Goal: Information Seeking & Learning: Check status

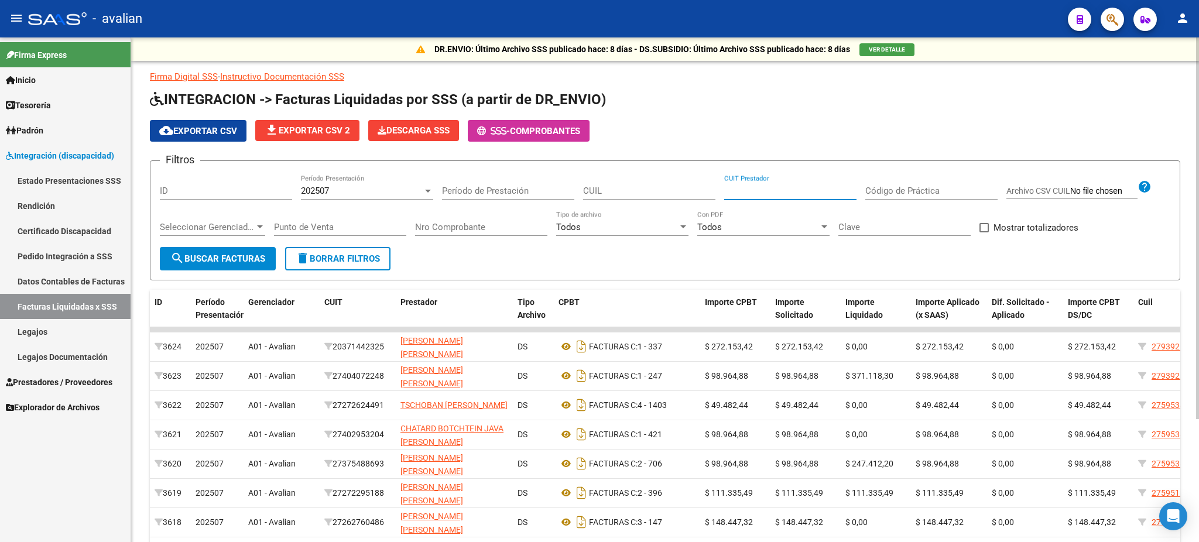
click at [759, 193] on input "CUIT Prestador" at bounding box center [790, 191] width 132 height 11
paste input "27-38012247-8"
type input "27-38012247-8"
click at [211, 259] on span "search Buscar Facturas" at bounding box center [217, 259] width 95 height 11
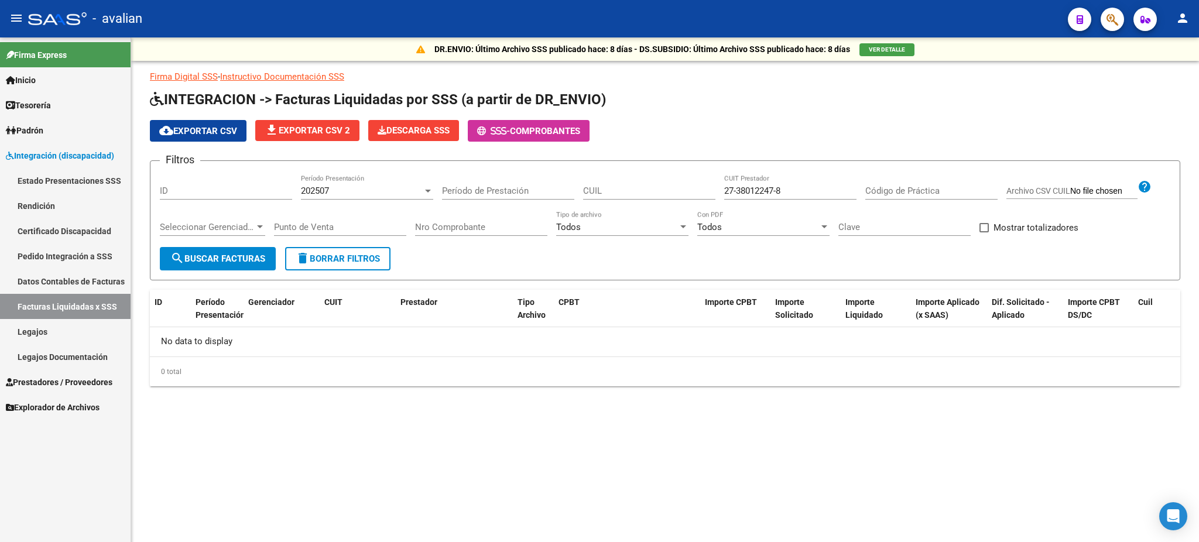
click at [58, 156] on span "Integración (discapacidad)" at bounding box center [60, 155] width 108 height 13
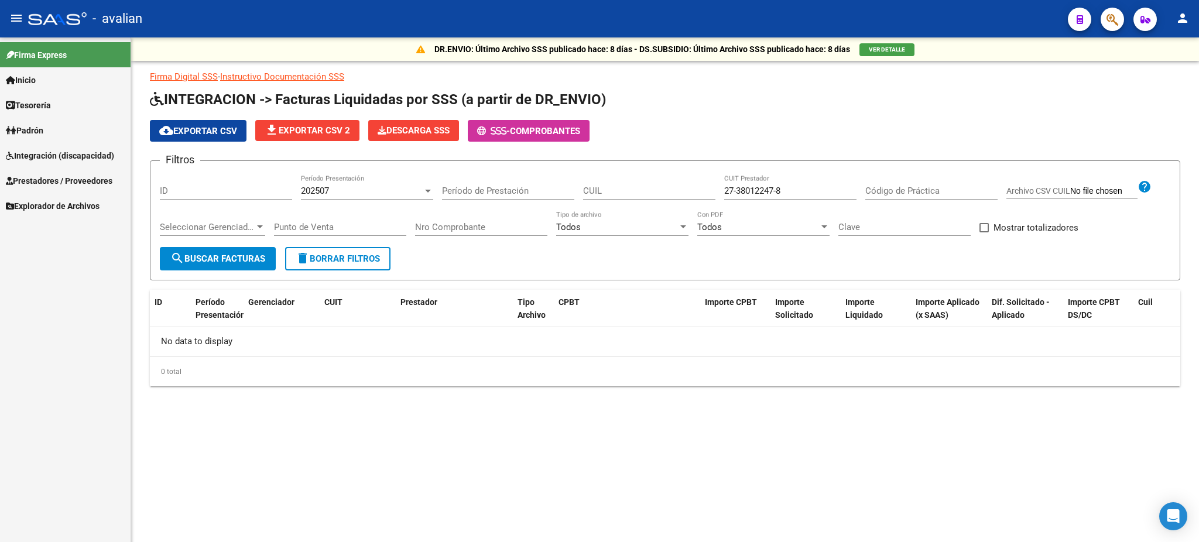
click at [52, 179] on span "Prestadores / Proveedores" at bounding box center [59, 180] width 107 height 13
click at [52, 205] on link "Facturas - Listado/Carga" at bounding box center [65, 205] width 131 height 25
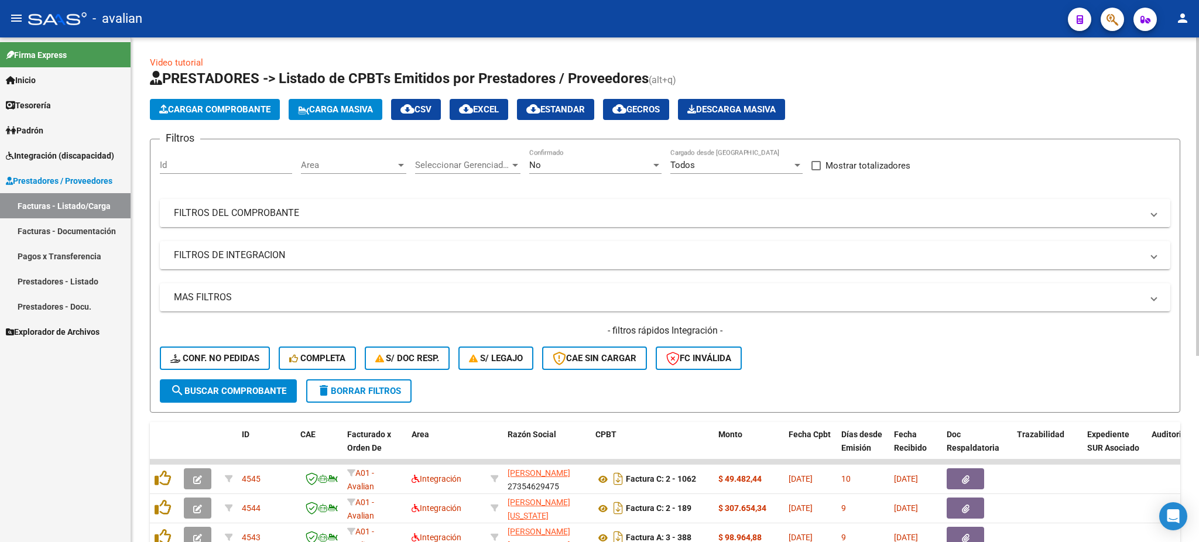
click at [718, 212] on mat-panel-title "FILTROS DEL COMPROBANTE" at bounding box center [658, 213] width 968 height 13
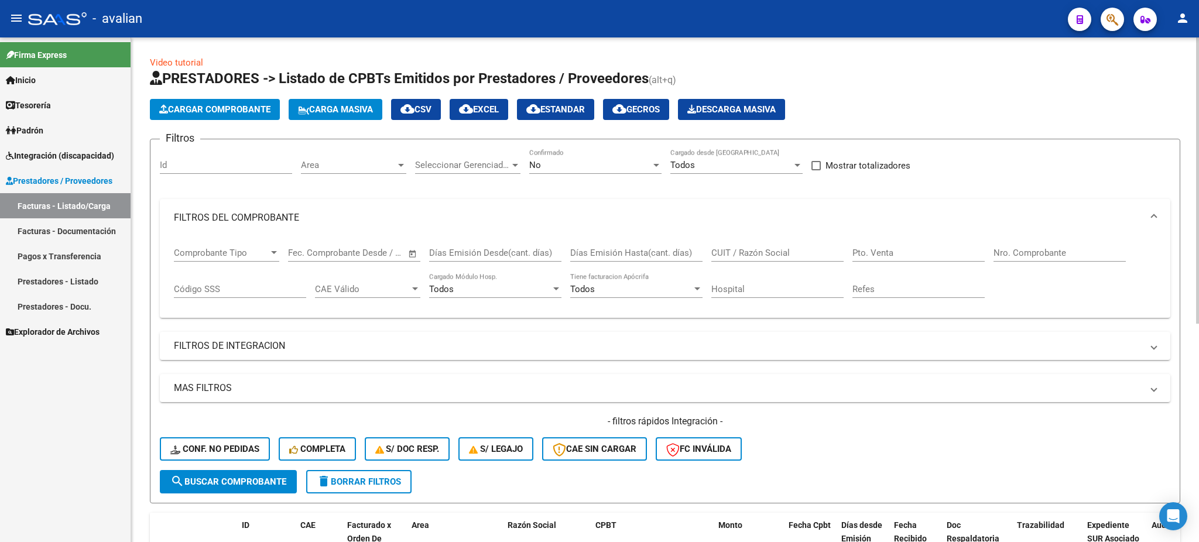
click at [779, 256] on input "CUIT / Razón Social" at bounding box center [777, 253] width 132 height 11
paste input "27380122478"
type input "27380122478"
click at [244, 479] on span "search Buscar Comprobante" at bounding box center [228, 482] width 116 height 11
click at [43, 146] on link "Integración (discapacidad)" at bounding box center [65, 155] width 131 height 25
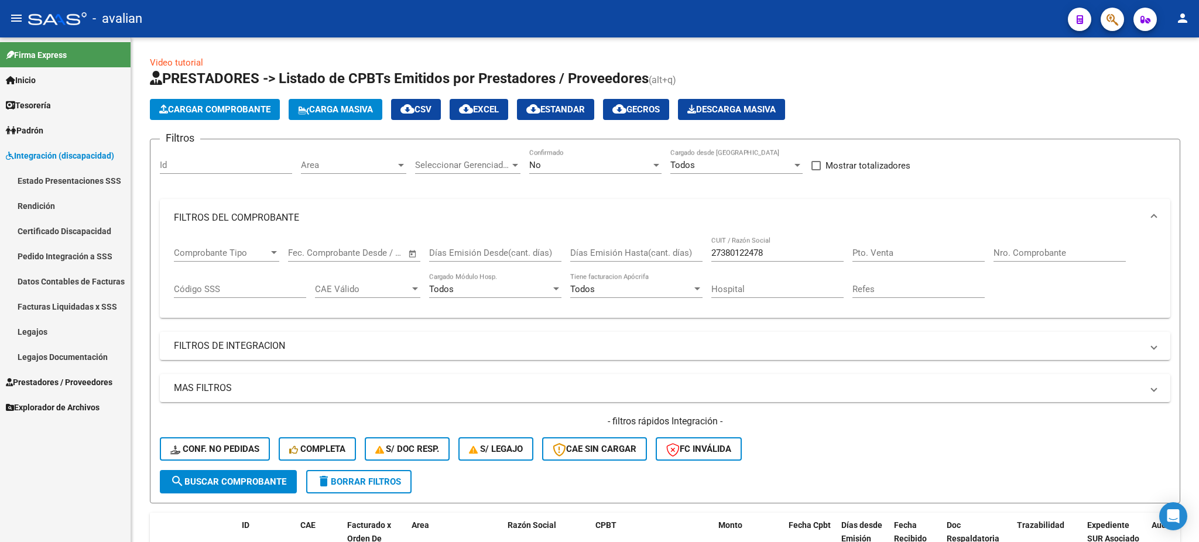
click at [41, 207] on link "Rendición" at bounding box center [65, 205] width 131 height 25
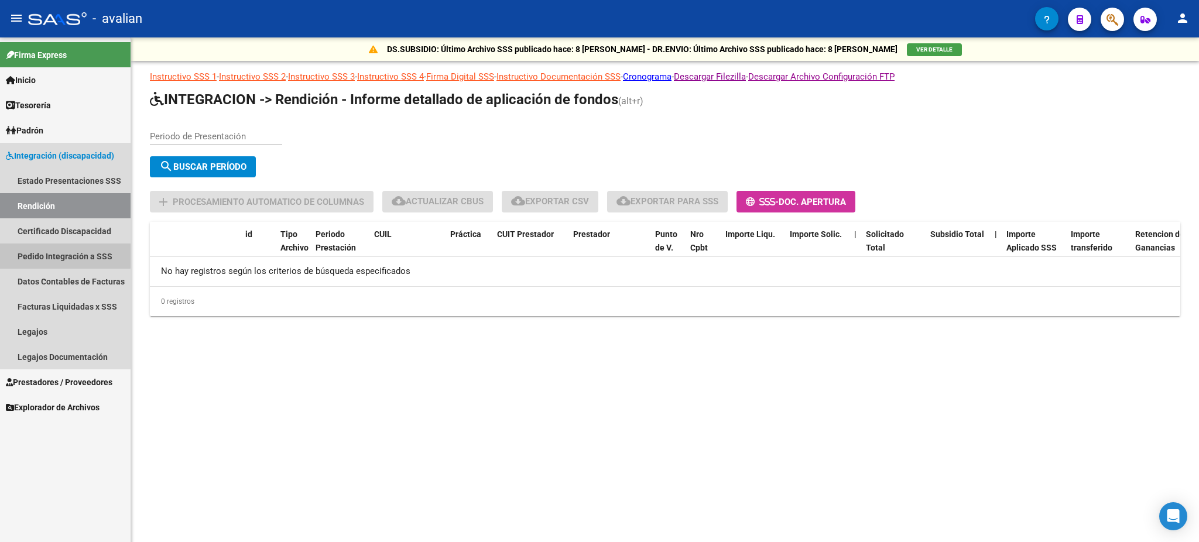
click at [31, 254] on link "Pedido Integración a SSS" at bounding box center [65, 256] width 131 height 25
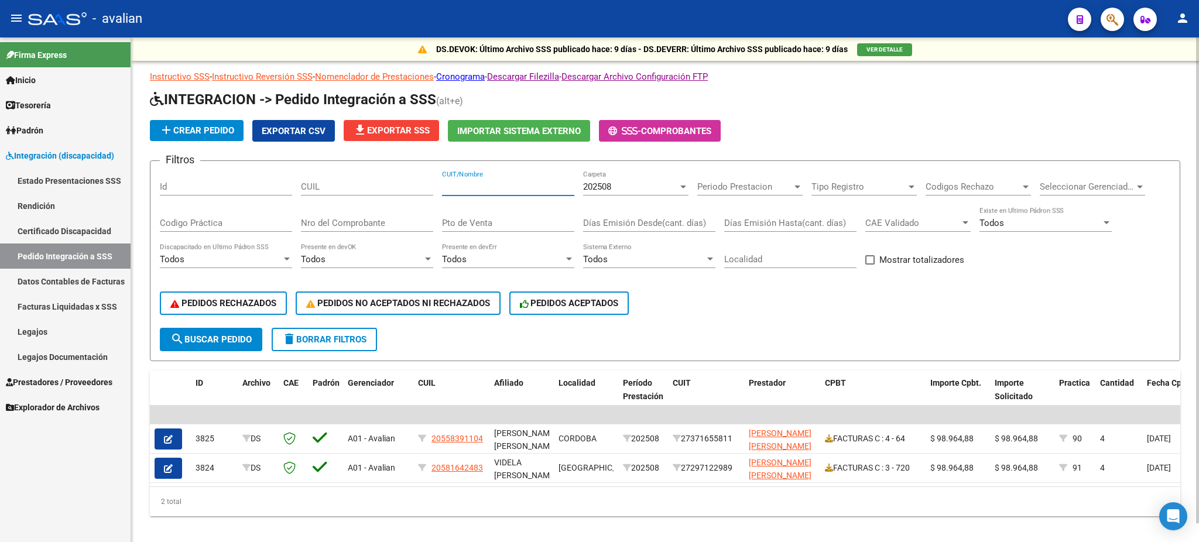
click at [493, 186] on input "CUIT/Nombre" at bounding box center [508, 187] width 132 height 11
paste input "27380122478"
type input "27380122478"
click at [601, 183] on span "202508" at bounding box center [597, 187] width 28 height 11
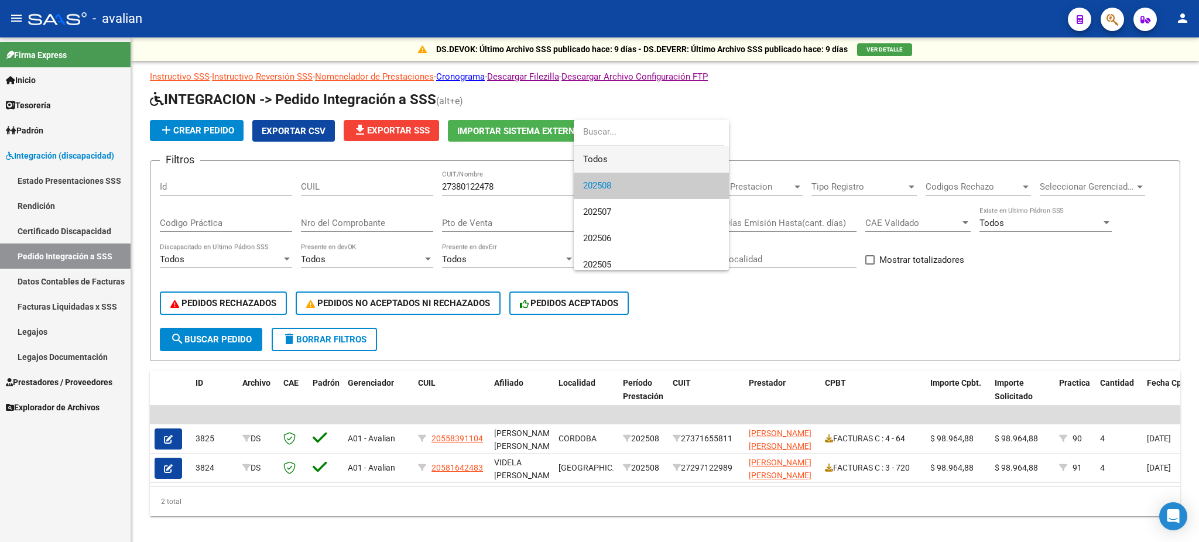
click at [603, 155] on span "Todos" at bounding box center [651, 159] width 136 height 26
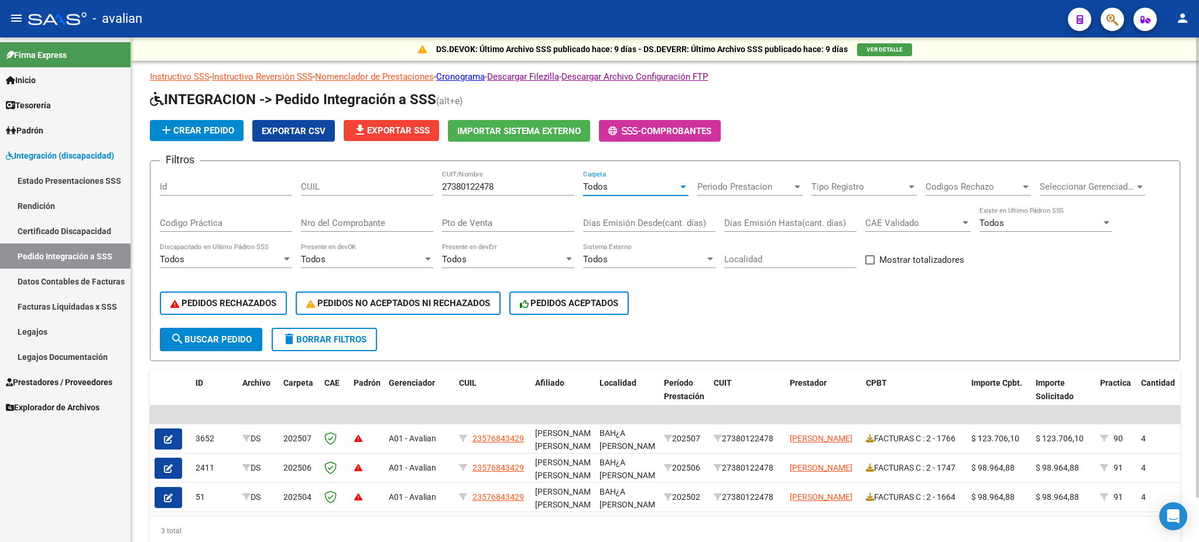
drag, startPoint x: 197, startPoint y: 335, endPoint x: 203, endPoint y: 337, distance: 6.9
click at [197, 335] on span "search Buscar Pedido" at bounding box center [210, 339] width 81 height 11
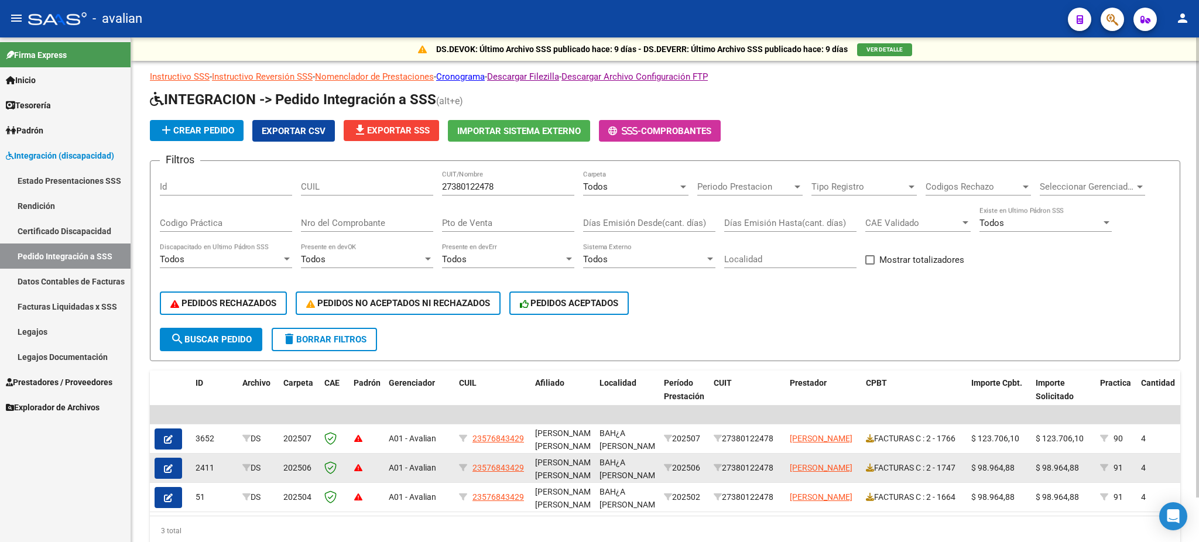
scroll to position [49, 0]
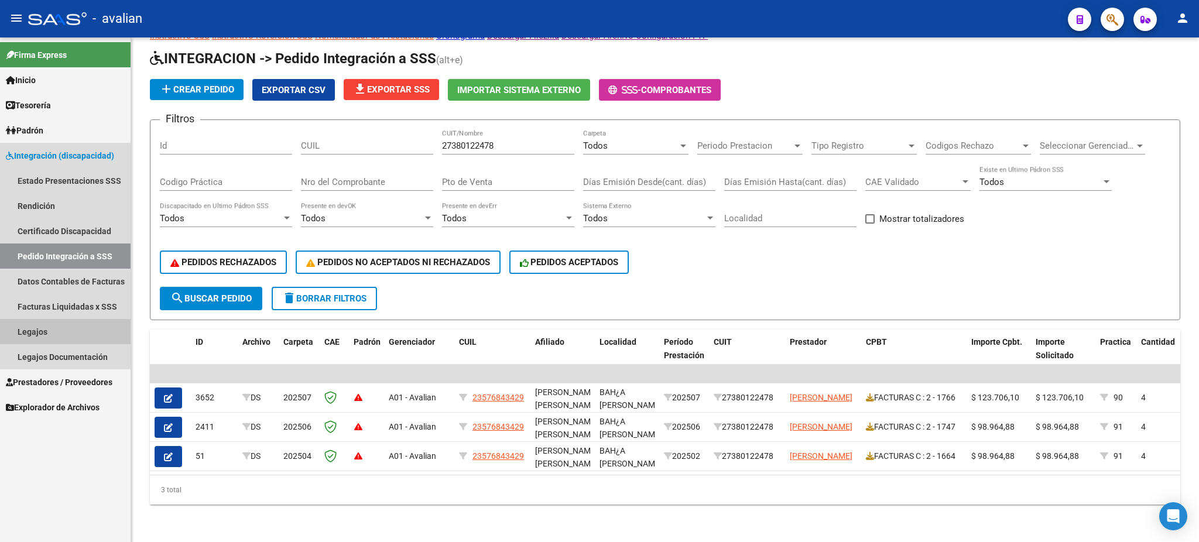
click at [36, 331] on link "Legajos" at bounding box center [65, 331] width 131 height 25
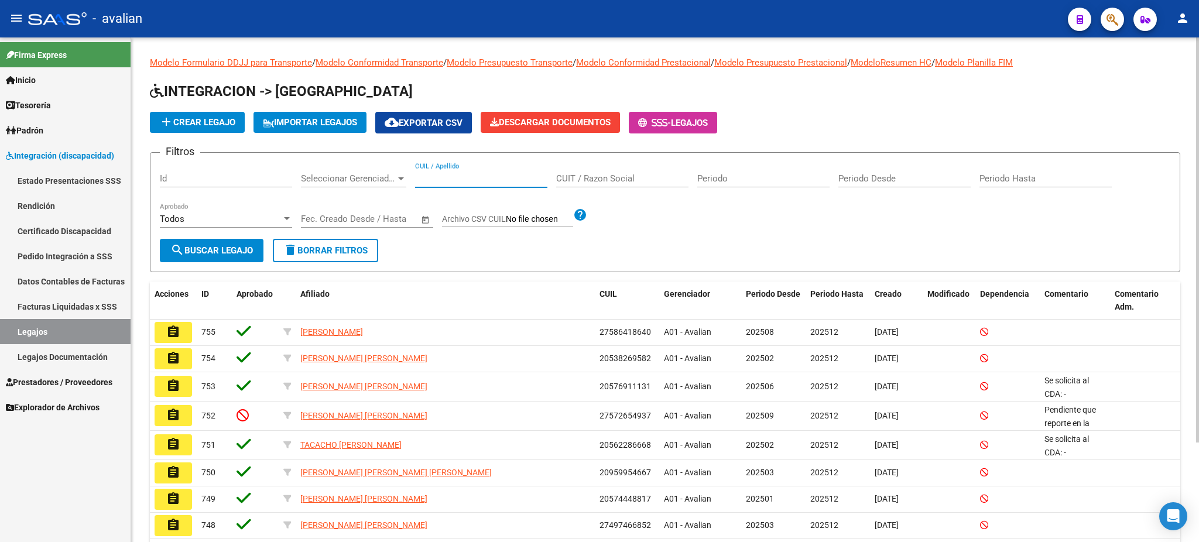
click at [485, 180] on input "CUIL / Apellido" at bounding box center [481, 178] width 132 height 11
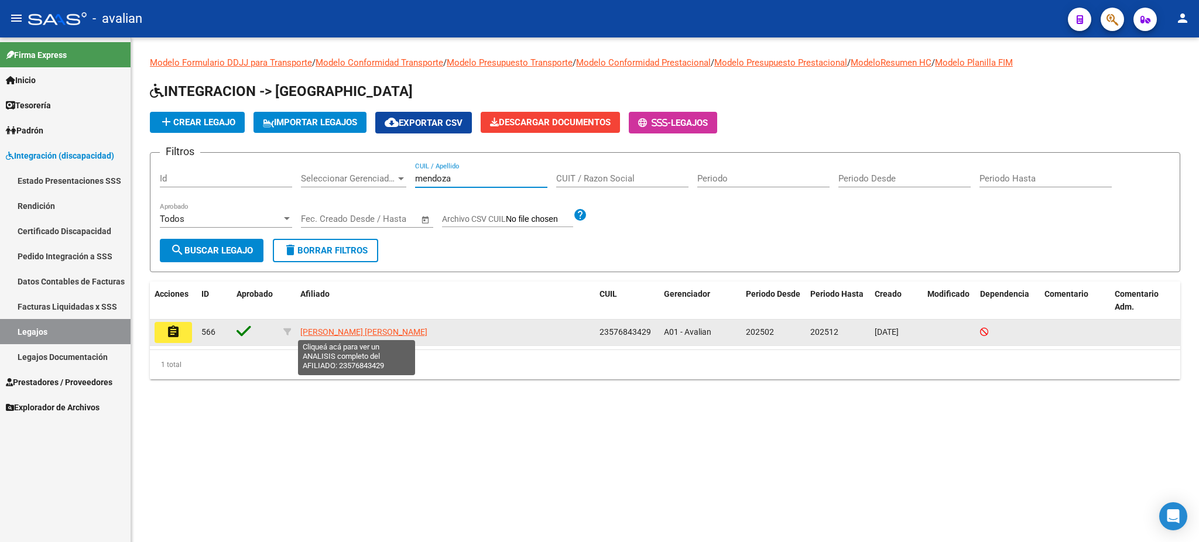
type input "mendoza"
click at [347, 332] on span "[PERSON_NAME] [PERSON_NAME]" at bounding box center [363, 331] width 127 height 9
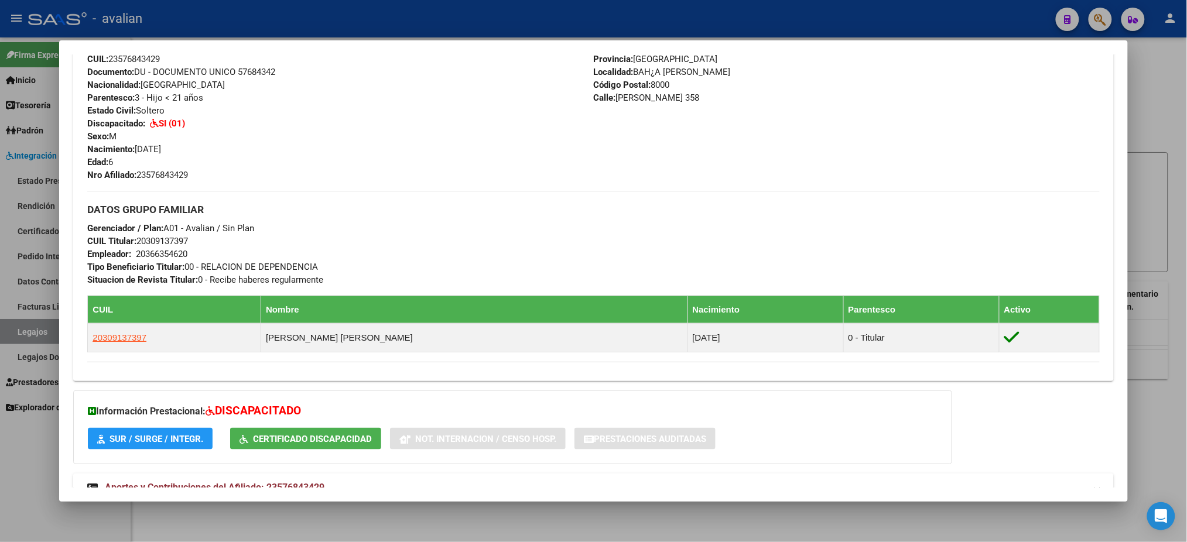
scroll to position [457, 0]
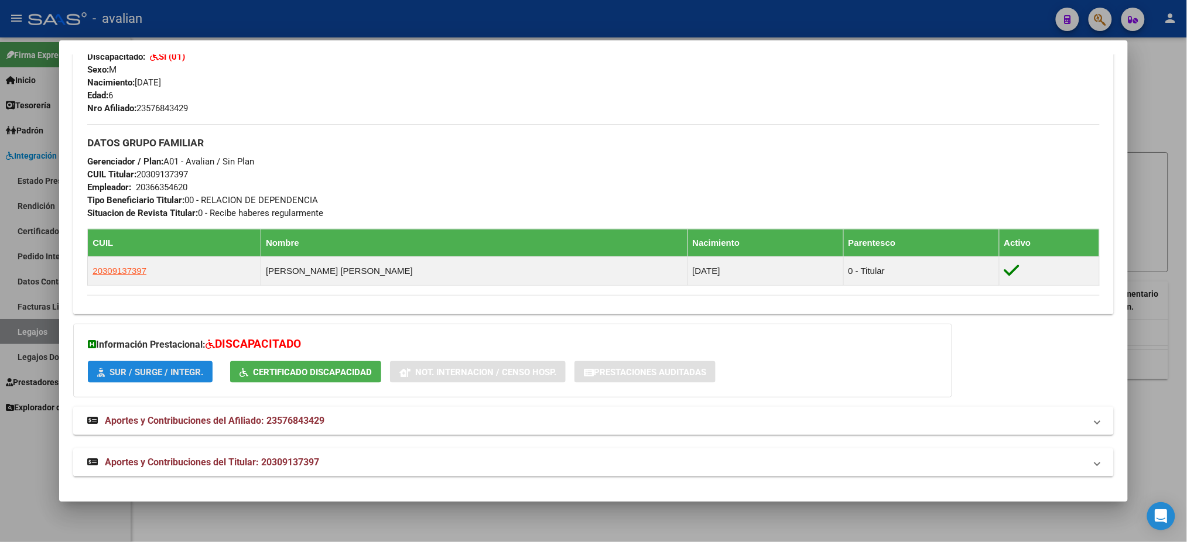
click at [155, 374] on span "SUR / SURGE / INTEGR." at bounding box center [156, 372] width 94 height 11
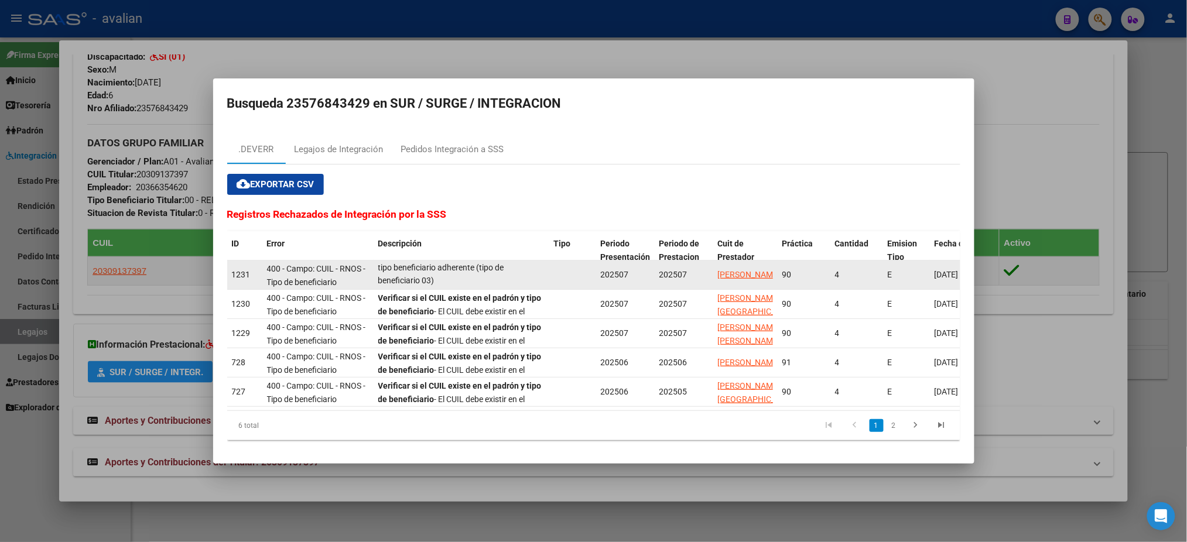
scroll to position [0, 0]
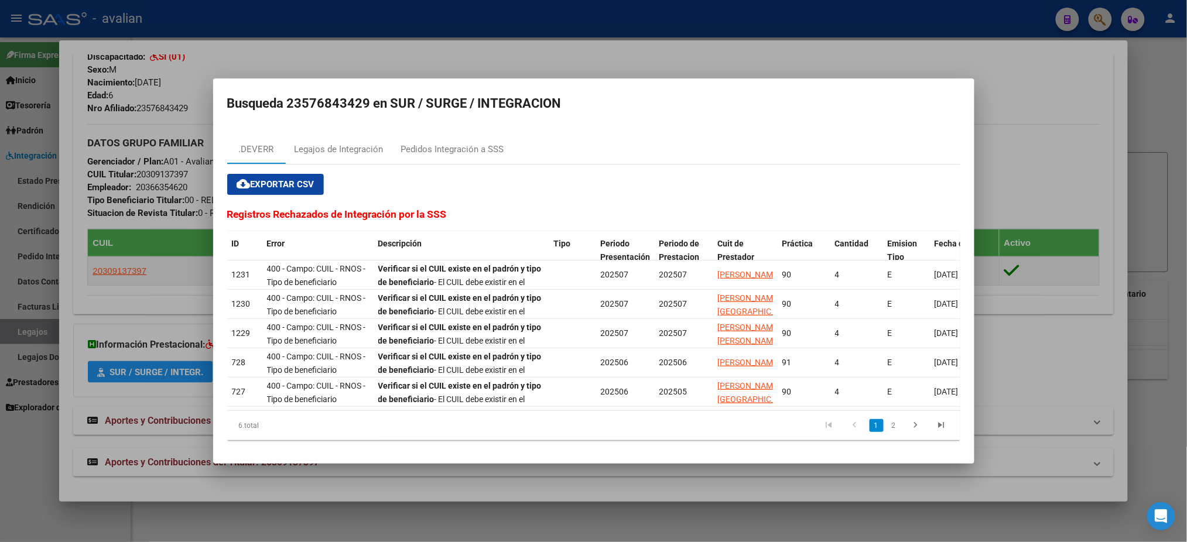
click at [819, 50] on div at bounding box center [593, 271] width 1187 height 542
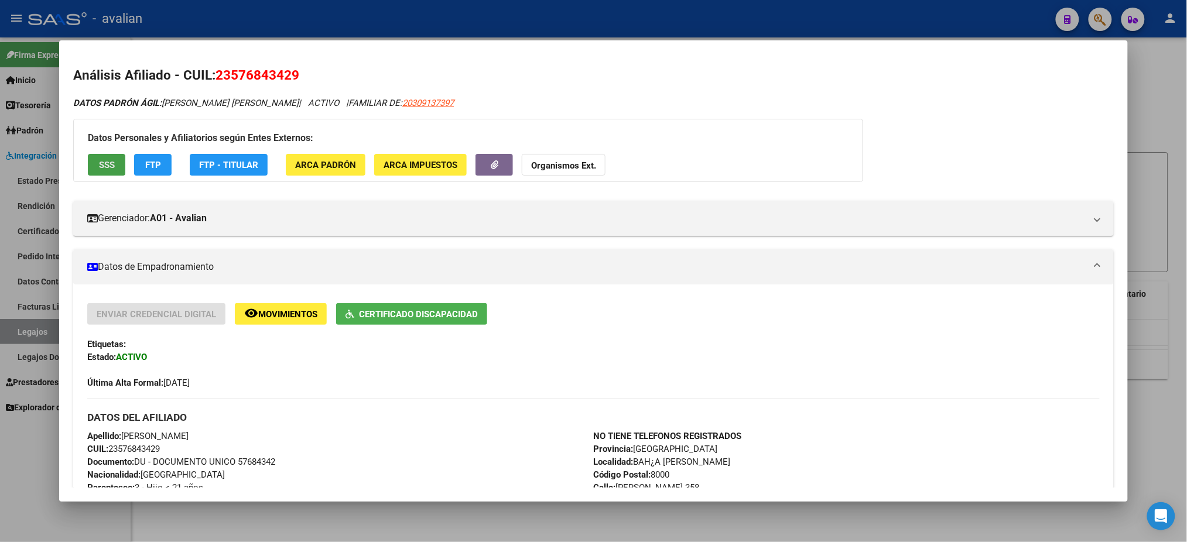
click at [100, 160] on span "SSS" at bounding box center [107, 165] width 16 height 11
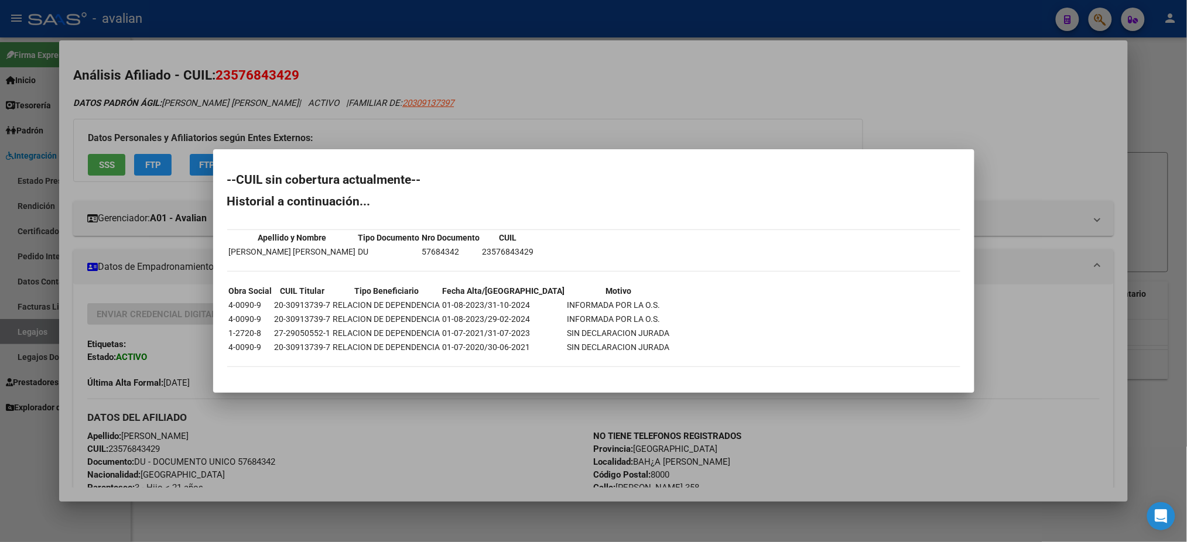
click at [647, 112] on div at bounding box center [593, 271] width 1187 height 542
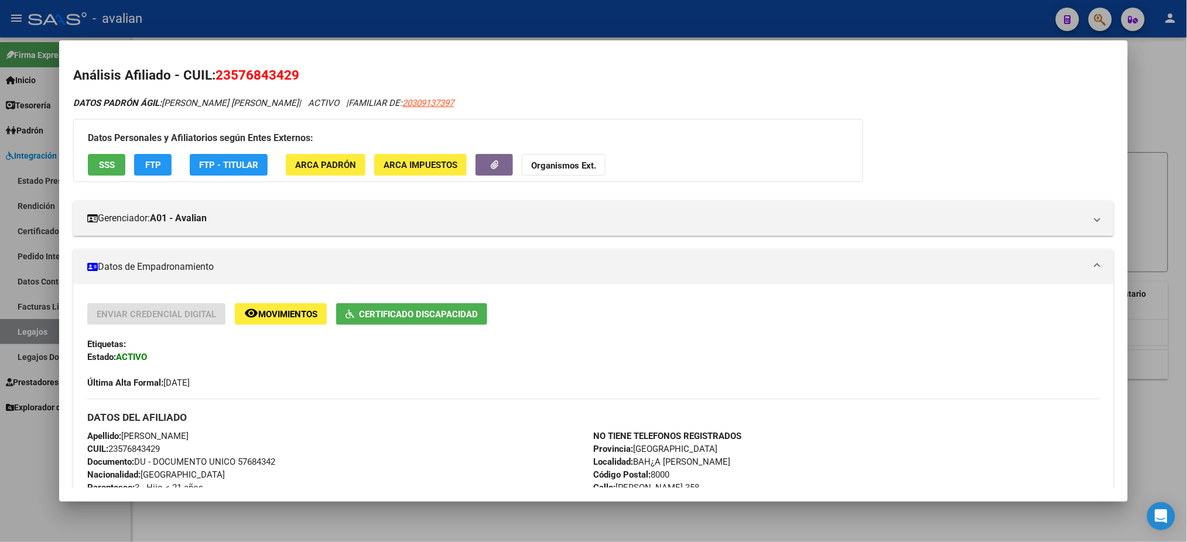
click at [666, 23] on div at bounding box center [593, 271] width 1187 height 542
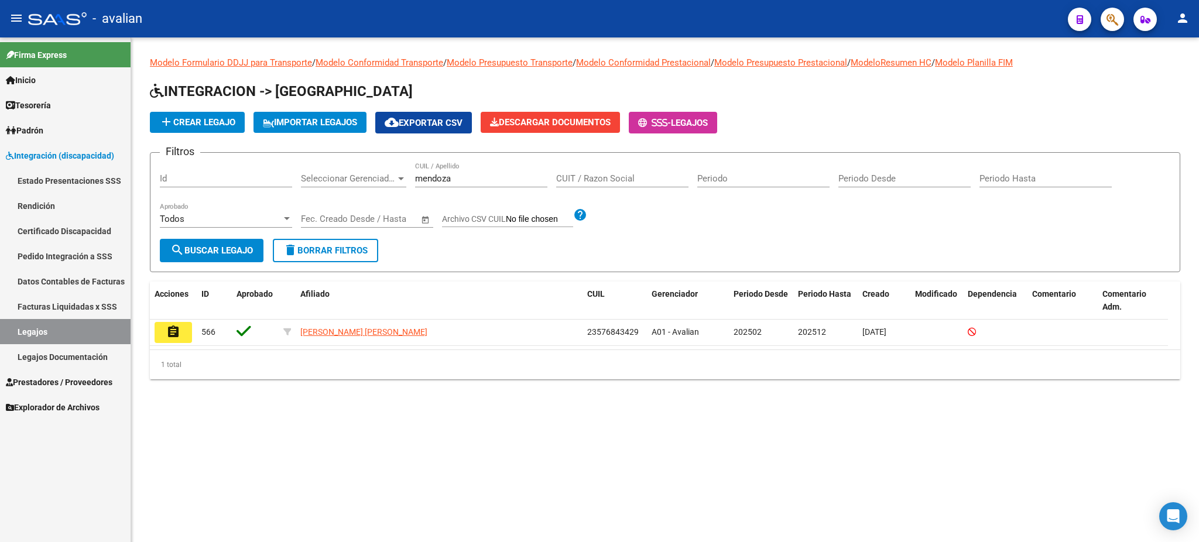
click at [42, 256] on link "Pedido Integración a SSS" at bounding box center [65, 256] width 131 height 25
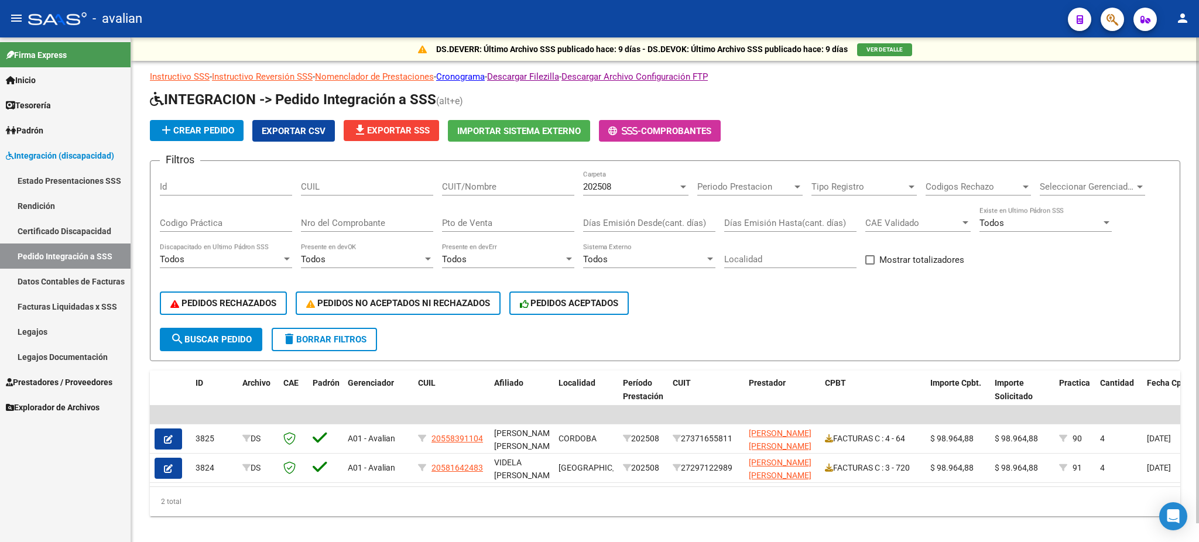
click at [683, 187] on div at bounding box center [683, 186] width 11 height 9
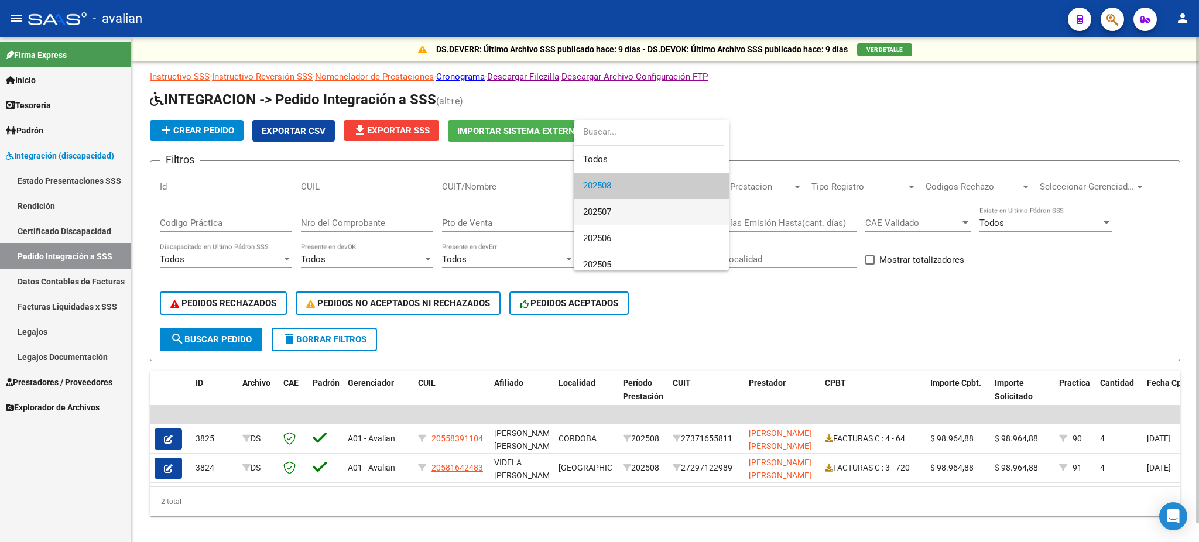
click at [648, 212] on span "202507" at bounding box center [651, 212] width 136 height 26
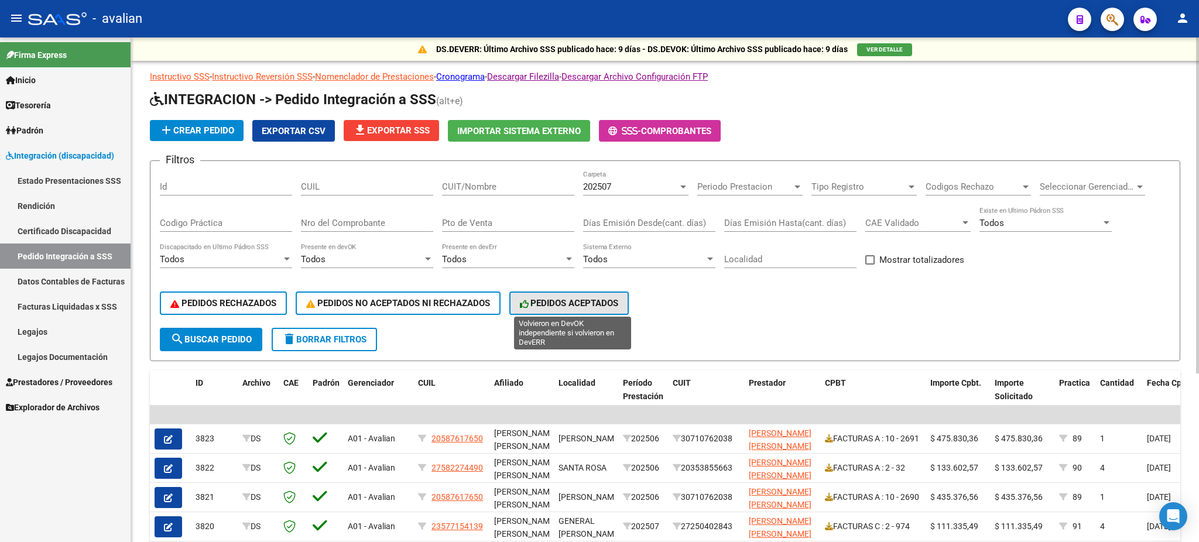
click at [558, 300] on span "PEDIDOS ACEPTADOS" at bounding box center [569, 303] width 99 height 11
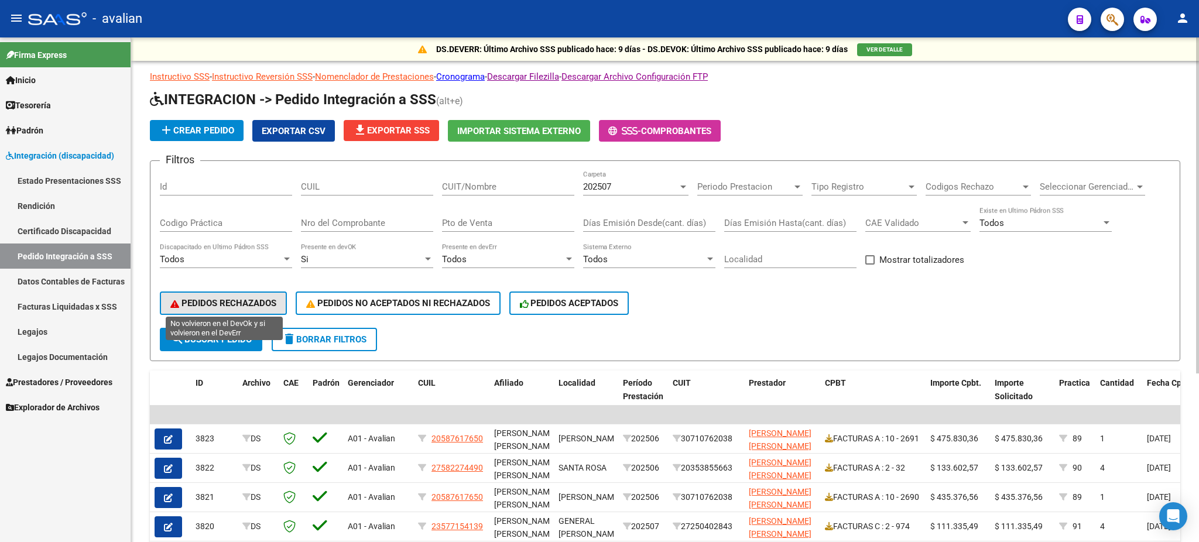
click at [244, 303] on span "PEDIDOS RECHAZADOS" at bounding box center [223, 303] width 106 height 11
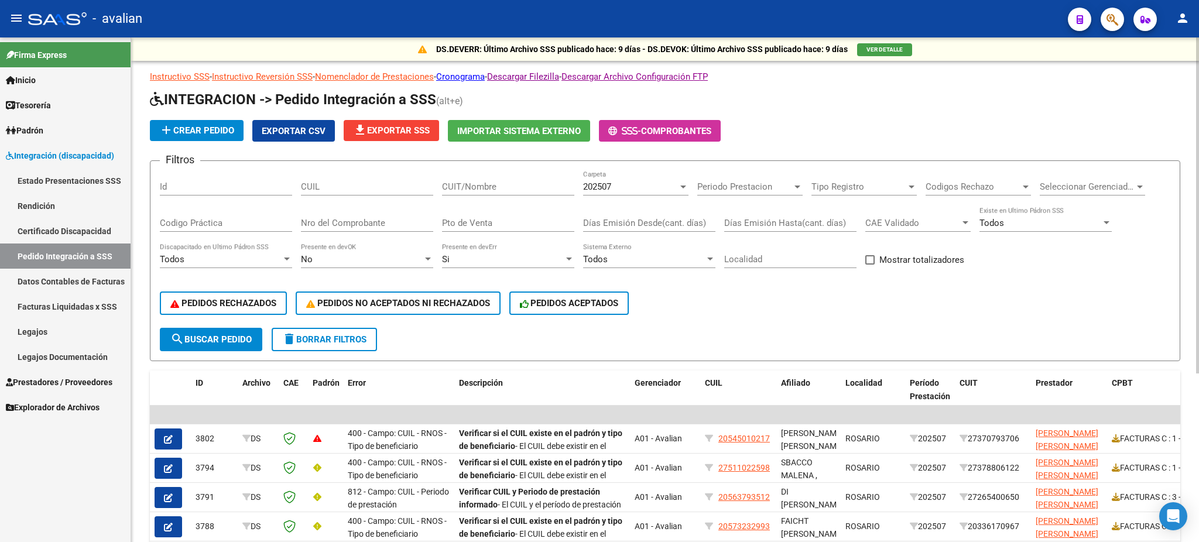
click at [480, 187] on input "CUIT/Nombre" at bounding box center [508, 187] width 132 height 11
paste input "23576843429"
type input "23576843429"
click at [175, 337] on mat-icon "search" at bounding box center [177, 339] width 14 height 14
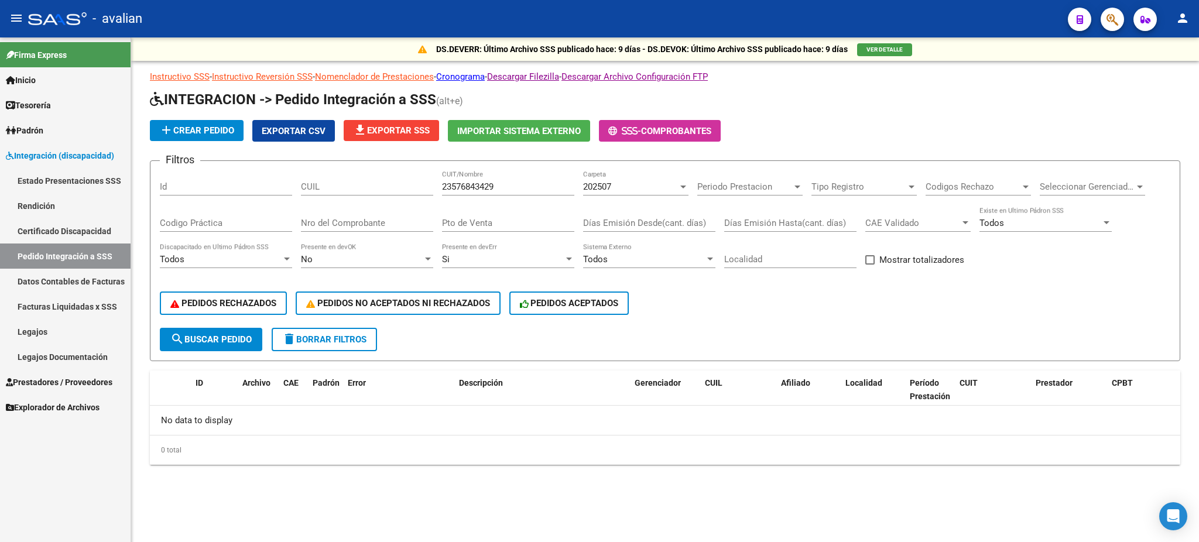
click at [644, 187] on div "202507" at bounding box center [630, 187] width 95 height 11
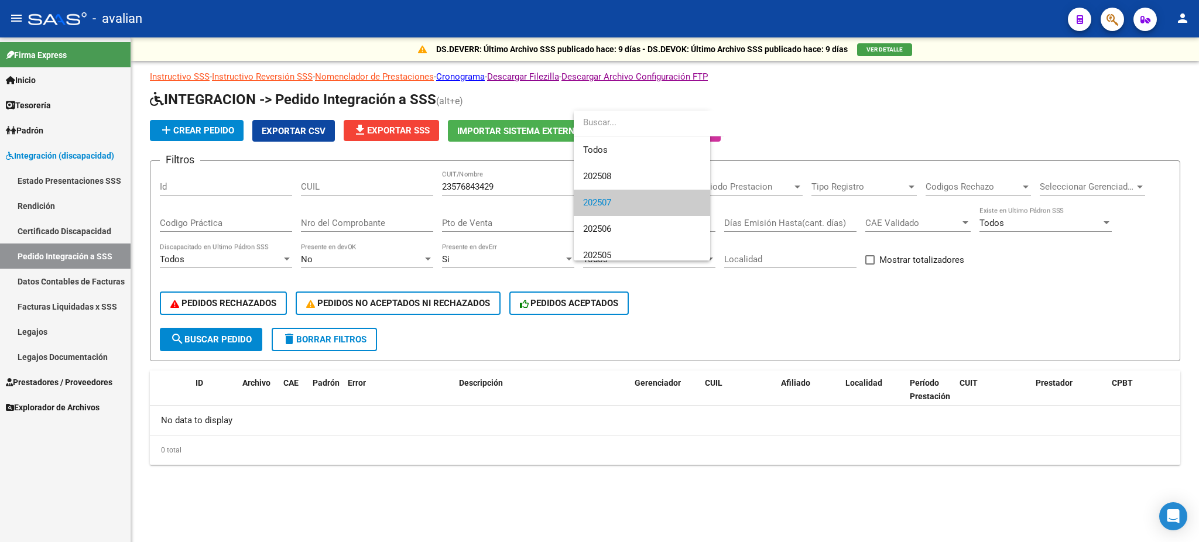
scroll to position [17, 0]
click at [612, 126] on input "dropdown search" at bounding box center [649, 122] width 150 height 26
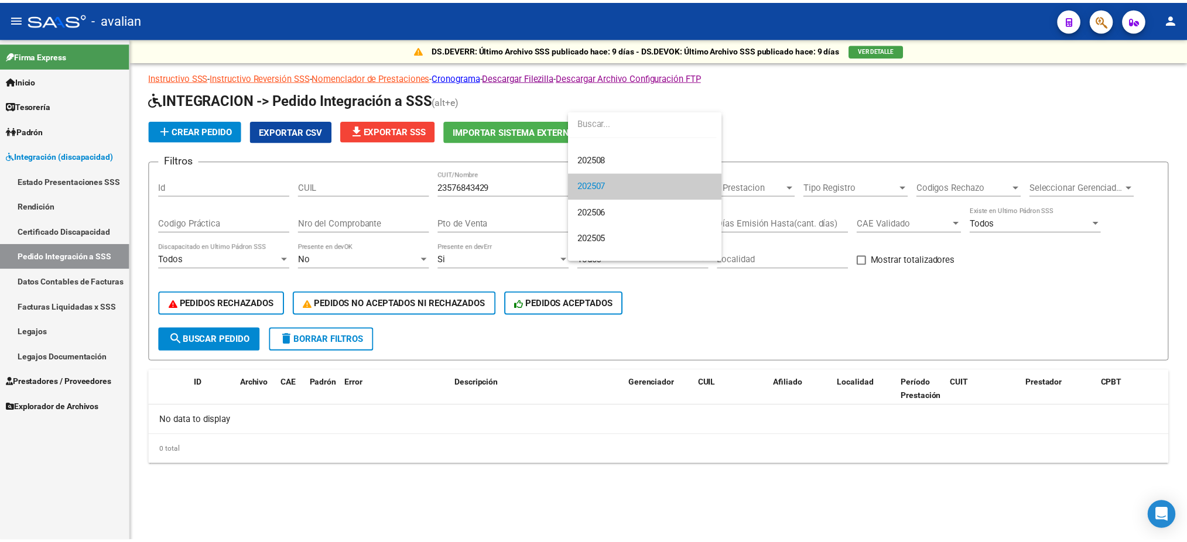
scroll to position [0, 0]
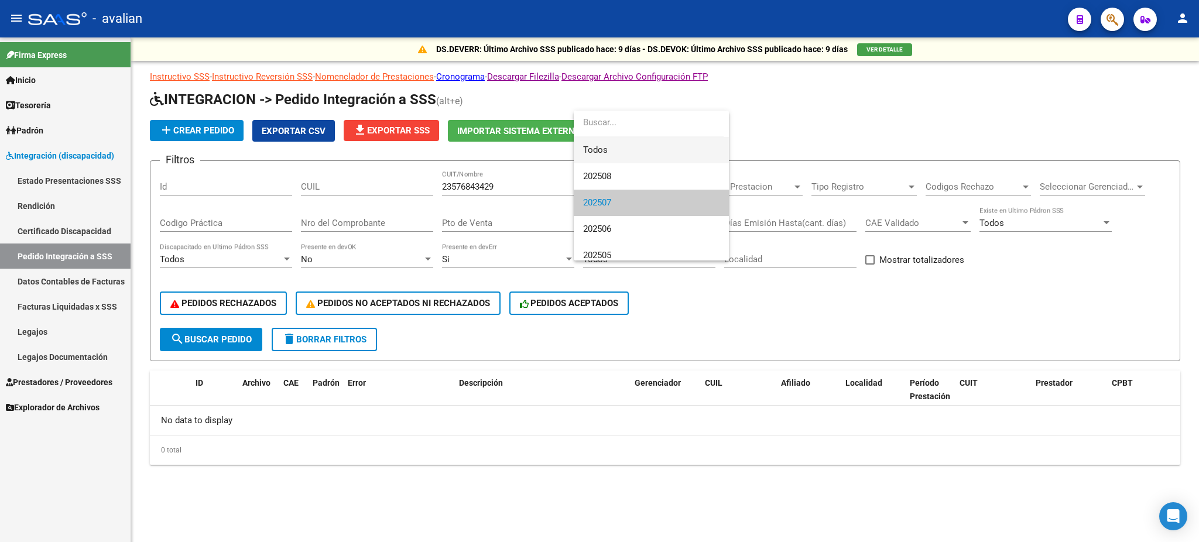
click at [594, 144] on span "Todos" at bounding box center [651, 150] width 136 height 26
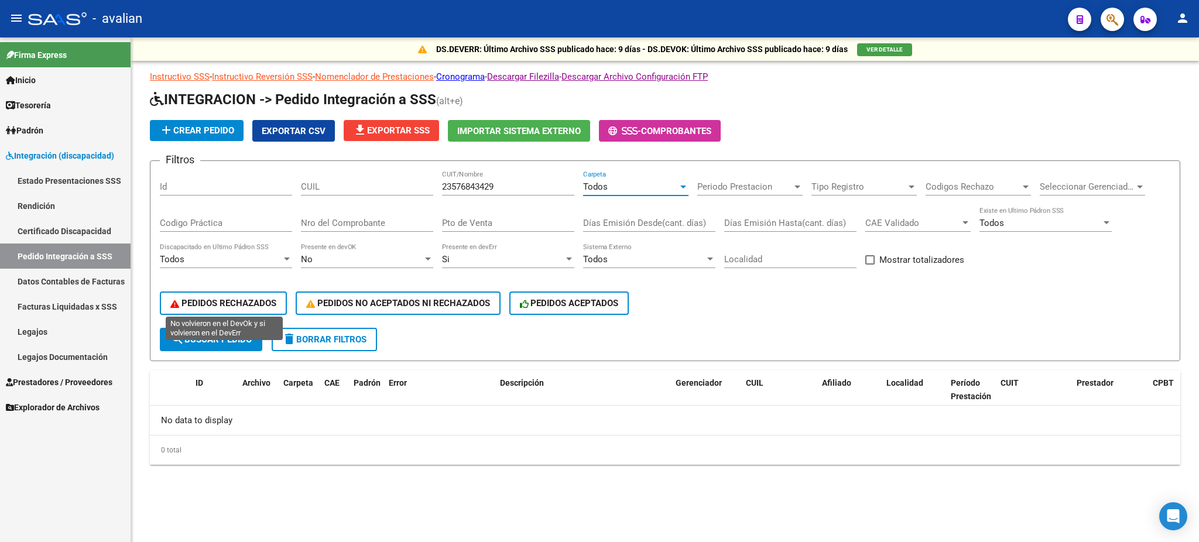
click at [235, 301] on span "PEDIDOS RECHAZADOS" at bounding box center [223, 303] width 106 height 11
click at [206, 334] on span "search Buscar Pedido" at bounding box center [210, 339] width 81 height 11
drag, startPoint x: 28, startPoint y: 333, endPoint x: 46, endPoint y: 330, distance: 17.7
click at [29, 332] on link "Legajos" at bounding box center [65, 331] width 131 height 25
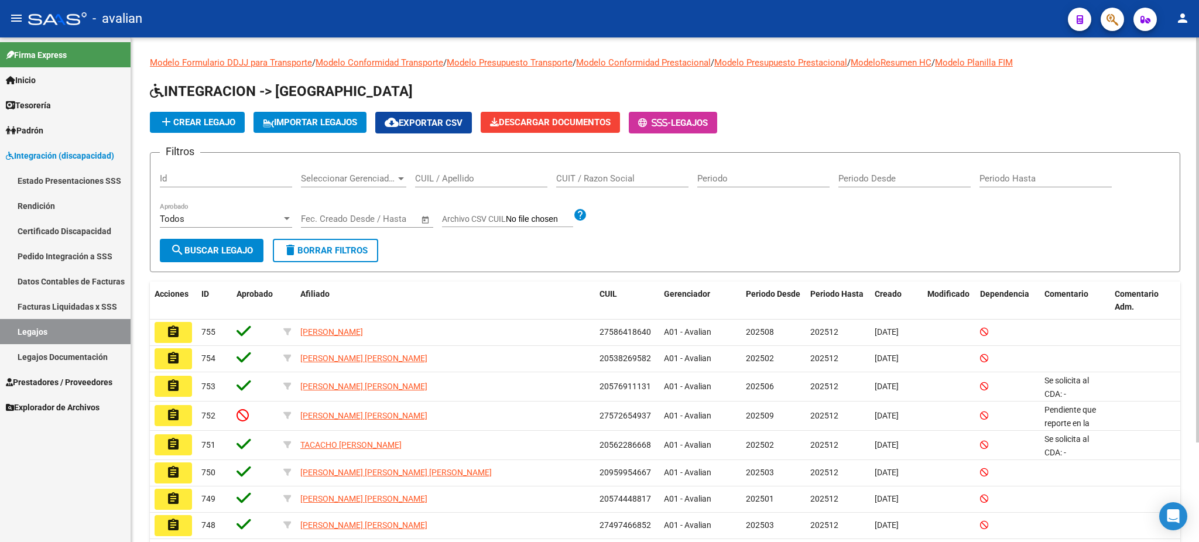
click at [439, 172] on div "CUIL / Apellido" at bounding box center [481, 174] width 132 height 25
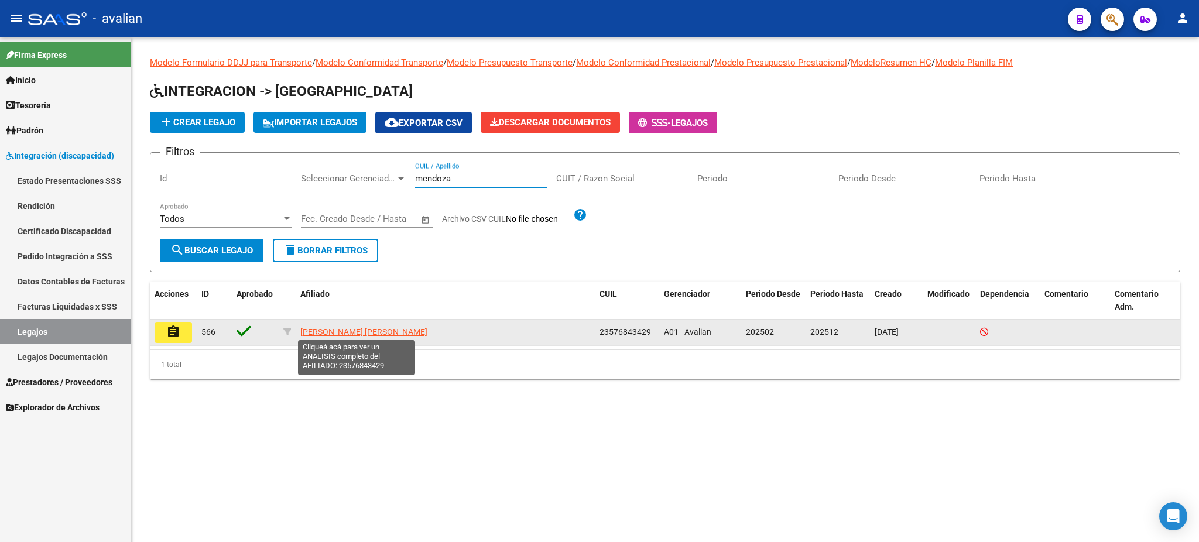
type input "mendoza"
click at [398, 330] on span "[PERSON_NAME] [PERSON_NAME]" at bounding box center [363, 331] width 127 height 9
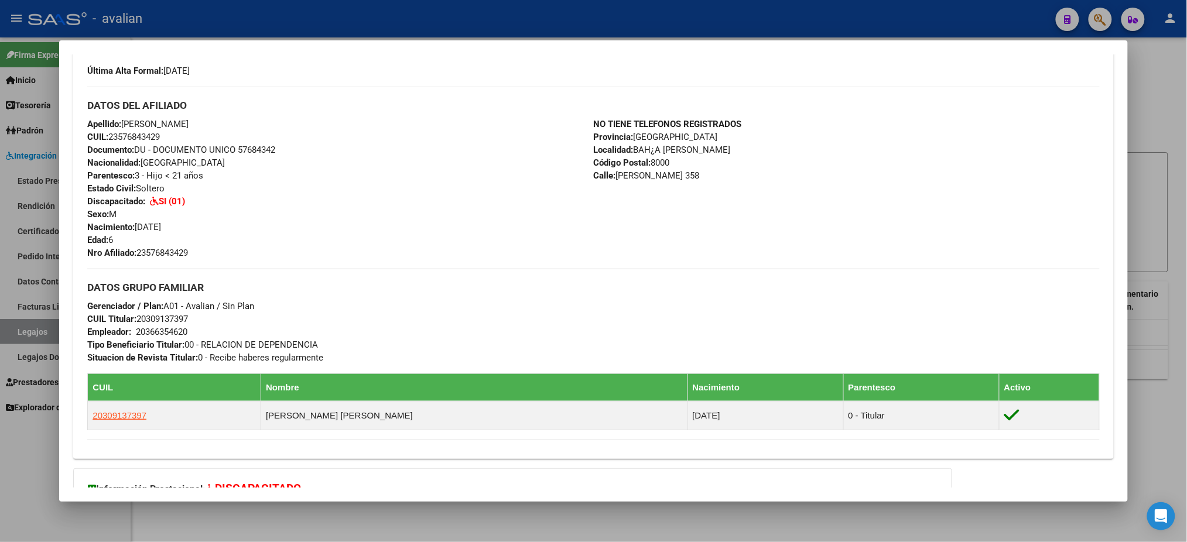
scroll to position [457, 0]
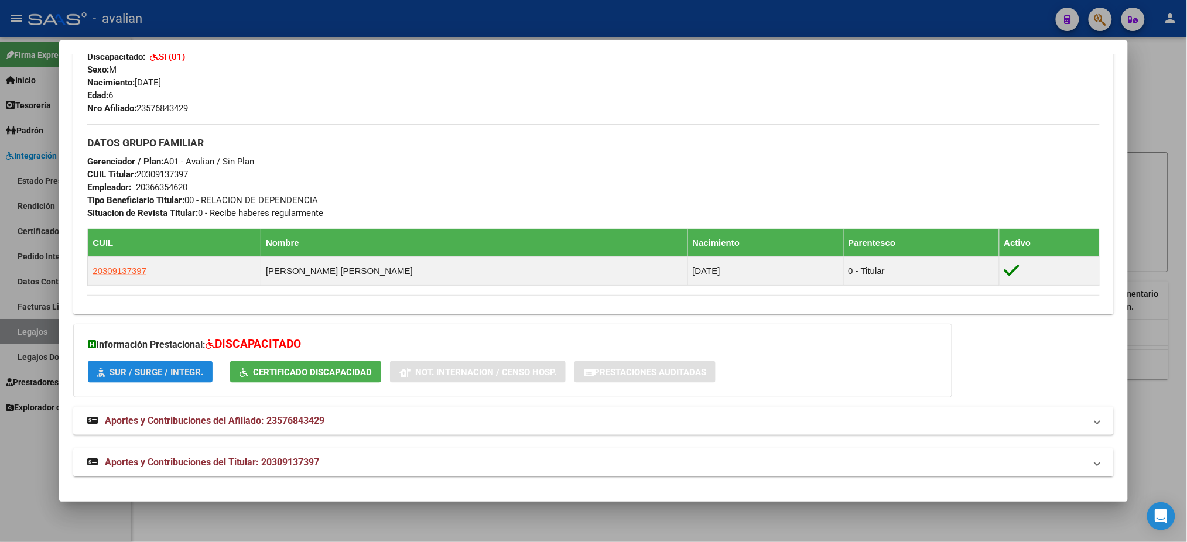
click at [172, 371] on span "SUR / SURGE / INTEGR." at bounding box center [156, 372] width 94 height 11
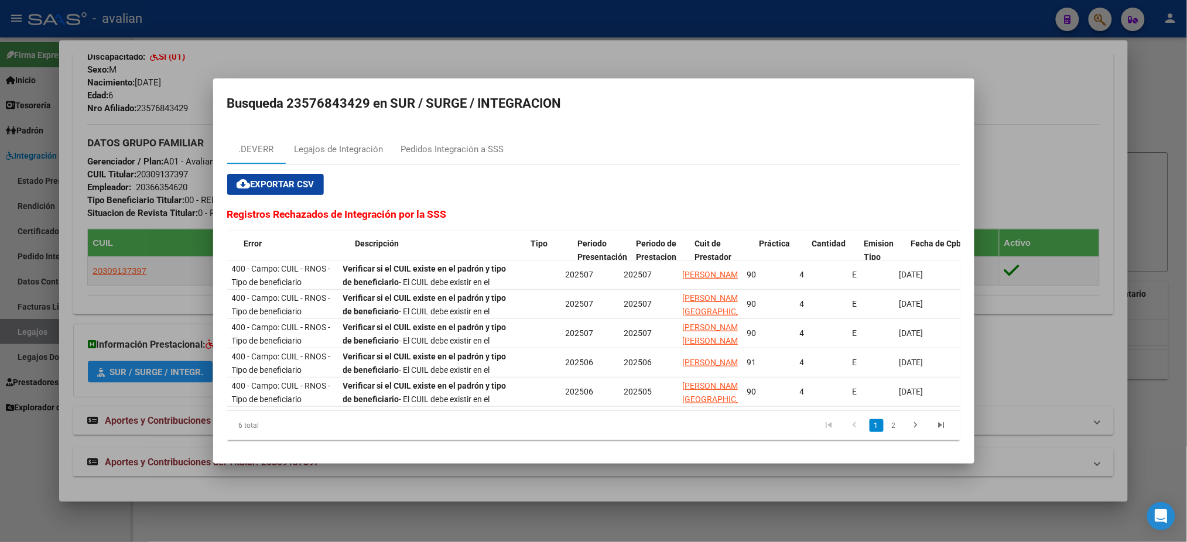
scroll to position [0, 0]
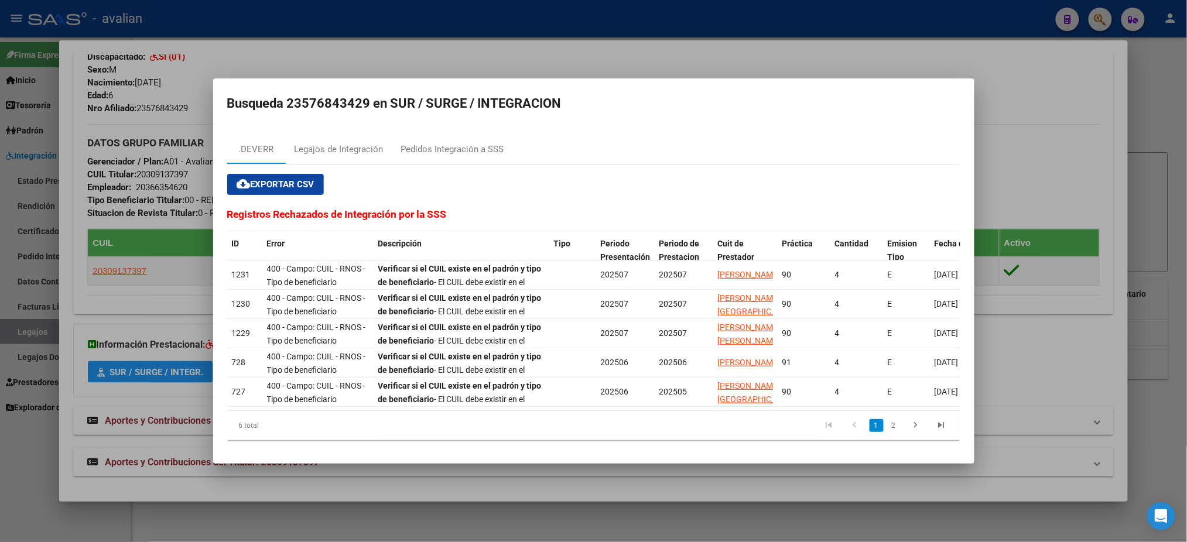
drag, startPoint x: 368, startPoint y: 96, endPoint x: 290, endPoint y: 99, distance: 77.3
click at [290, 99] on h2 "Busqueda 23576843429 en SUR / SURGE / INTEGRACION" at bounding box center [593, 104] width 733 height 22
copy h2 "23576843429"
click at [558, 18] on div at bounding box center [593, 271] width 1187 height 542
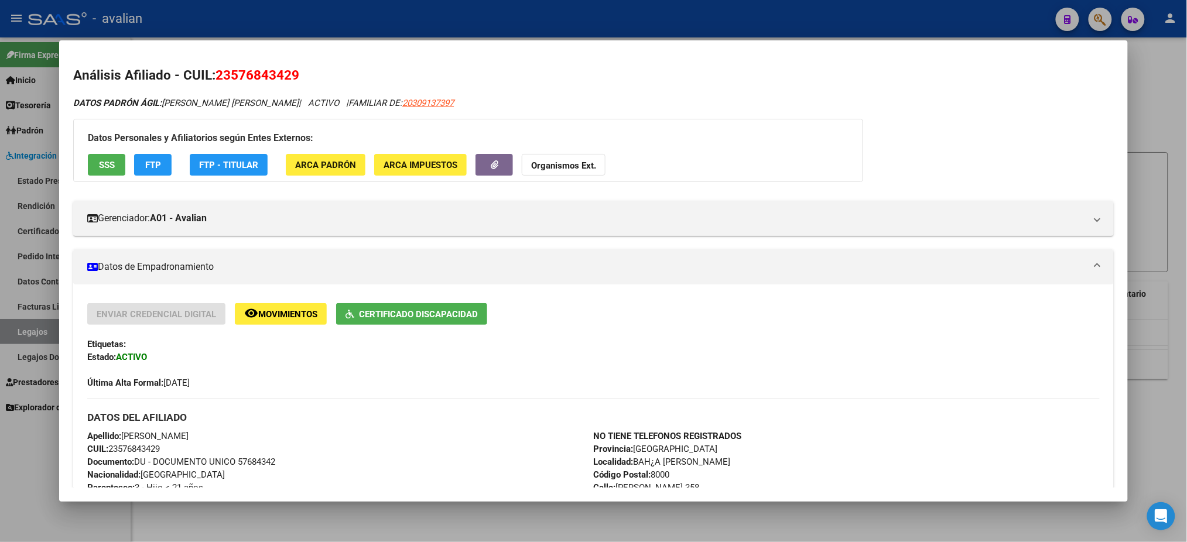
click at [254, 20] on div at bounding box center [593, 271] width 1187 height 542
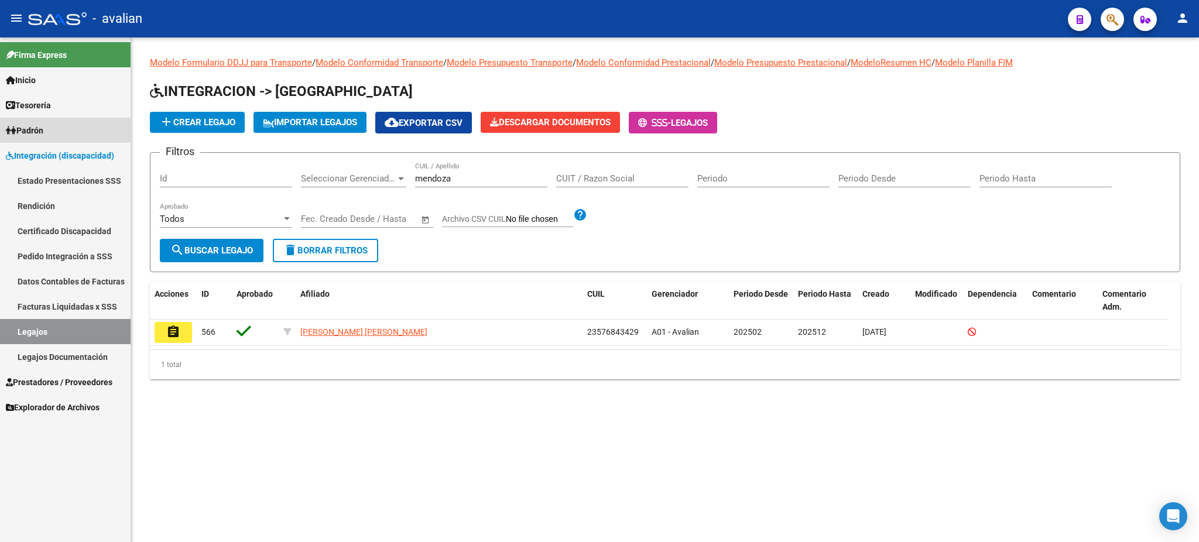
click at [36, 131] on span "Padrón" at bounding box center [24, 130] width 37 height 13
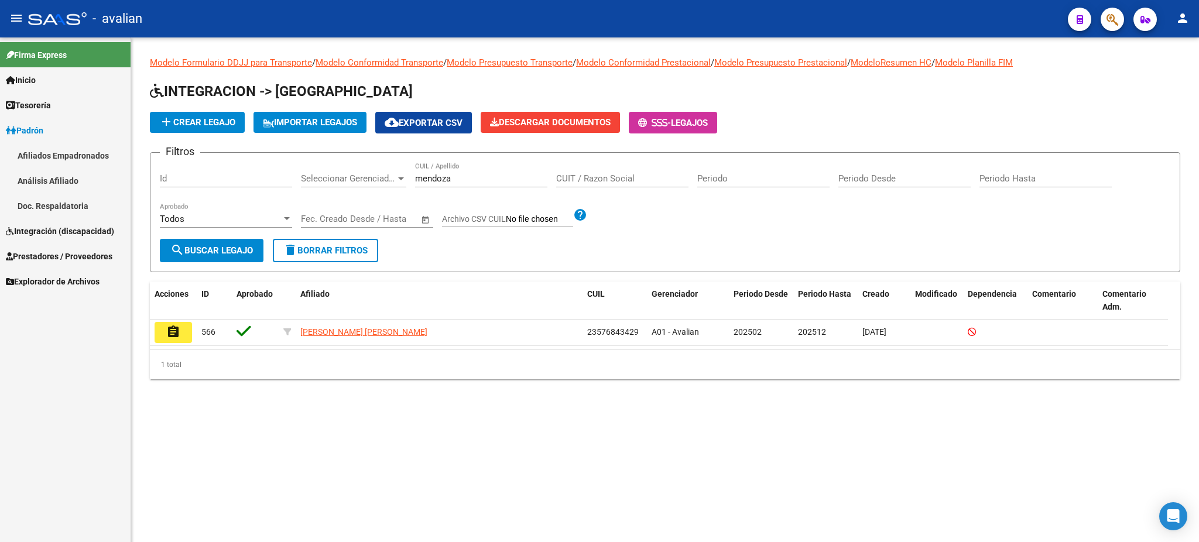
click at [46, 151] on link "Afiliados Empadronados" at bounding box center [65, 155] width 131 height 25
click at [71, 154] on link "Afiliados Empadronados" at bounding box center [65, 155] width 131 height 25
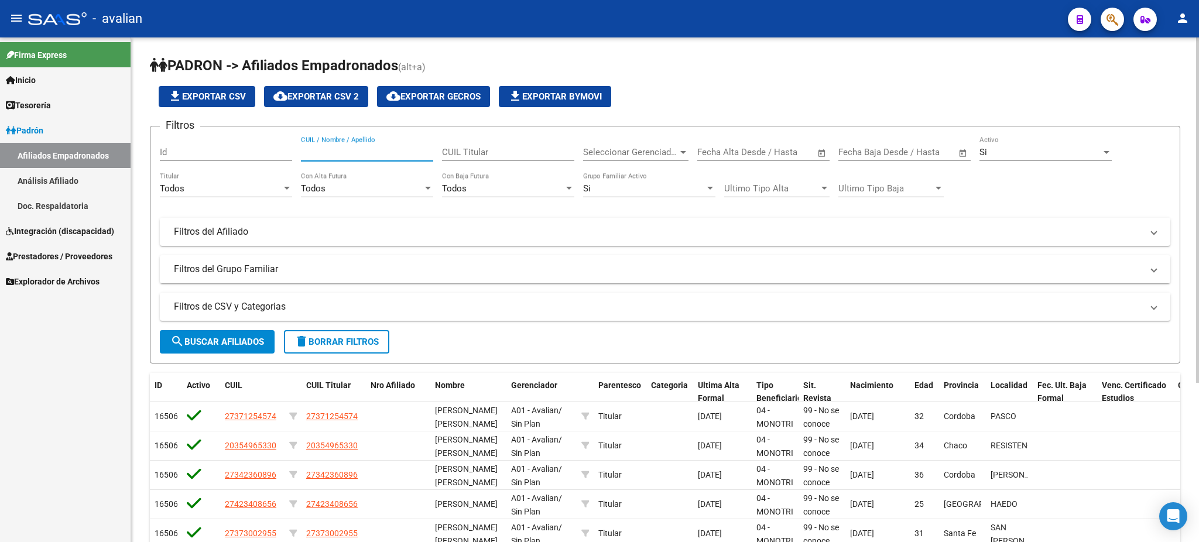
click at [381, 151] on input "CUIL / Nombre / Apellido" at bounding box center [367, 152] width 132 height 11
paste input "23576843429"
type input "23576843429"
click at [239, 343] on span "search Buscar Afiliados" at bounding box center [217, 342] width 94 height 11
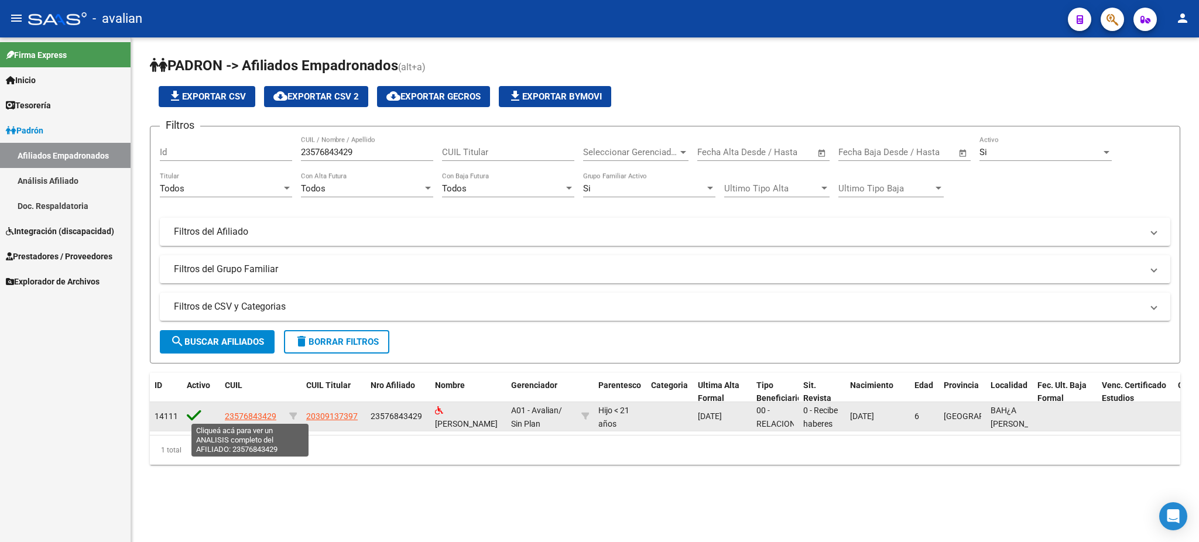
click at [261, 413] on span "23576843429" at bounding box center [251, 416] width 52 height 9
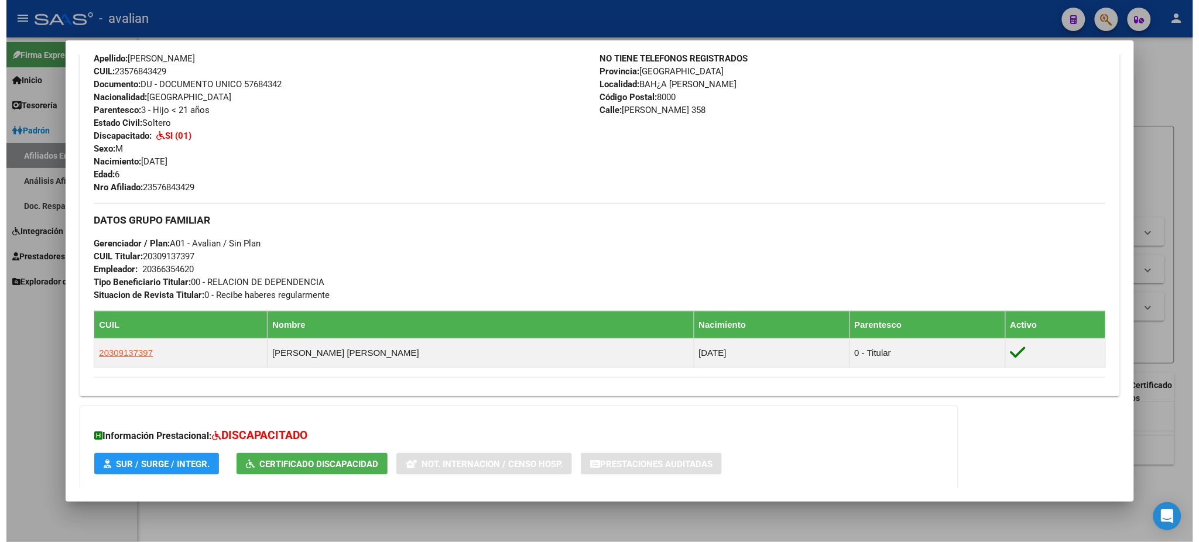
scroll to position [468, 0]
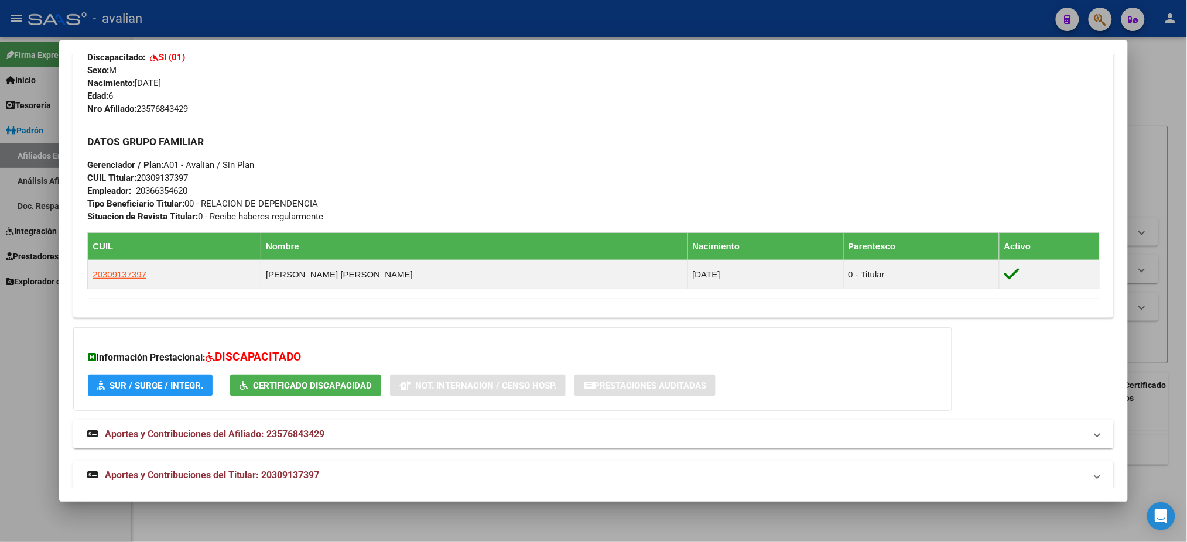
click at [169, 387] on span "SUR / SURGE / INTEGR." at bounding box center [156, 386] width 94 height 11
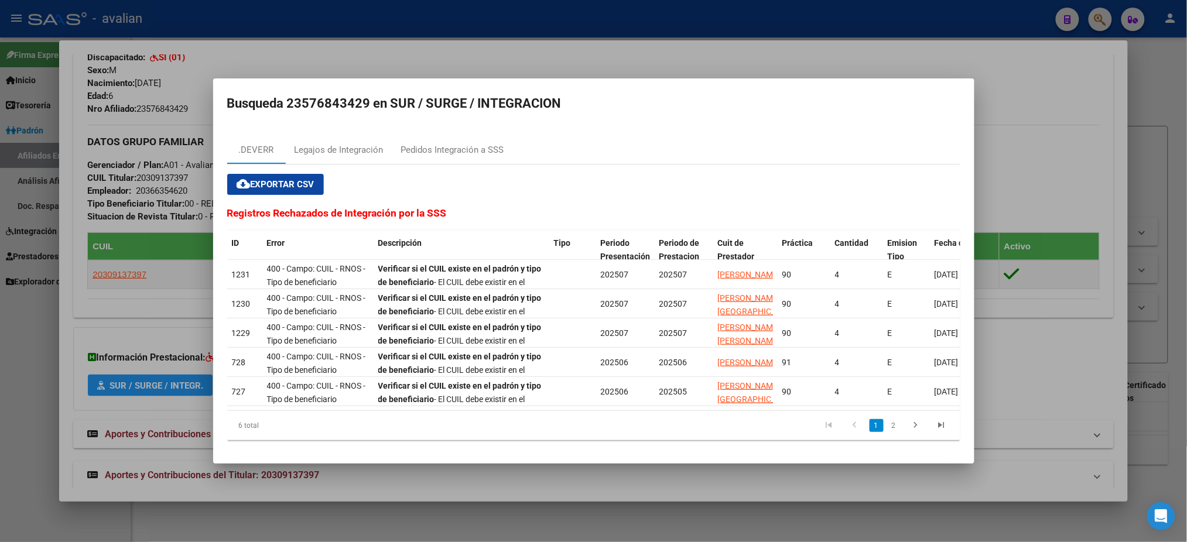
drag, startPoint x: 600, startPoint y: 97, endPoint x: 701, endPoint y: 99, distance: 101.9
click at [701, 99] on h2 "Busqueda 23576843429 en SUR / SURGE / INTEGRACION" at bounding box center [593, 104] width 733 height 22
drag, startPoint x: 628, startPoint y: 76, endPoint x: 696, endPoint y: 64, distance: 68.2
click at [696, 64] on div "Análisis Afiliado - CUIL: 23576843429 DATOS [PERSON_NAME] ÁGIL: [PERSON_NAME] […" at bounding box center [593, 271] width 1187 height 542
click at [327, 97] on h2 "Busqueda 23576843429 en SUR / SURGE / INTEGRACION" at bounding box center [593, 104] width 733 height 22
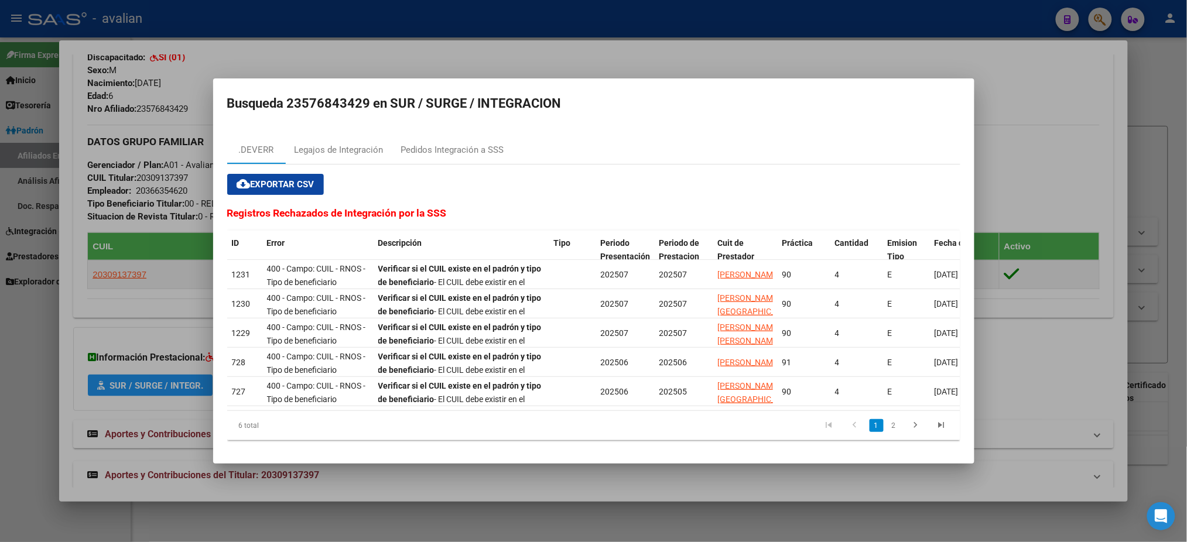
drag, startPoint x: 287, startPoint y: 96, endPoint x: 367, endPoint y: 94, distance: 79.7
click at [367, 94] on h2 "Busqueda 23576843429 en SUR / SURGE / INTEGRACION" at bounding box center [593, 104] width 733 height 22
copy h2 "23576843429"
click at [592, 56] on div at bounding box center [593, 271] width 1187 height 542
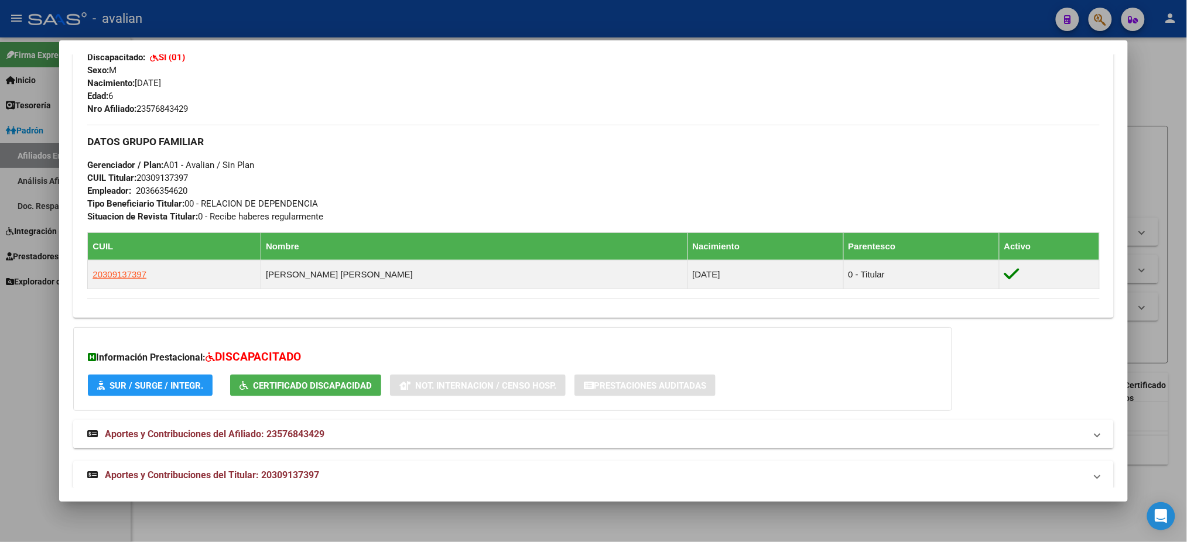
click at [427, 24] on div at bounding box center [593, 271] width 1187 height 542
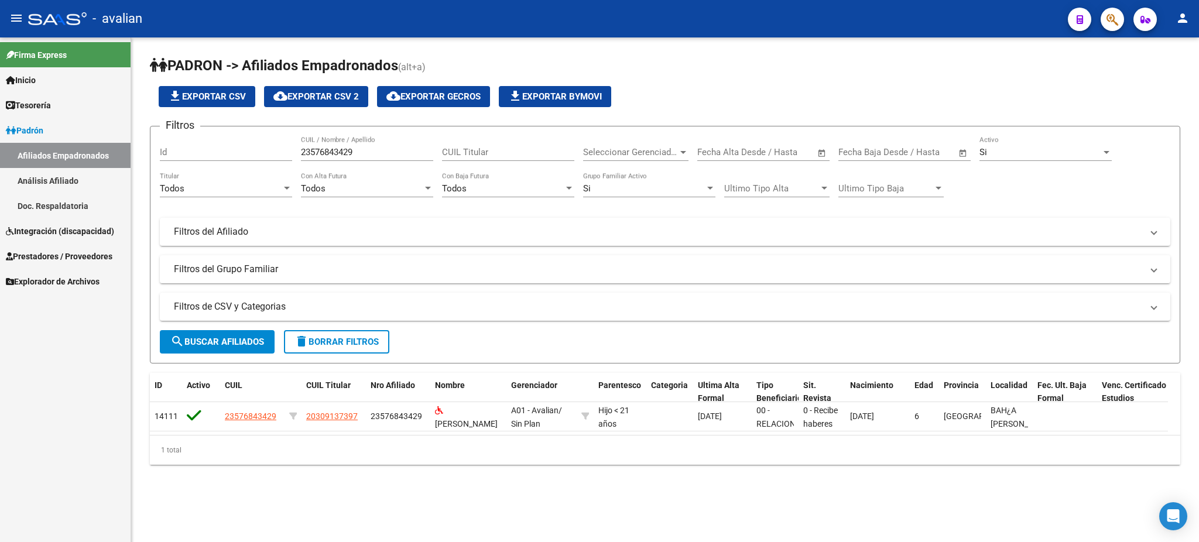
click at [49, 127] on link "Padrón" at bounding box center [65, 130] width 131 height 25
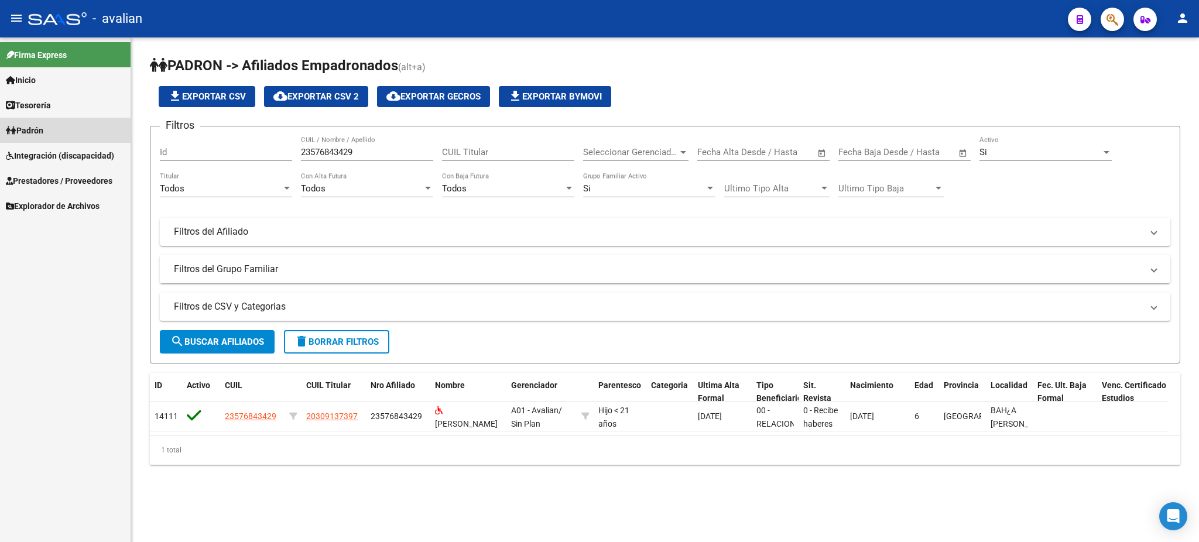
click at [41, 121] on link "Padrón" at bounding box center [65, 130] width 131 height 25
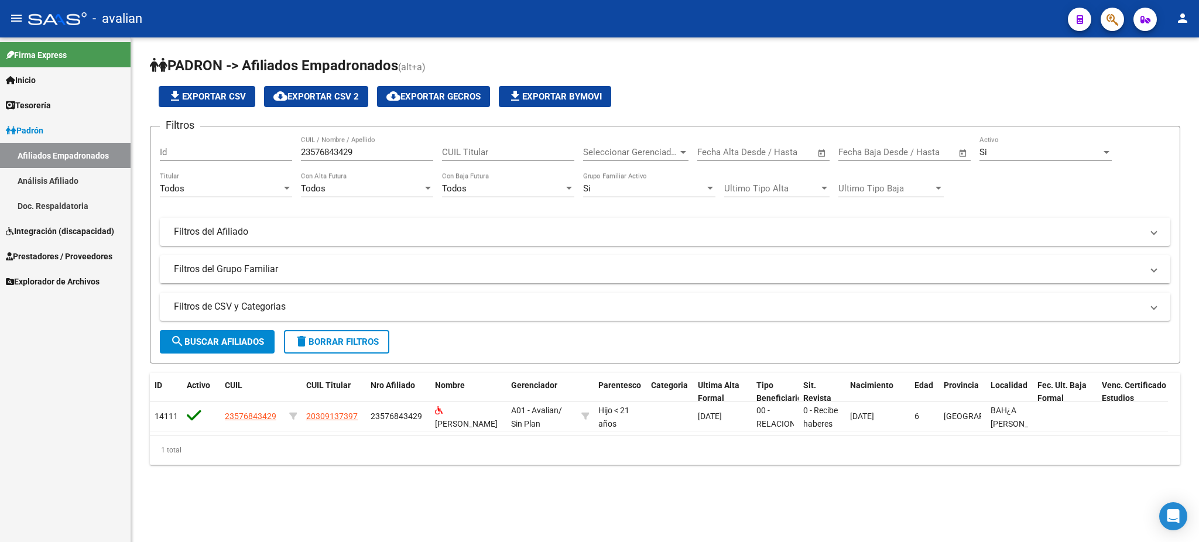
click at [44, 153] on link "Afiliados Empadronados" at bounding box center [65, 155] width 131 height 25
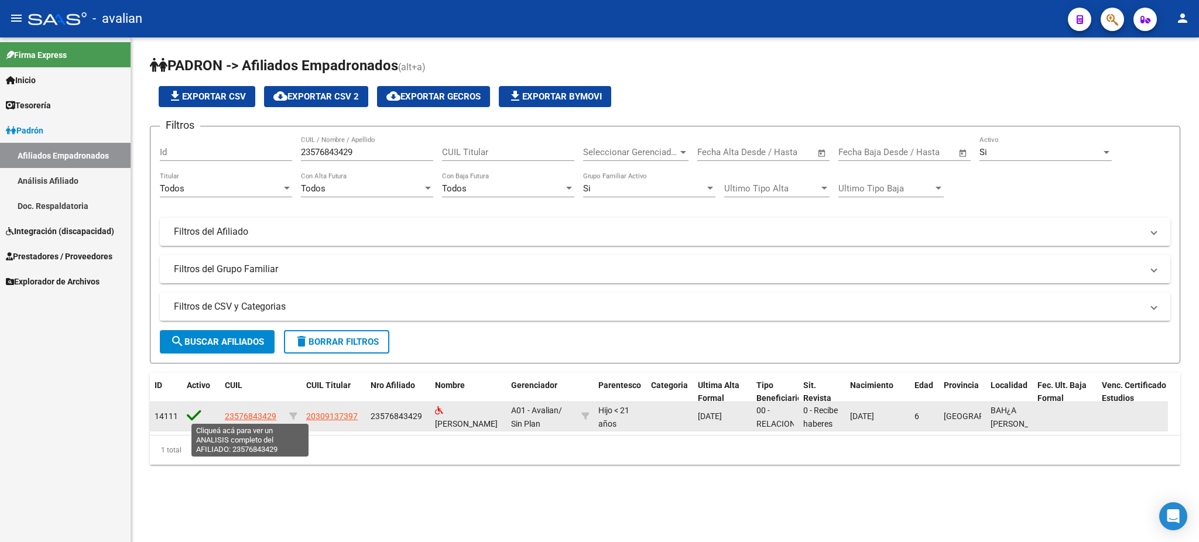
click at [254, 415] on span "23576843429" at bounding box center [251, 416] width 52 height 9
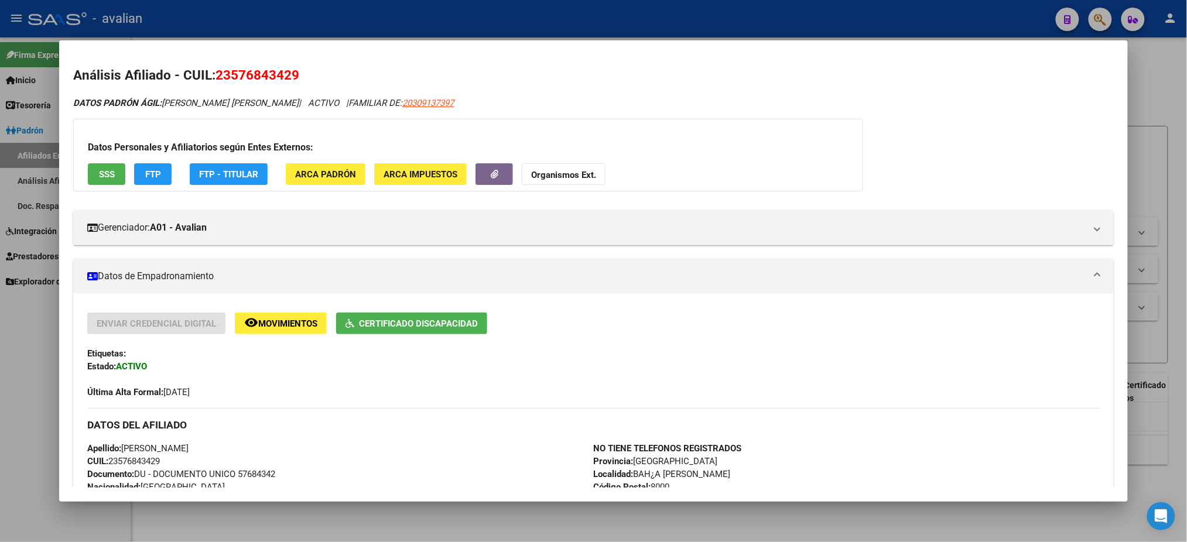
click at [273, 328] on button "remove_red_eye Movimientos" at bounding box center [281, 324] width 92 height 22
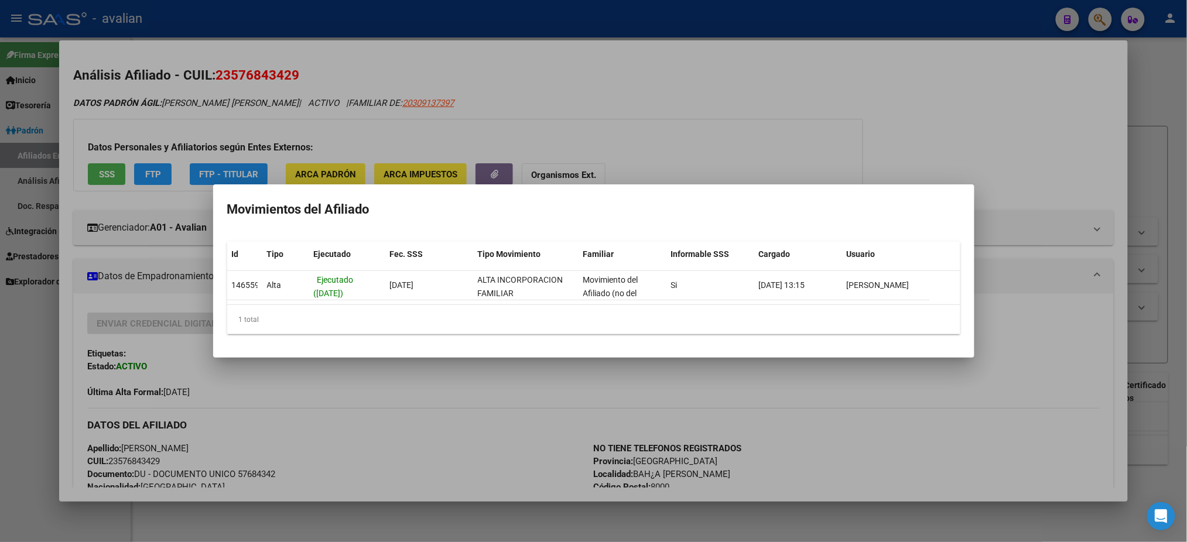
click at [344, 389] on div at bounding box center [593, 271] width 1187 height 542
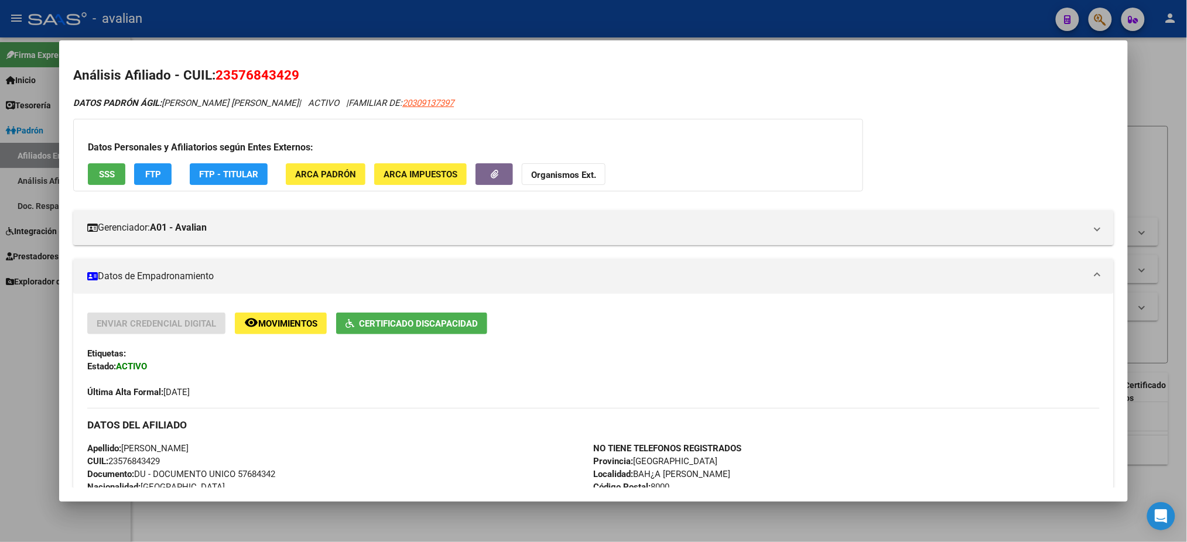
click at [92, 170] on button "SSS" at bounding box center [106, 174] width 37 height 22
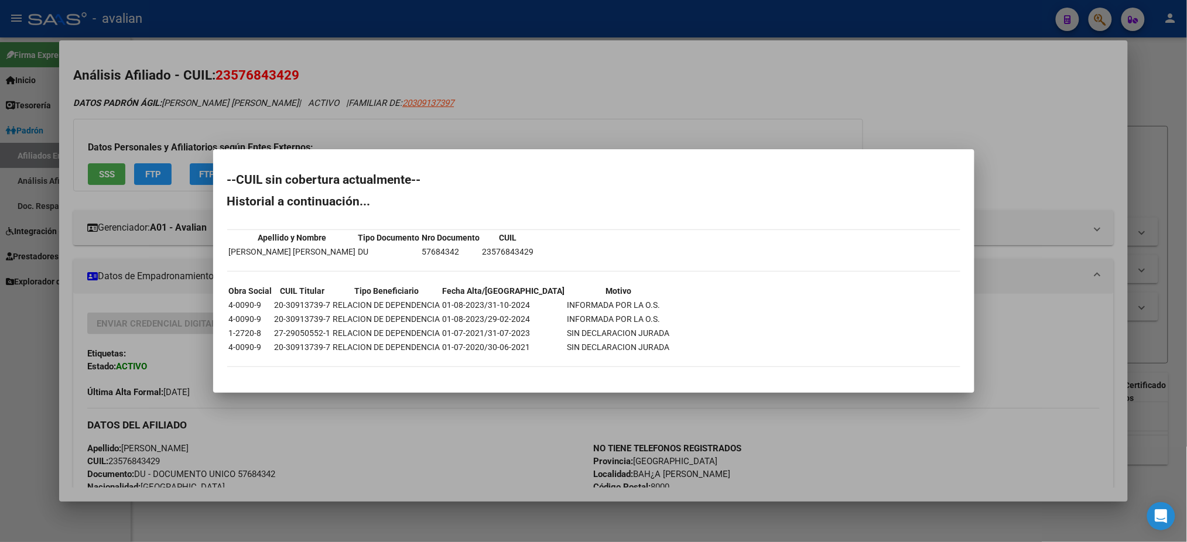
click at [728, 90] on div at bounding box center [593, 271] width 1187 height 542
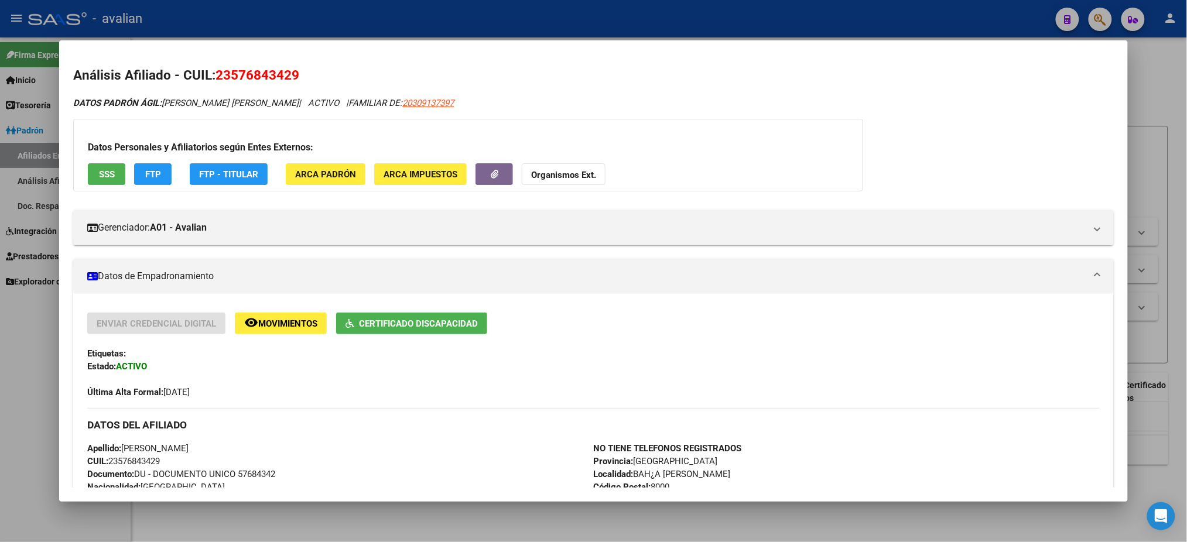
click at [99, 175] on span "SSS" at bounding box center [107, 174] width 16 height 11
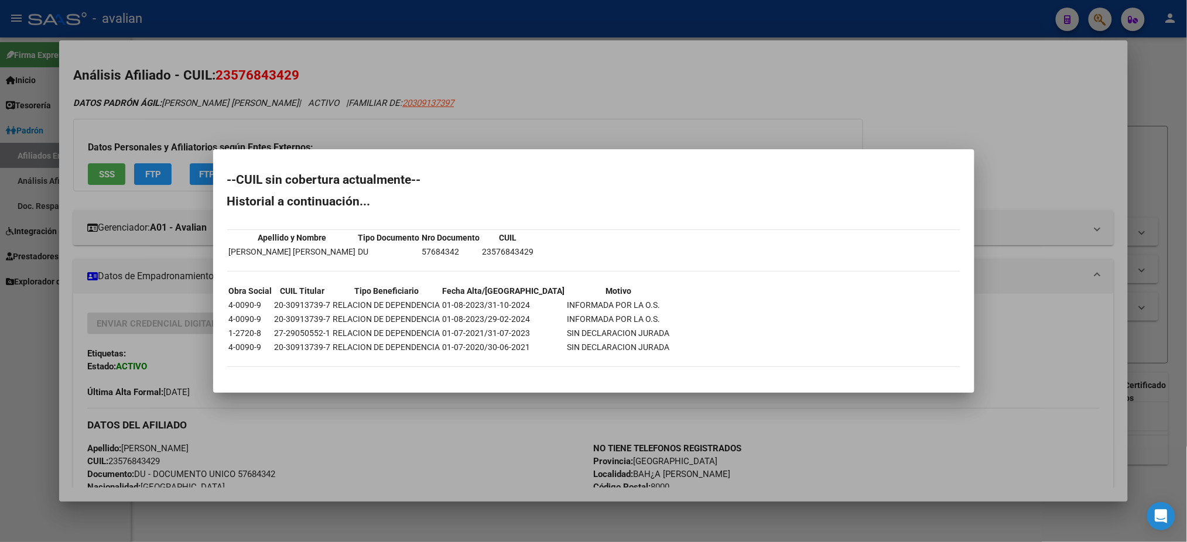
click at [540, 160] on mat-dialog-container "--CUIL sin cobertura actualmente-- Historial a continuación... Apellido y Nombr…" at bounding box center [593, 270] width 761 height 243
click at [929, 56] on div at bounding box center [593, 271] width 1187 height 542
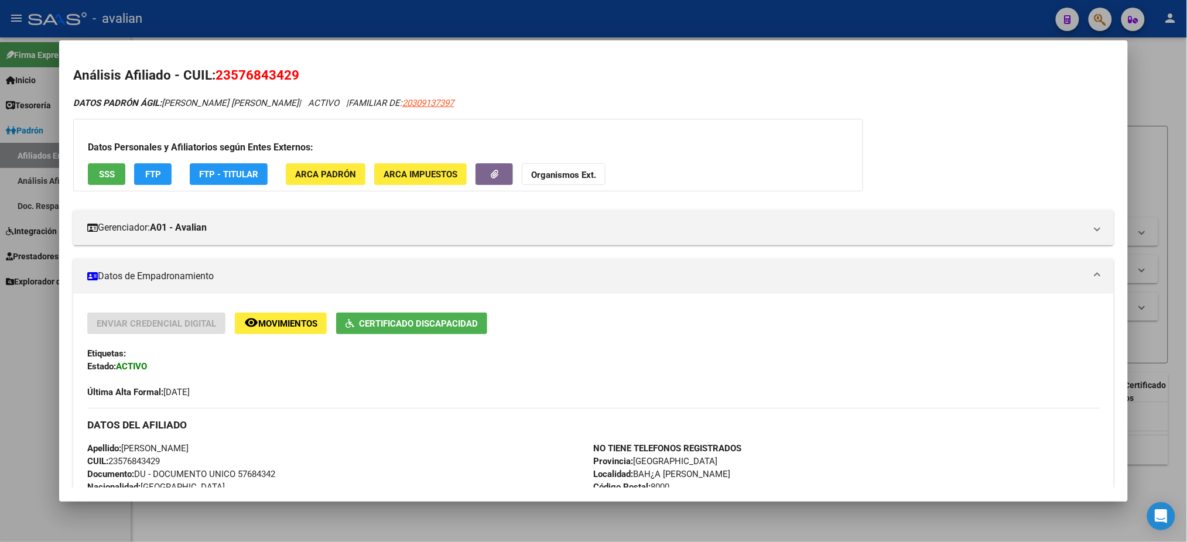
click at [616, 19] on div at bounding box center [593, 271] width 1187 height 542
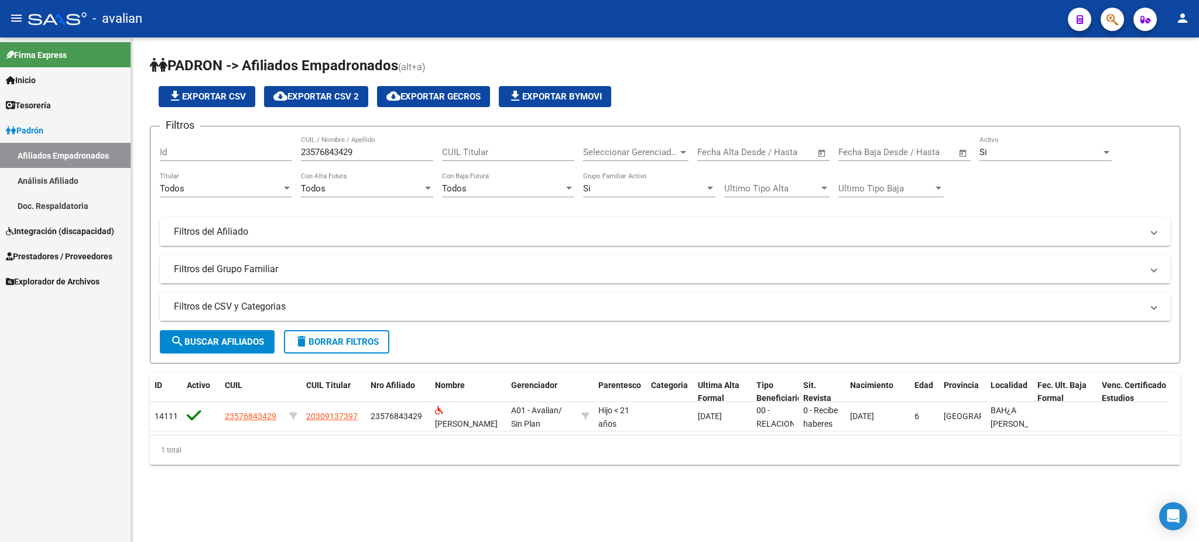
click at [39, 129] on span "Padrón" at bounding box center [24, 130] width 37 height 13
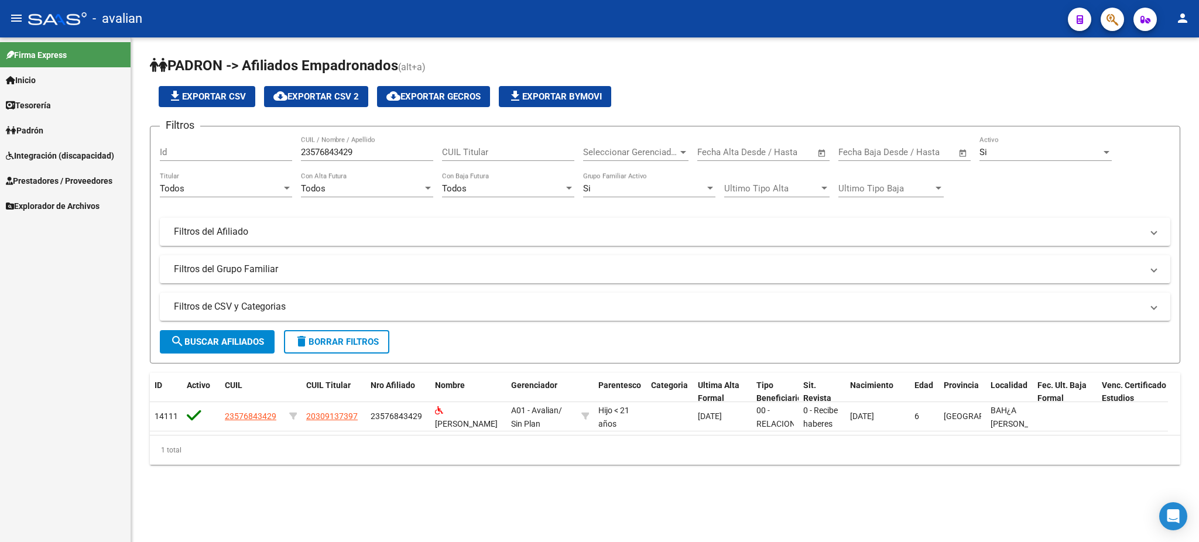
click at [49, 156] on span "Integración (discapacidad)" at bounding box center [60, 155] width 108 height 13
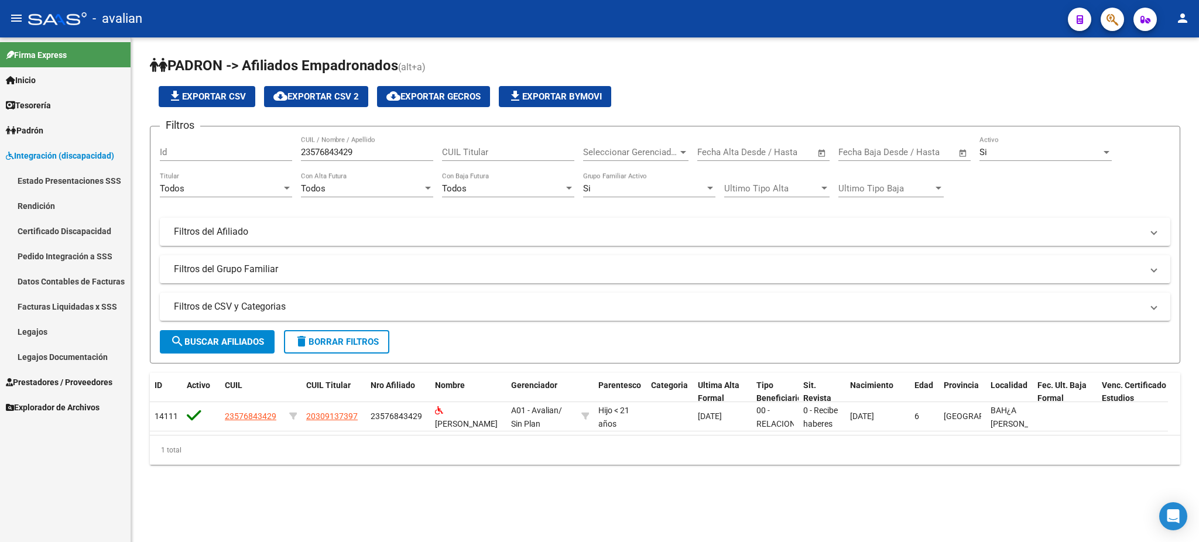
click at [49, 248] on link "Pedido Integración a SSS" at bounding box center [65, 256] width 131 height 25
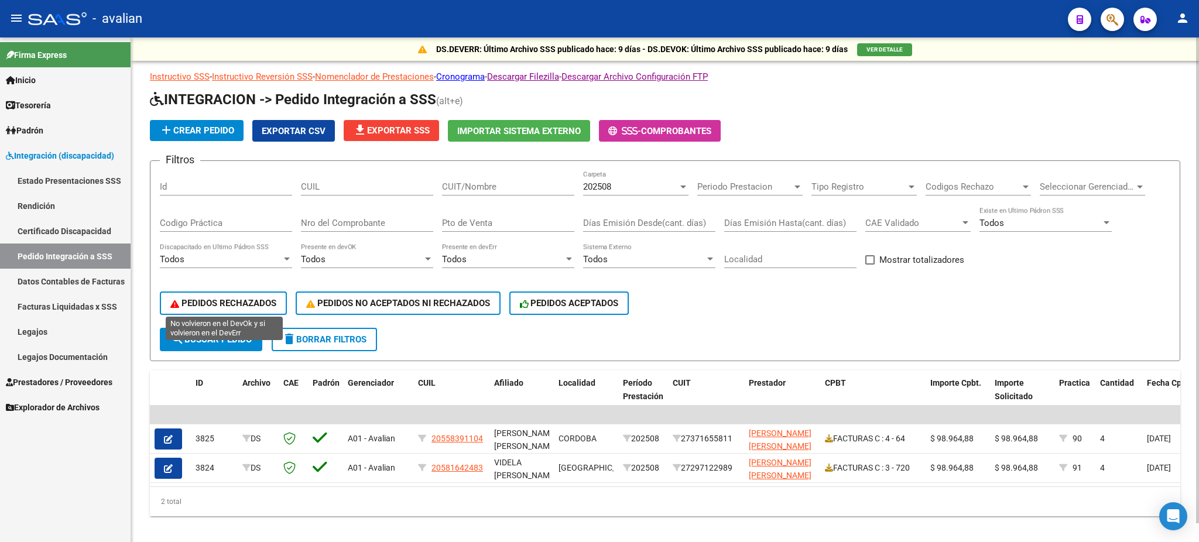
click at [248, 293] on button "PEDIDOS RECHAZADOS" at bounding box center [223, 303] width 127 height 23
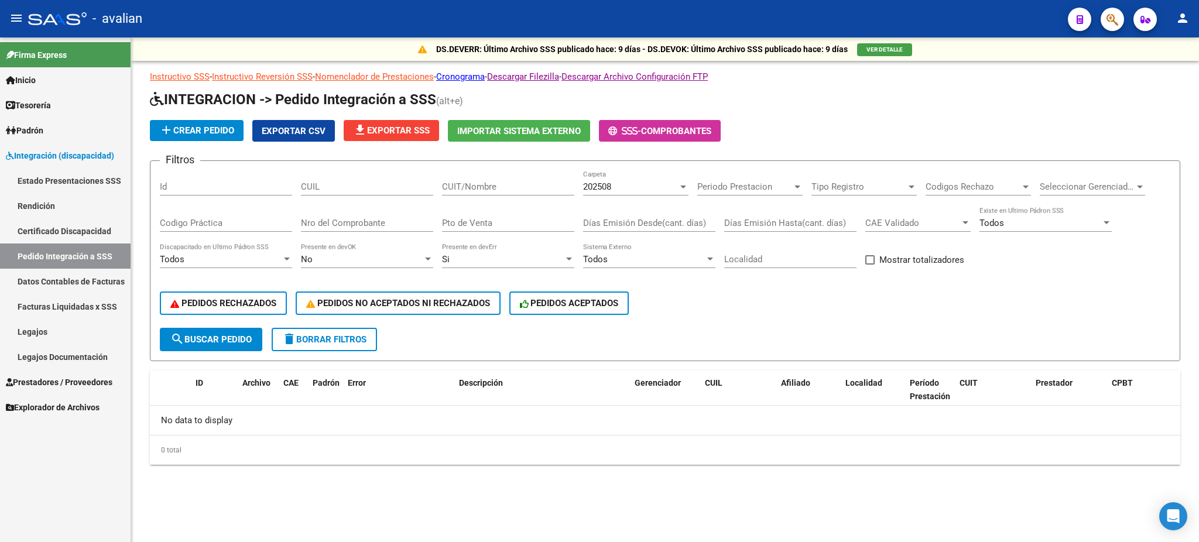
click at [622, 176] on div "202508 Carpeta" at bounding box center [635, 182] width 105 height 25
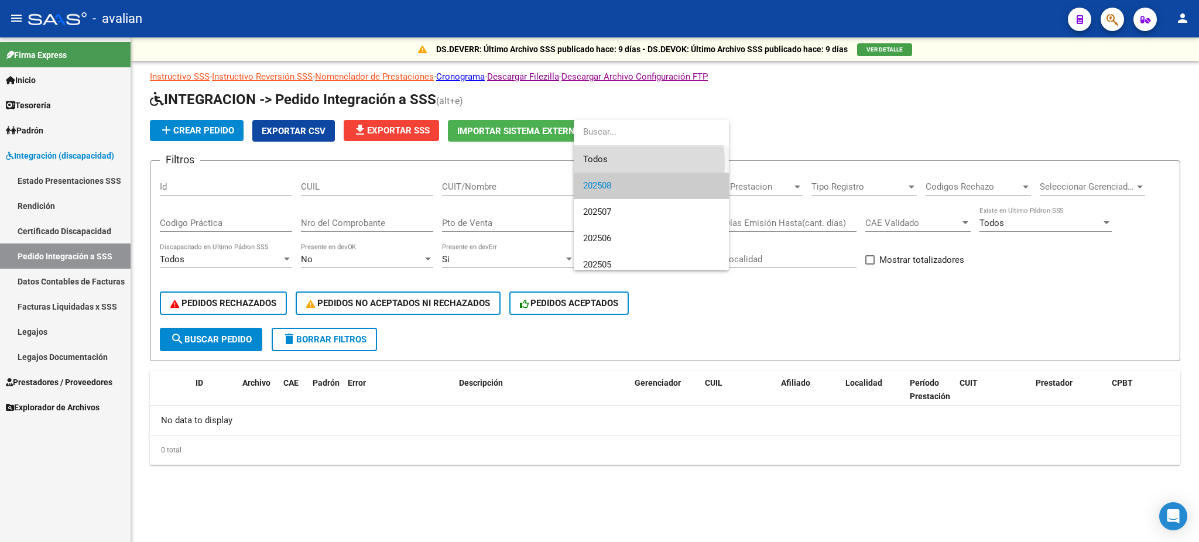
click at [604, 163] on span "Todos" at bounding box center [651, 159] width 136 height 26
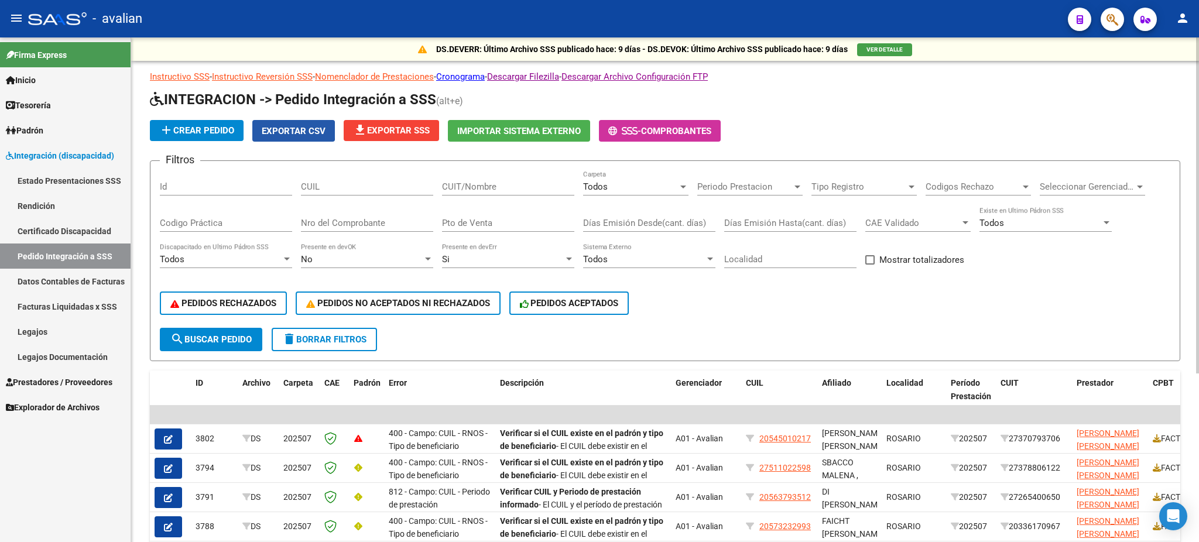
click at [295, 129] on span "Exportar CSV" at bounding box center [294, 131] width 64 height 11
click at [31, 128] on span "Padrón" at bounding box center [24, 130] width 37 height 13
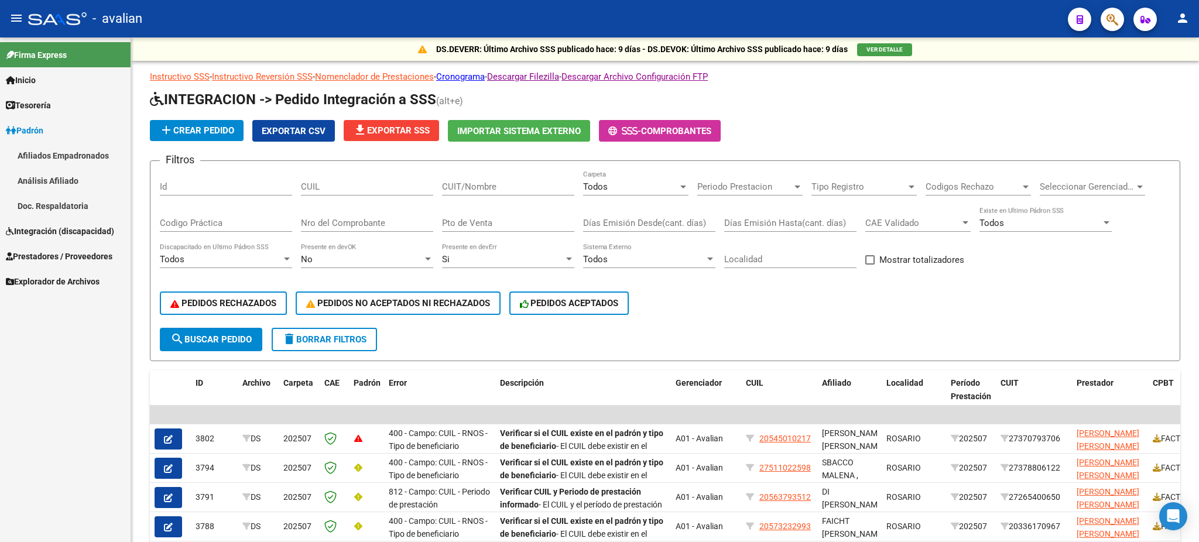
click at [41, 154] on link "Afiliados Empadronados" at bounding box center [65, 155] width 131 height 25
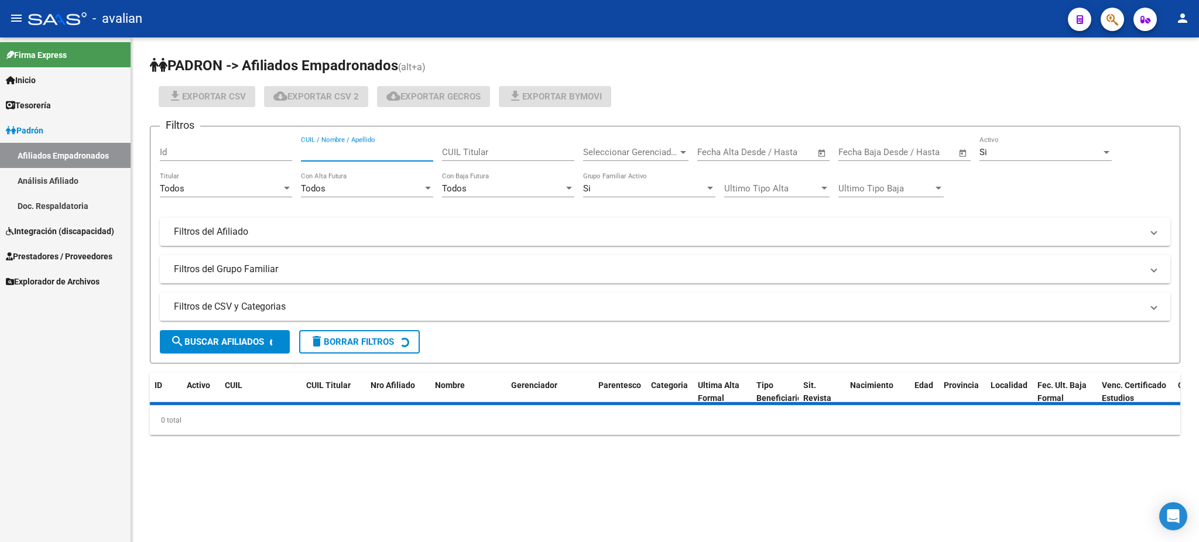
click at [324, 154] on input "CUIL / Nombre / Apellido" at bounding box center [367, 152] width 132 height 11
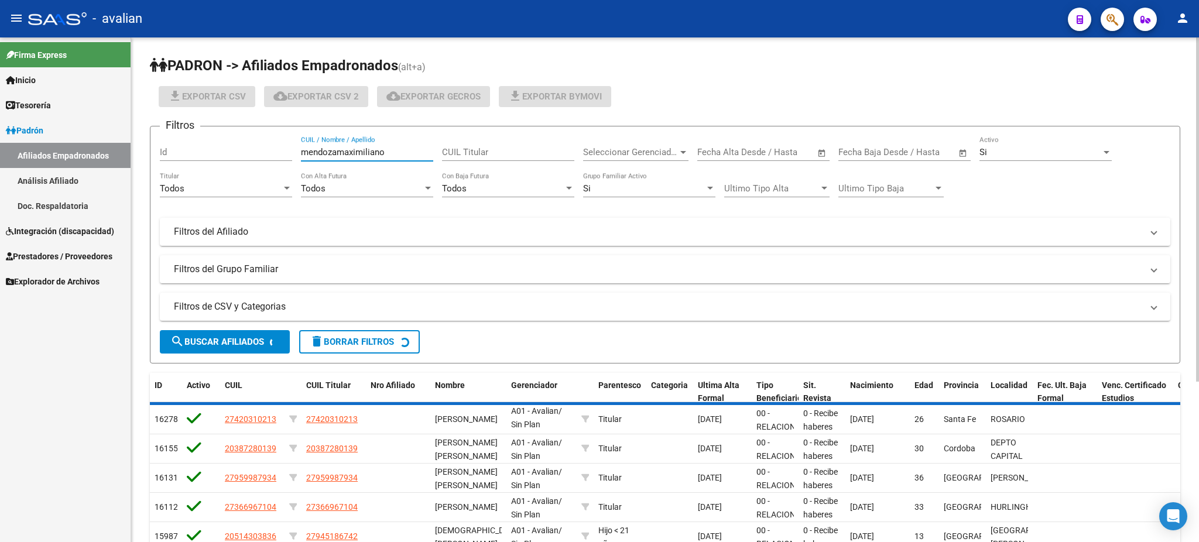
type input "mendozamaximiliano"
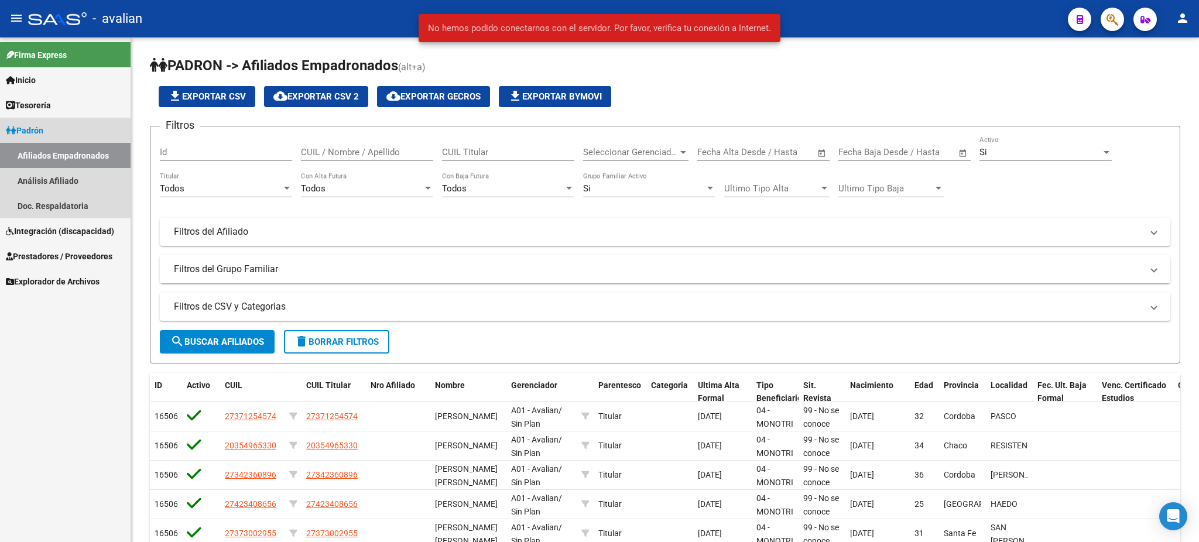
click at [39, 126] on span "Padrón" at bounding box center [24, 130] width 37 height 13
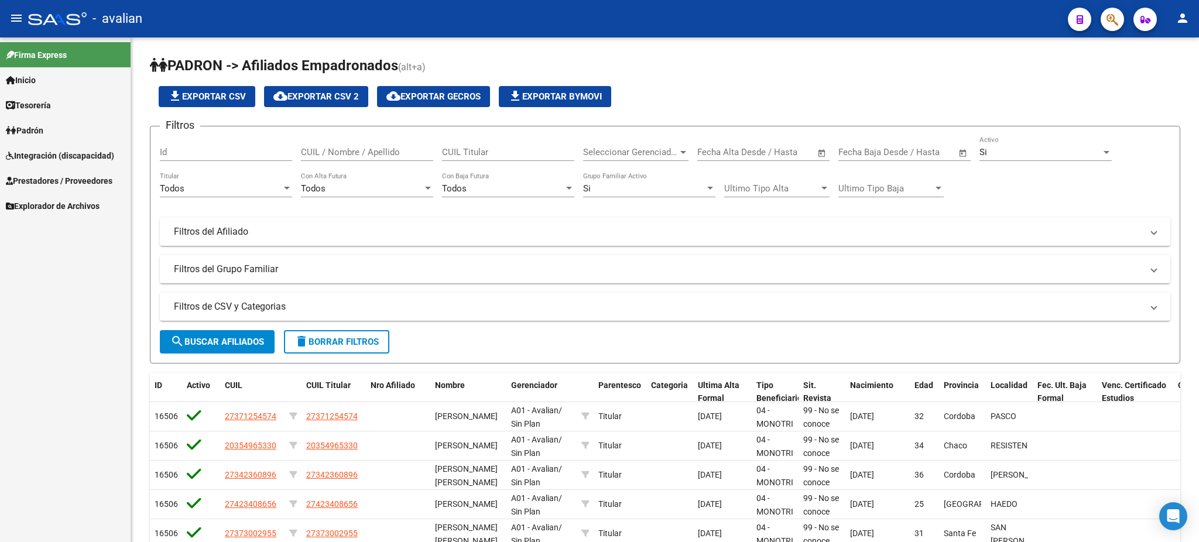
click at [49, 155] on span "Integración (discapacidad)" at bounding box center [60, 155] width 108 height 13
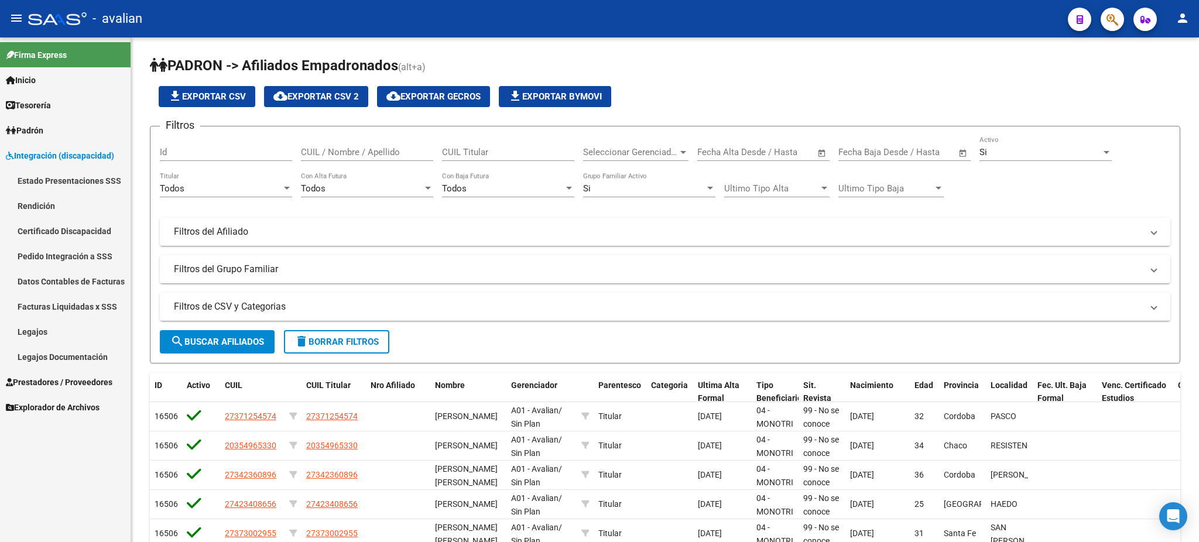
click at [33, 333] on link "Legajos" at bounding box center [65, 331] width 131 height 25
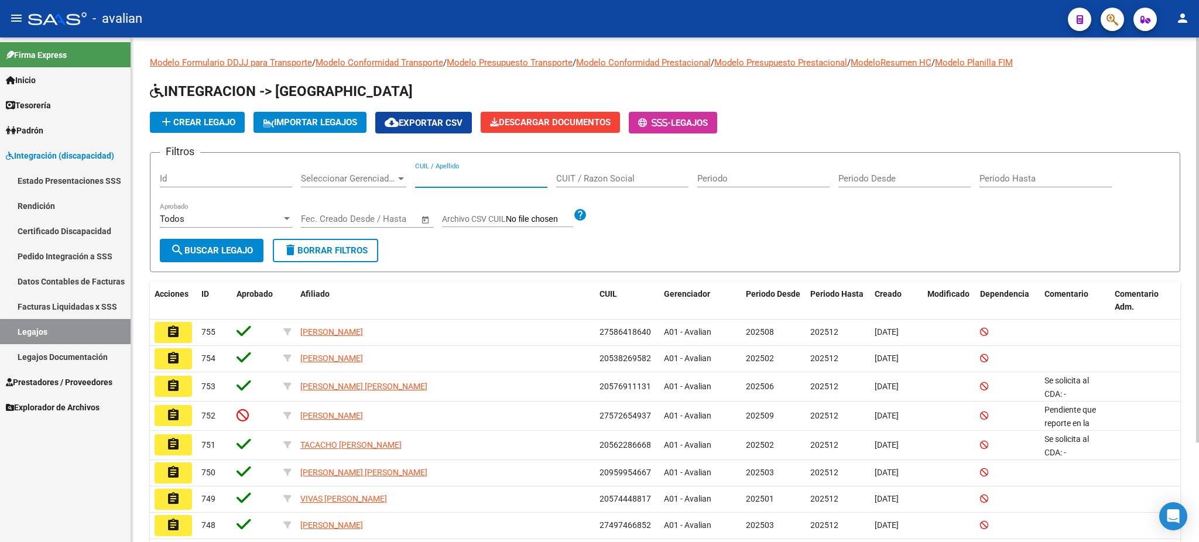
click at [472, 179] on input "CUIL / Apellido" at bounding box center [481, 178] width 132 height 11
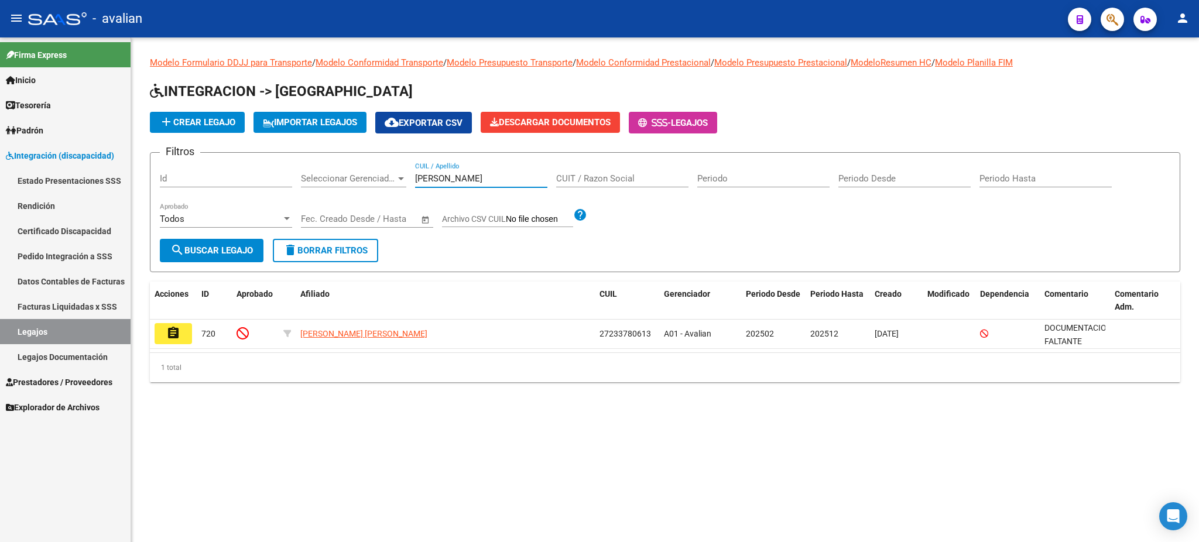
type input "ditocco"
click at [37, 125] on span "Padrón" at bounding box center [24, 130] width 37 height 13
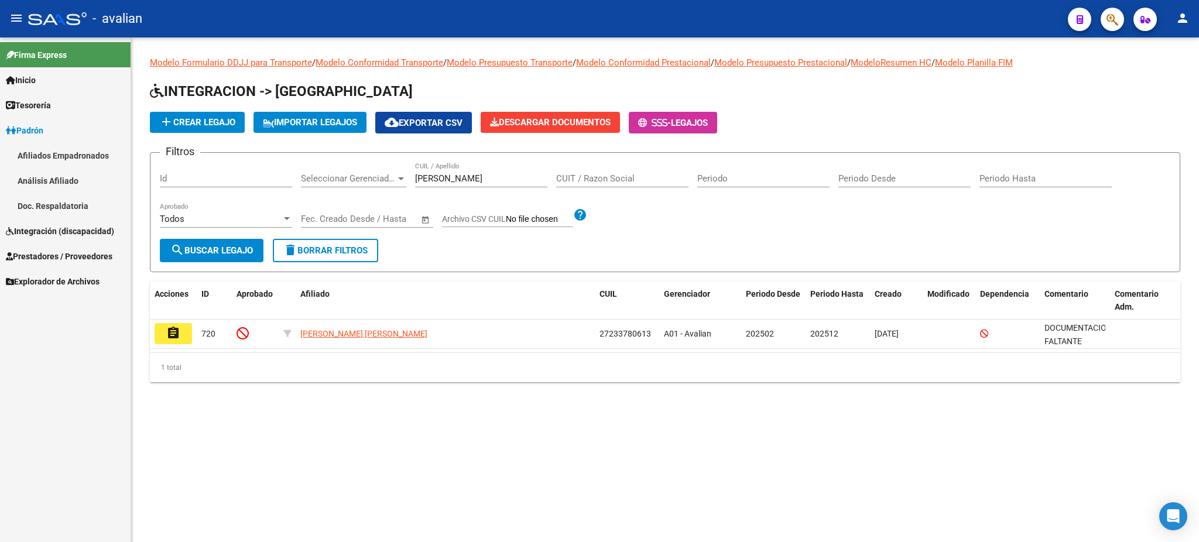
click at [36, 150] on link "Afiliados Empadronados" at bounding box center [65, 155] width 131 height 25
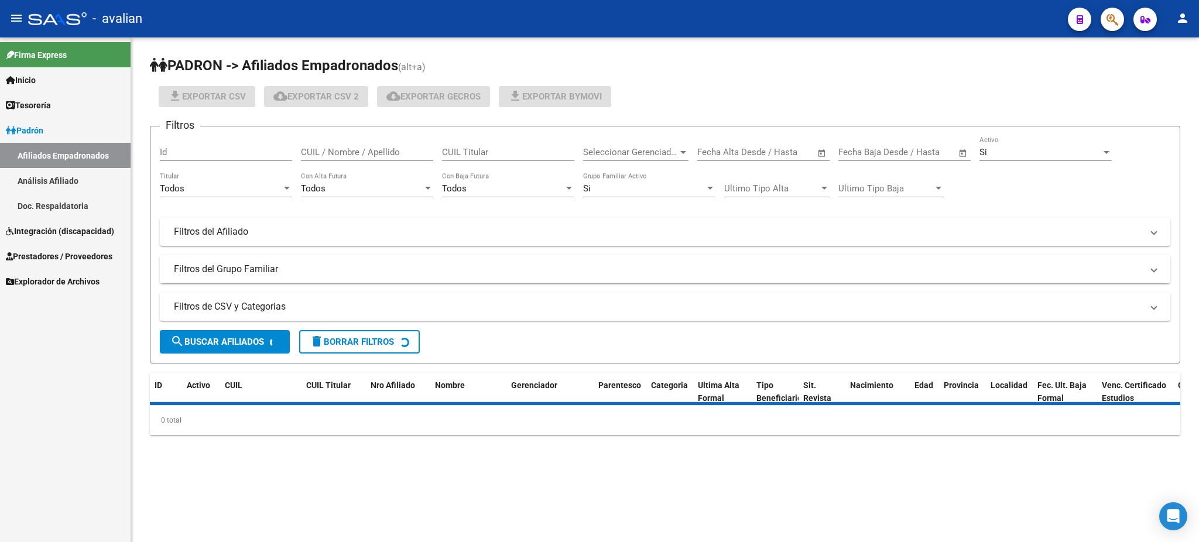
click at [366, 153] on input "CUIL / Nombre / Apellido" at bounding box center [367, 152] width 132 height 11
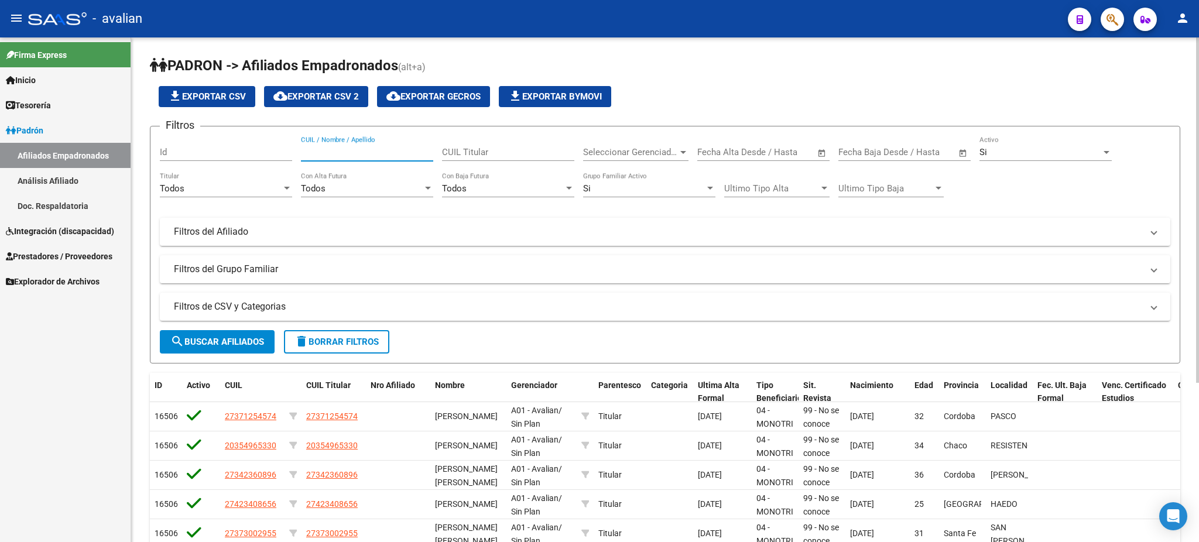
paste input "20511016127"
type input "20511016127"
click at [241, 344] on span "search Buscar Afiliados" at bounding box center [217, 342] width 94 height 11
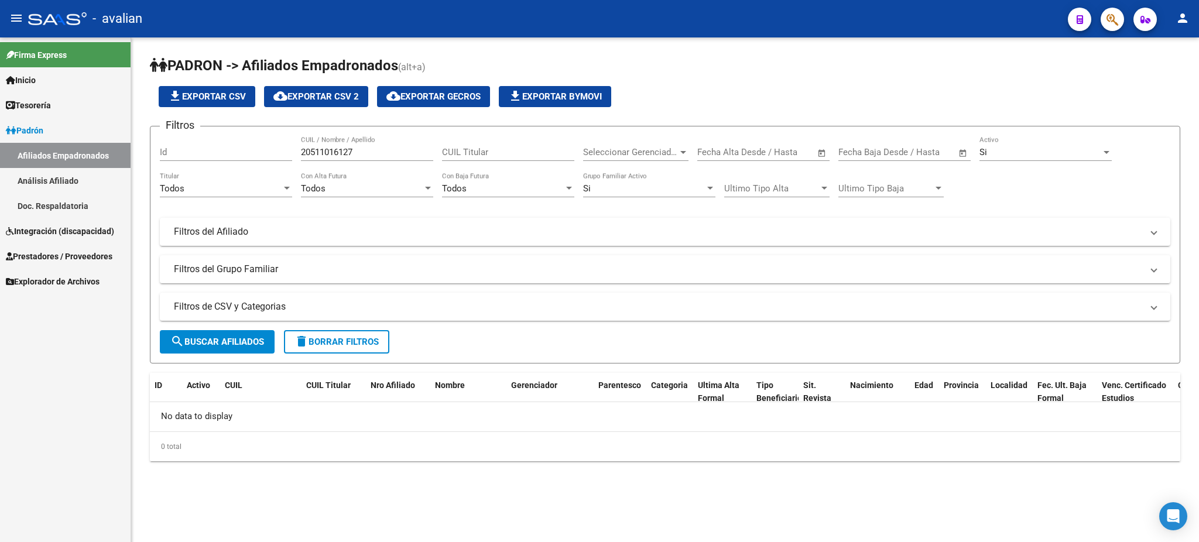
click at [36, 134] on span "Padrón" at bounding box center [24, 130] width 37 height 13
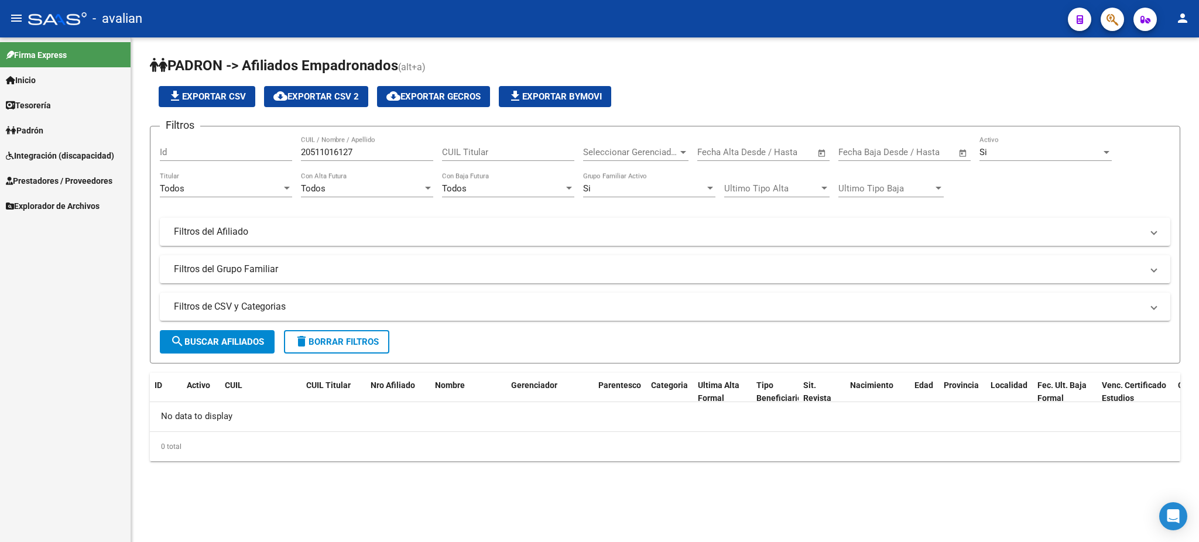
click at [48, 153] on span "Integración (discapacidad)" at bounding box center [60, 155] width 108 height 13
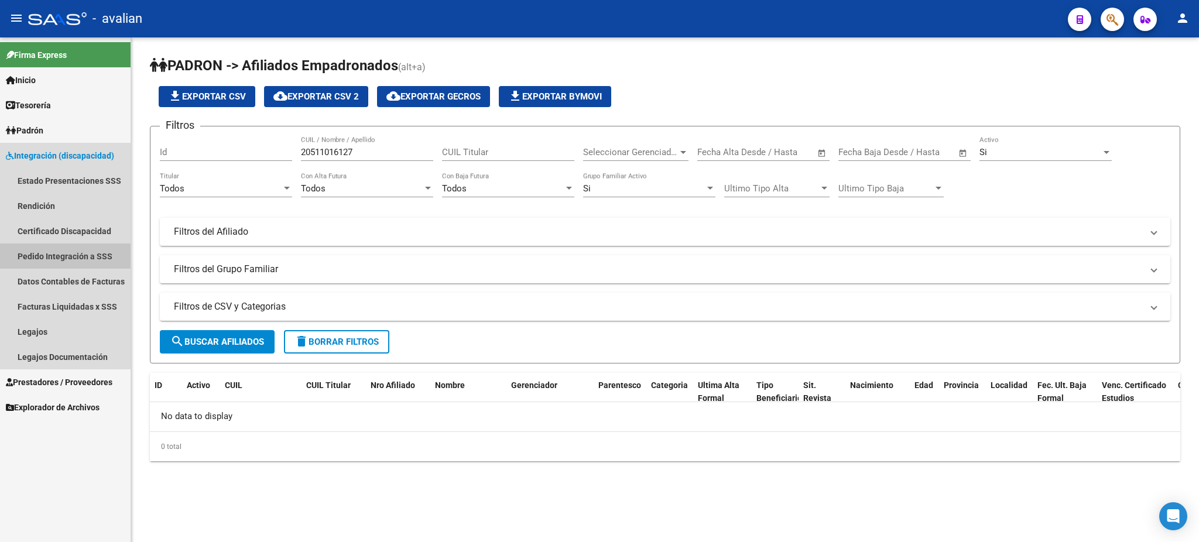
click at [52, 259] on link "Pedido Integración a SSS" at bounding box center [65, 256] width 131 height 25
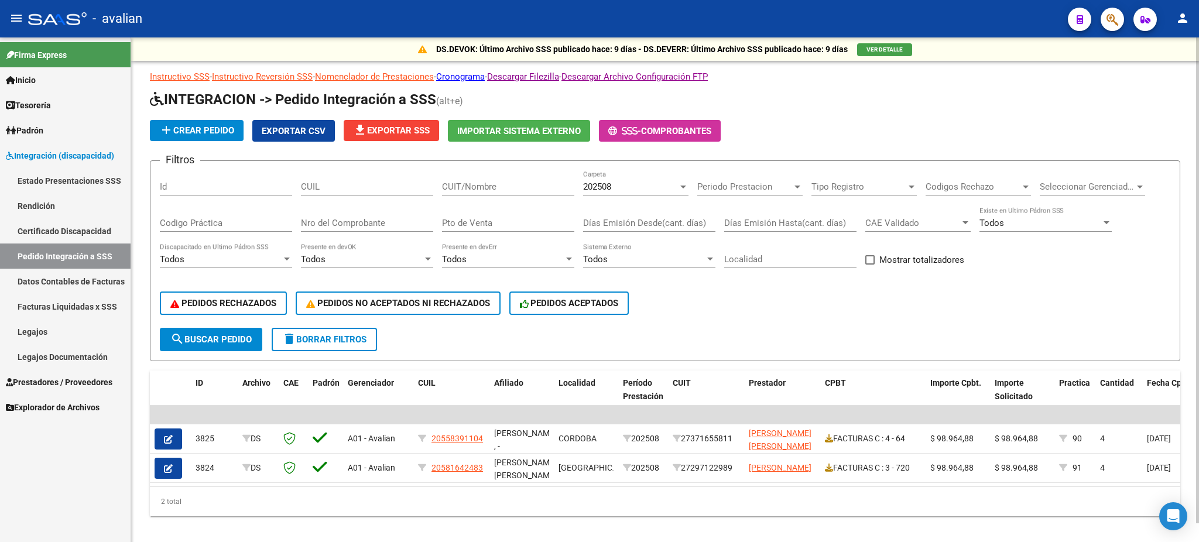
click at [665, 182] on div "202508" at bounding box center [630, 187] width 95 height 11
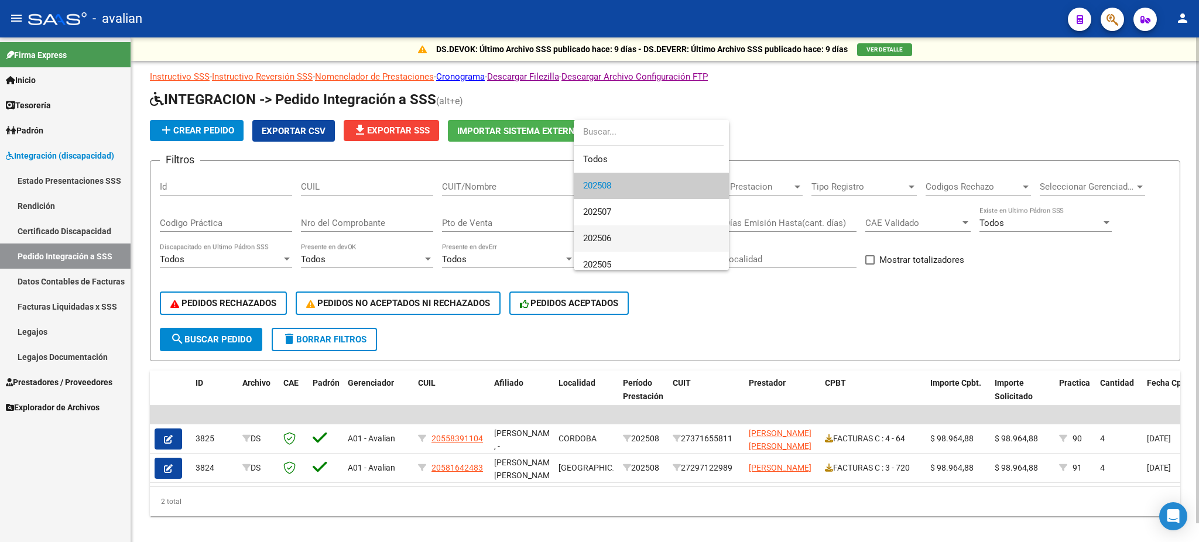
click at [623, 228] on span "202506" at bounding box center [651, 238] width 136 height 26
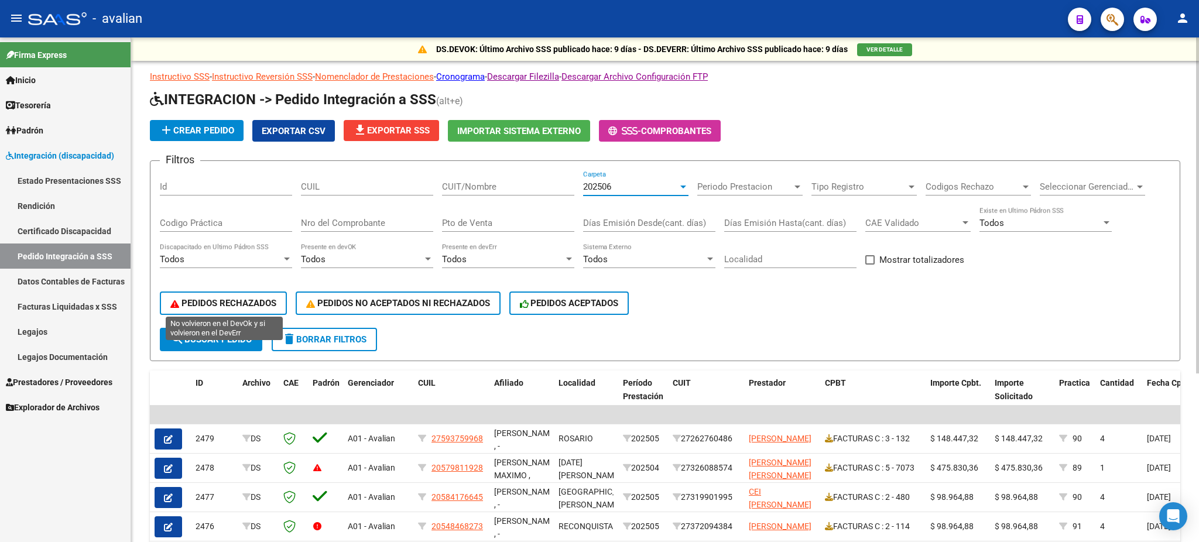
click at [238, 298] on span "PEDIDOS RECHAZADOS" at bounding box center [223, 303] width 106 height 11
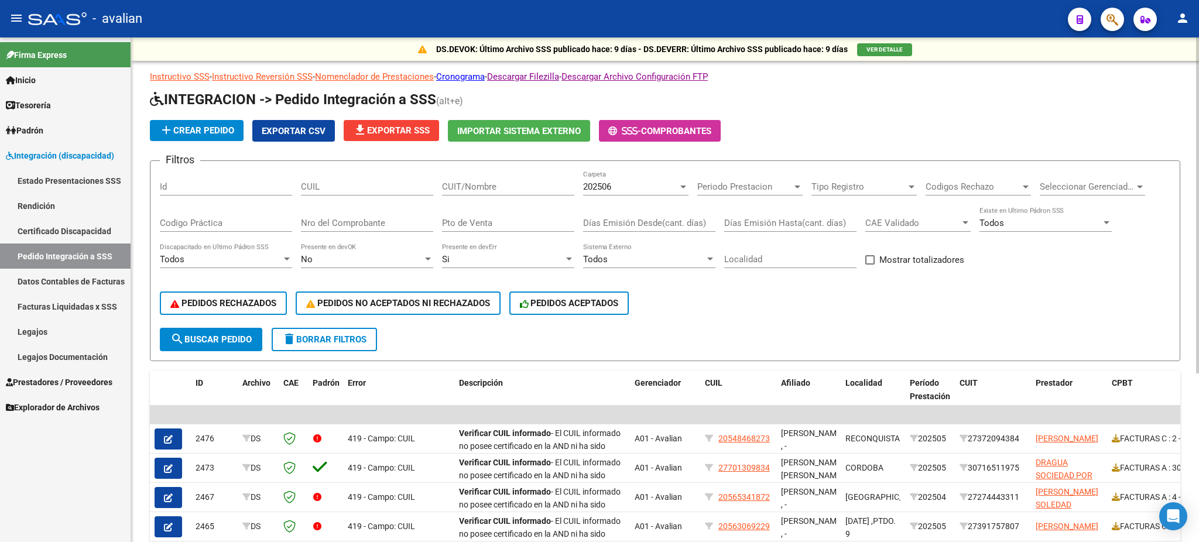
click at [678, 184] on div "202506" at bounding box center [630, 187] width 95 height 11
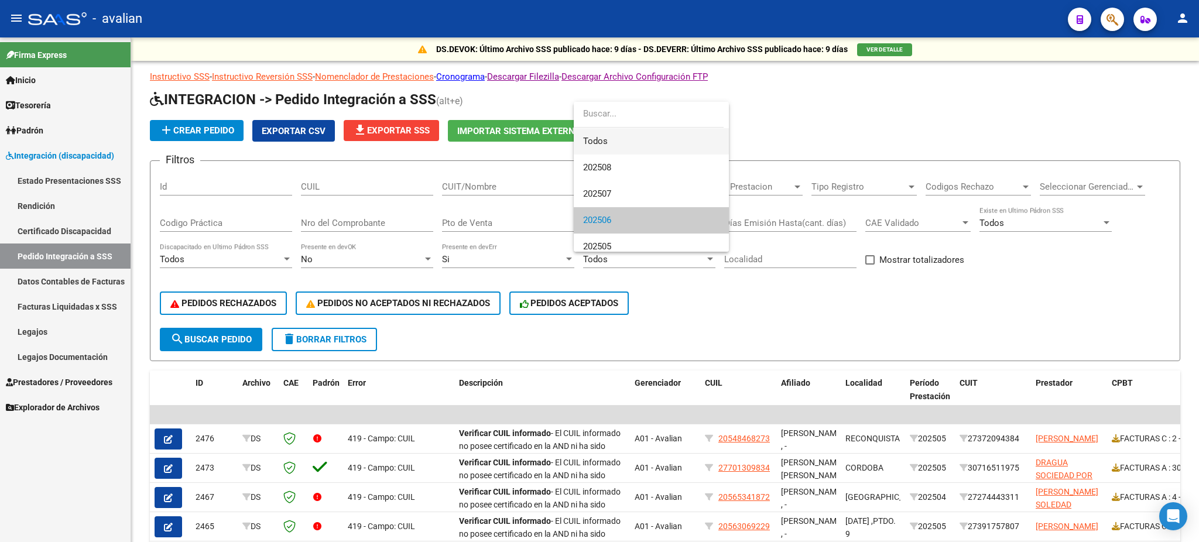
click at [621, 143] on span "Todos" at bounding box center [651, 141] width 136 height 26
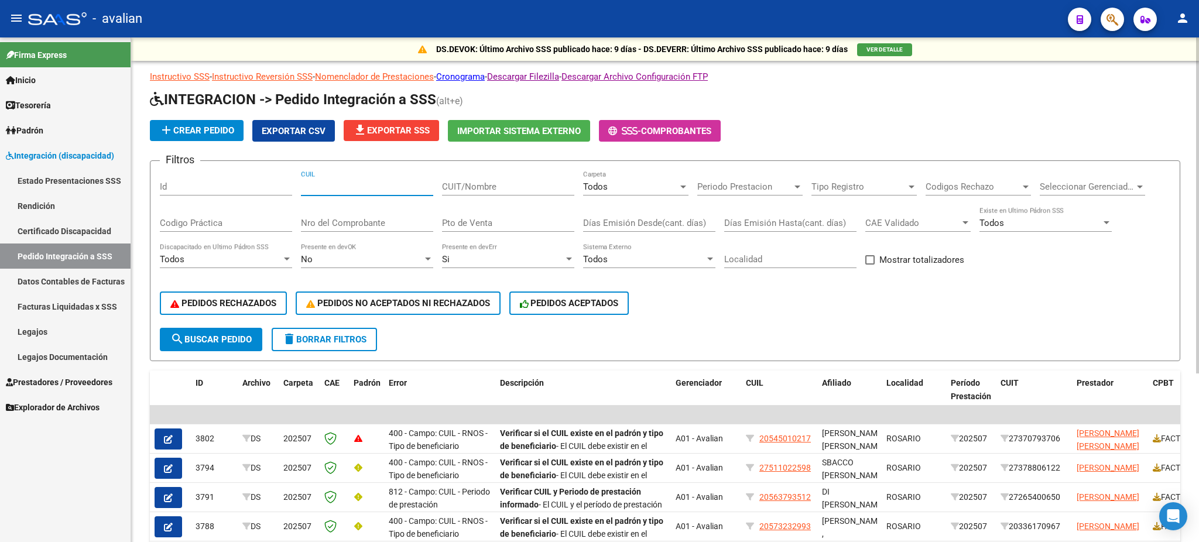
click at [368, 182] on input "CUIL" at bounding box center [367, 187] width 132 height 11
paste input "20511016127"
click at [214, 335] on span "search Buscar Pedido" at bounding box center [210, 339] width 81 height 11
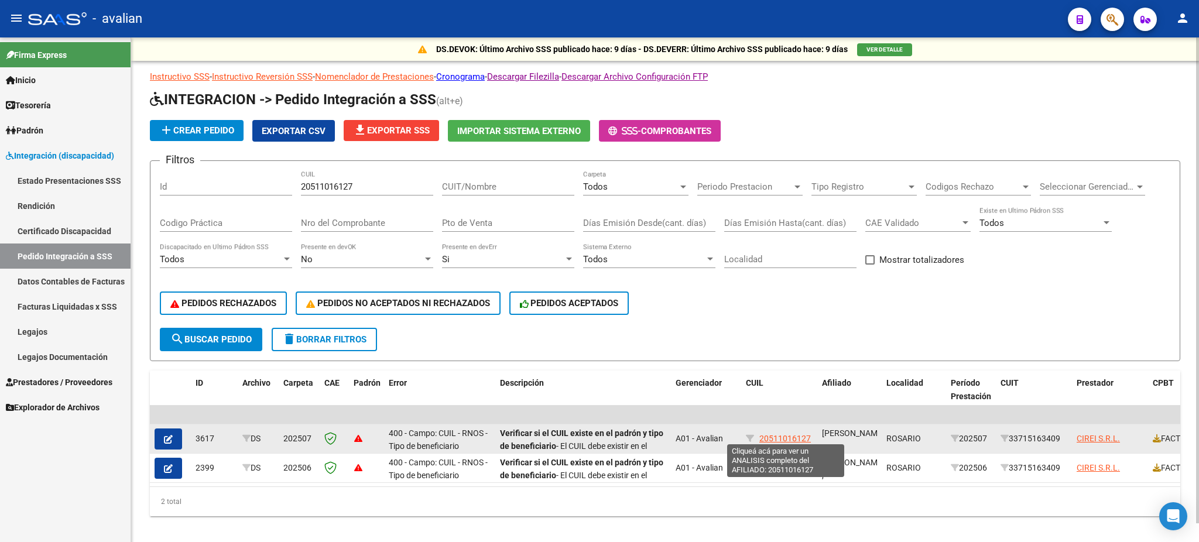
click at [786, 436] on span "20511016127" at bounding box center [785, 438] width 52 height 9
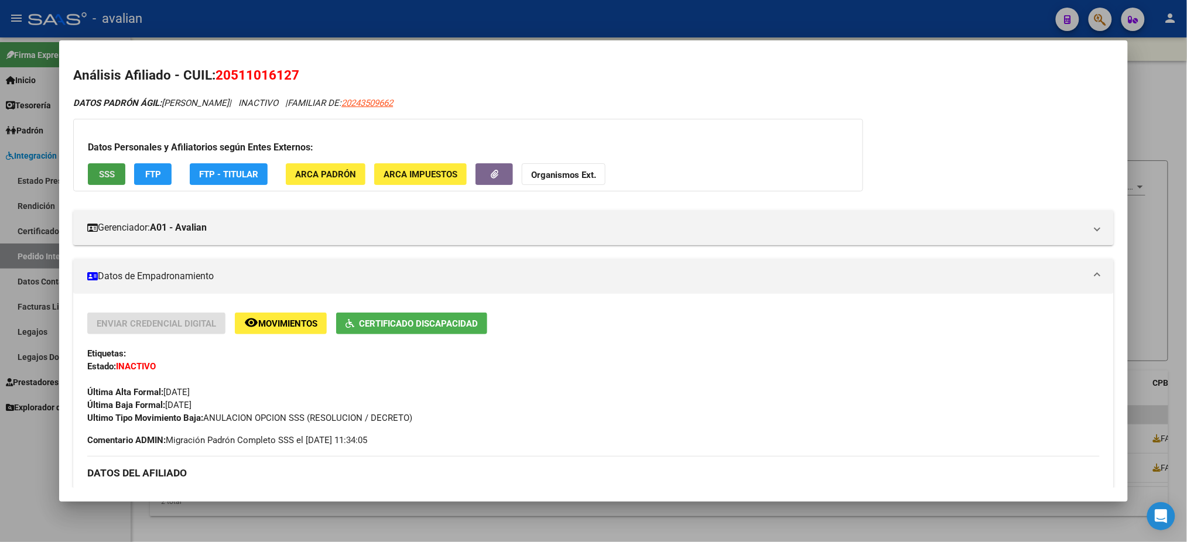
click at [99, 171] on span "SSS" at bounding box center [107, 174] width 16 height 11
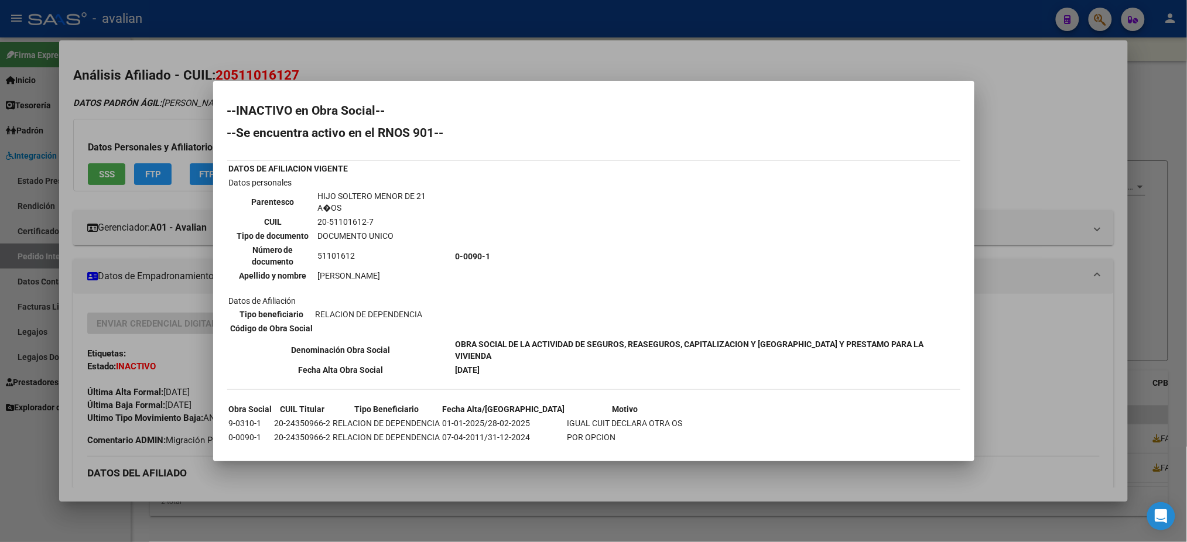
click at [271, 72] on div at bounding box center [593, 271] width 1187 height 542
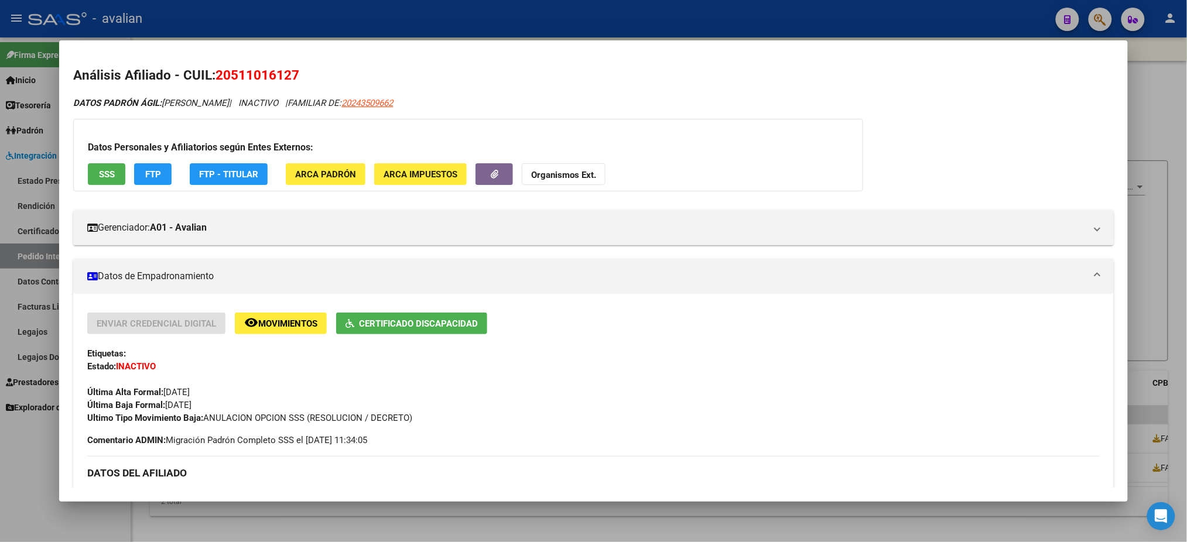
drag, startPoint x: 228, startPoint y: 75, endPoint x: 285, endPoint y: 73, distance: 56.8
click at [285, 73] on span "20511016127" at bounding box center [257, 74] width 84 height 15
copy span "51101612"
click at [564, 24] on div at bounding box center [593, 271] width 1187 height 542
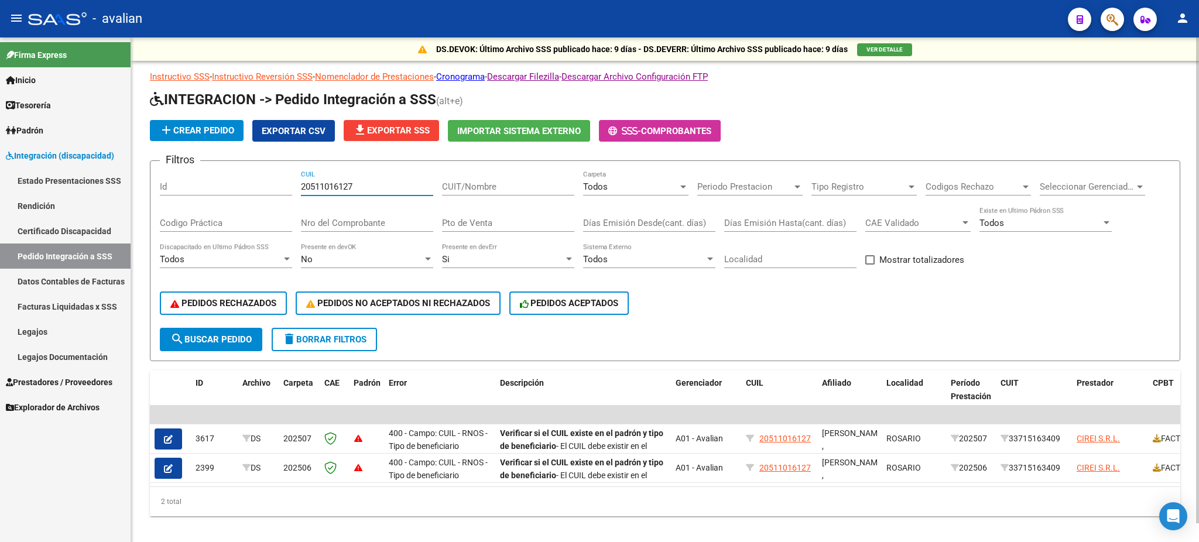
drag, startPoint x: 357, startPoint y: 184, endPoint x: 336, endPoint y: 203, distance: 28.3
click at [301, 184] on input "20511016127" at bounding box center [367, 187] width 132 height 11
paste input "323740985"
type input "20323740985"
click at [208, 328] on button "search Buscar Pedido" at bounding box center [211, 339] width 102 height 23
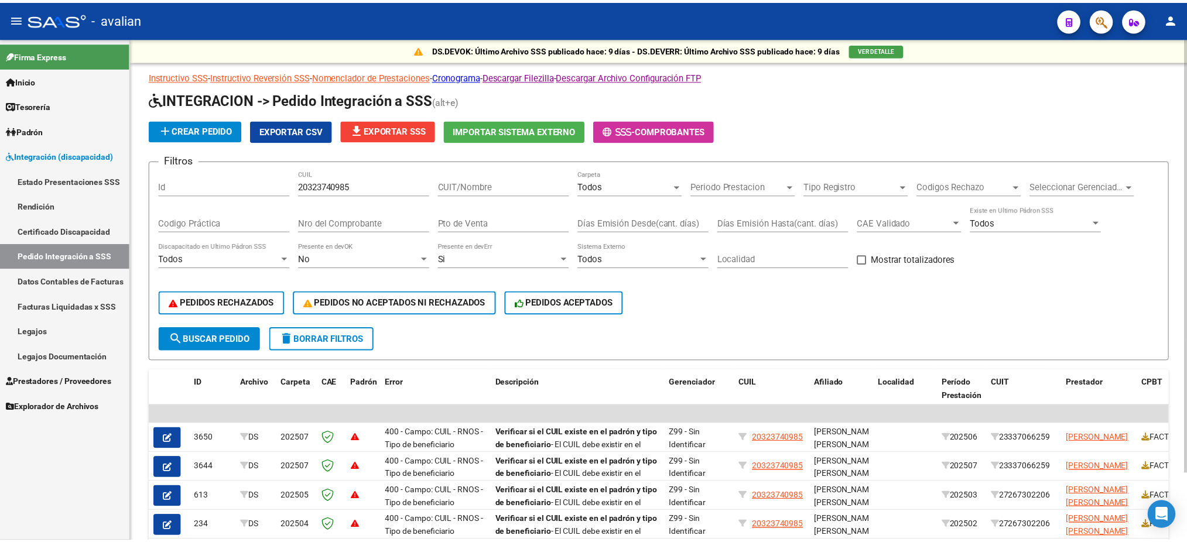
scroll to position [78, 0]
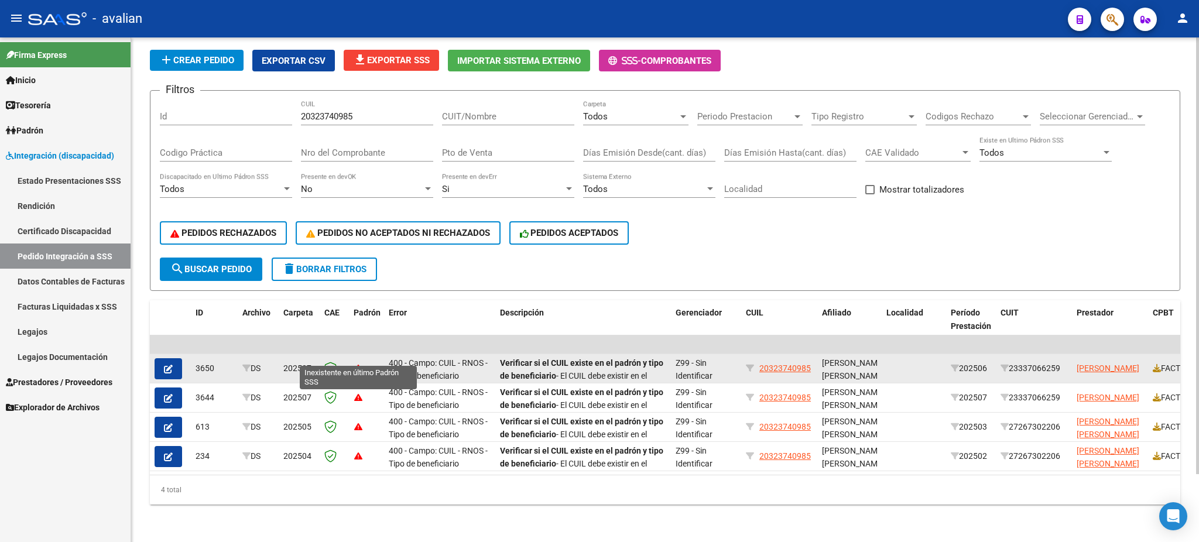
click at [358, 364] on icon at bounding box center [358, 368] width 8 height 8
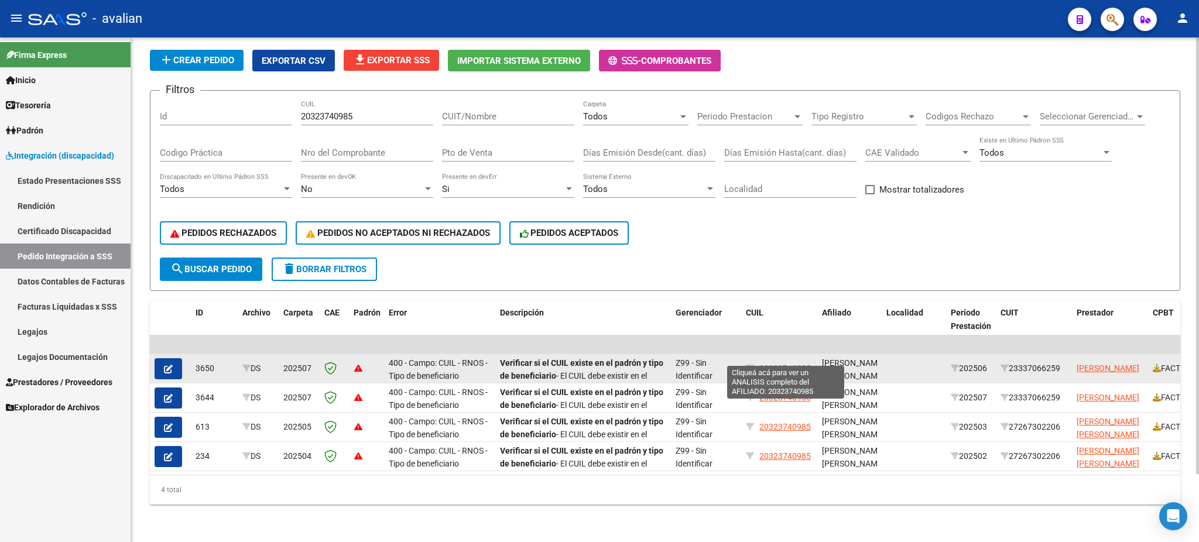
click at [782, 364] on span "20323740985" at bounding box center [785, 368] width 52 height 9
type textarea "20323740985"
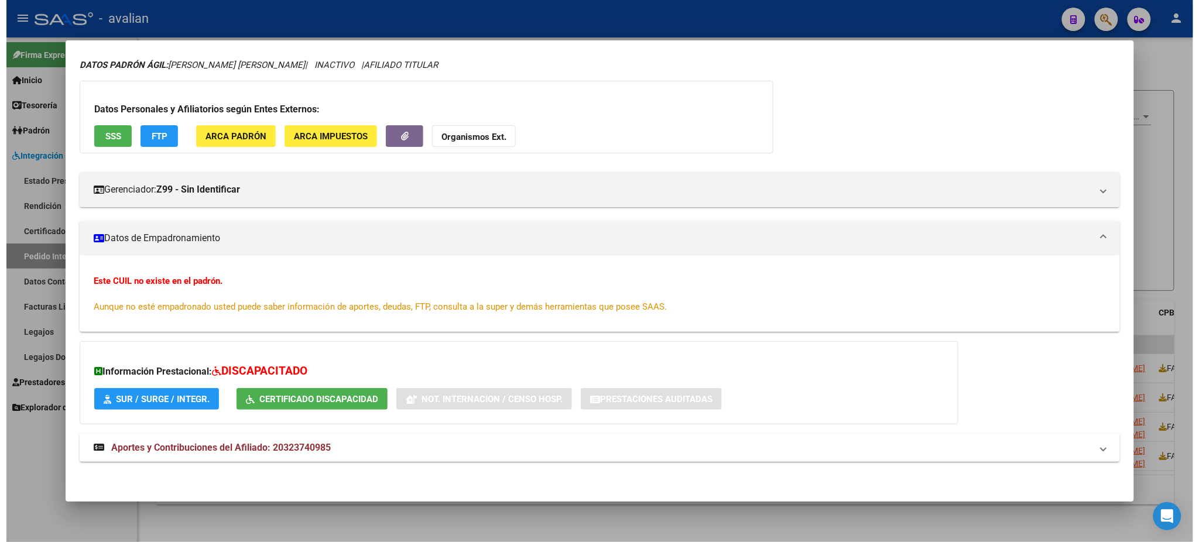
scroll to position [0, 0]
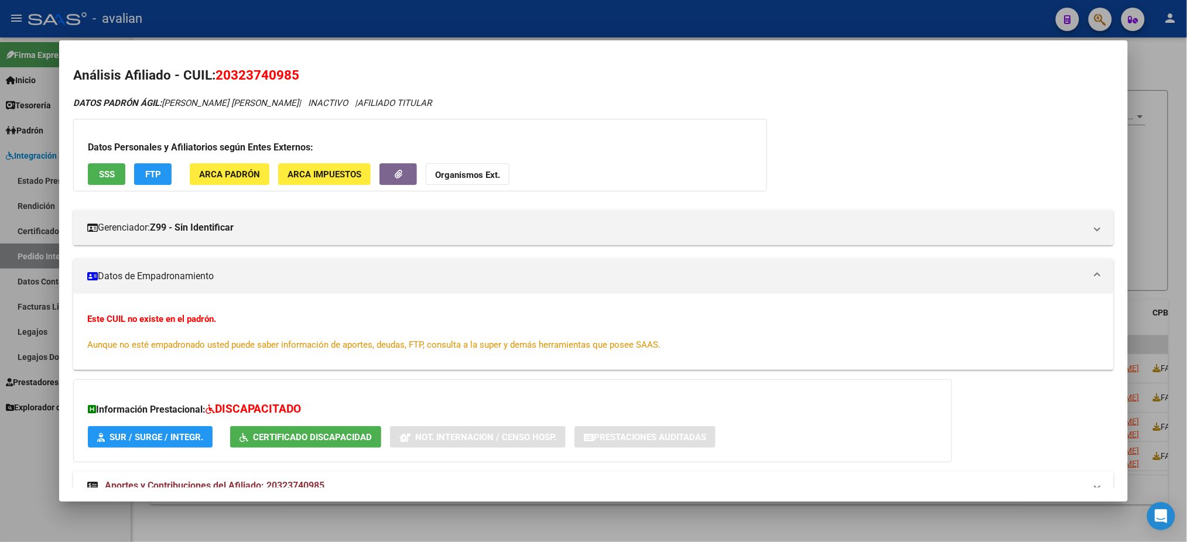
click at [99, 170] on span "SSS" at bounding box center [107, 174] width 16 height 11
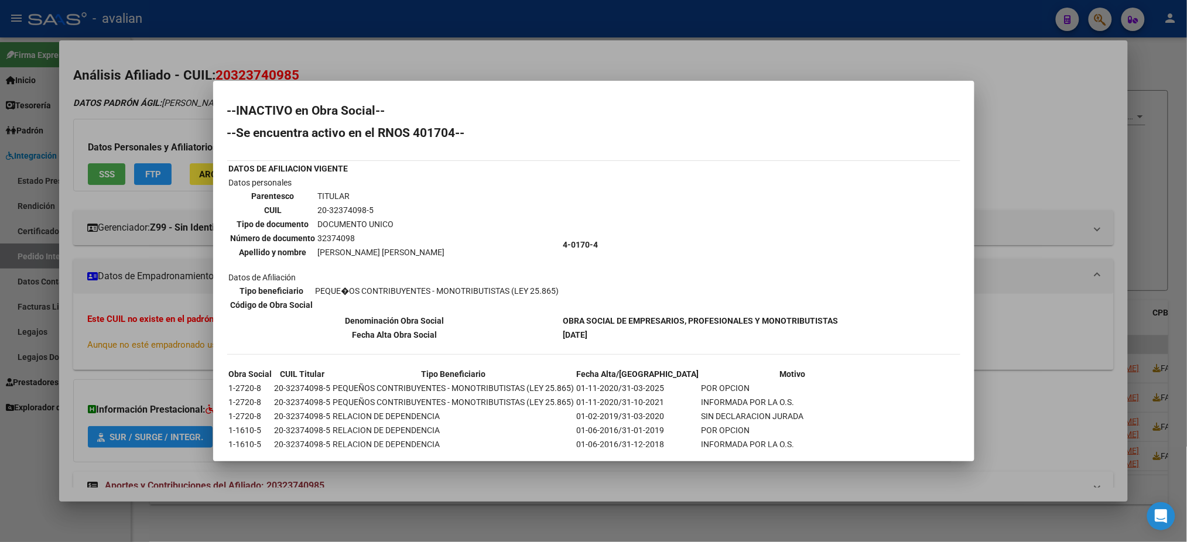
click at [353, 64] on div at bounding box center [593, 271] width 1187 height 542
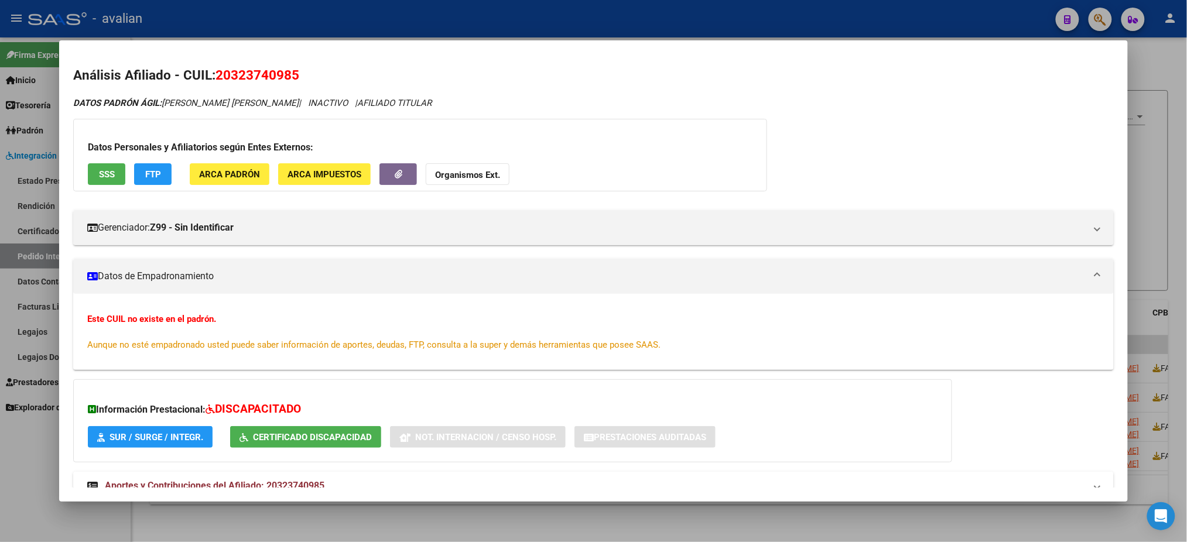
drag, startPoint x: 226, startPoint y: 72, endPoint x: 286, endPoint y: 77, distance: 60.5
click at [286, 77] on span "20323740985" at bounding box center [257, 74] width 84 height 15
copy span "32374098"
click at [478, 13] on div at bounding box center [593, 271] width 1187 height 542
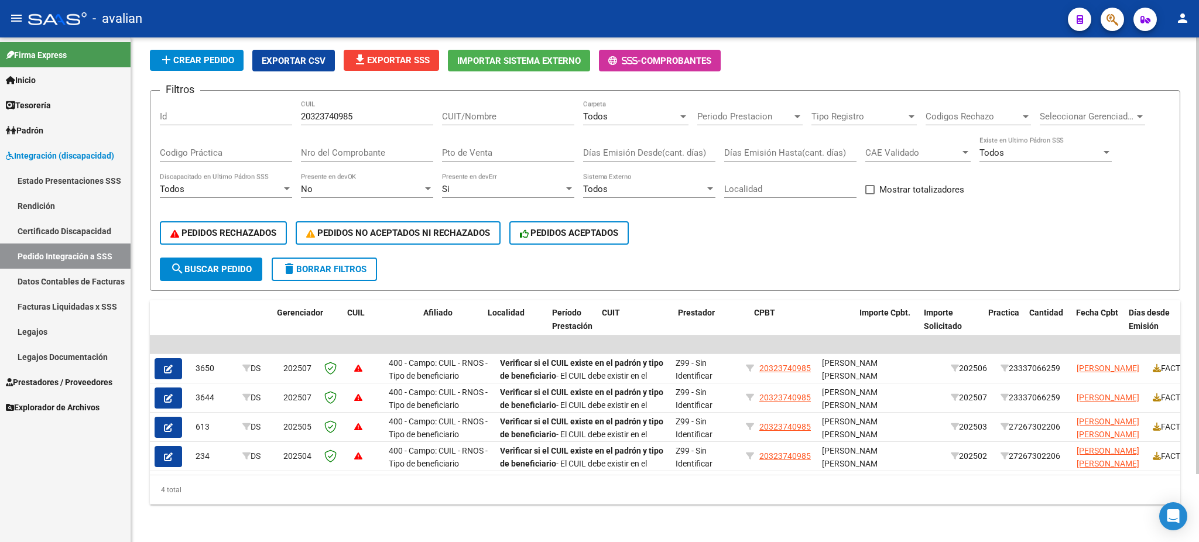
scroll to position [0, 398]
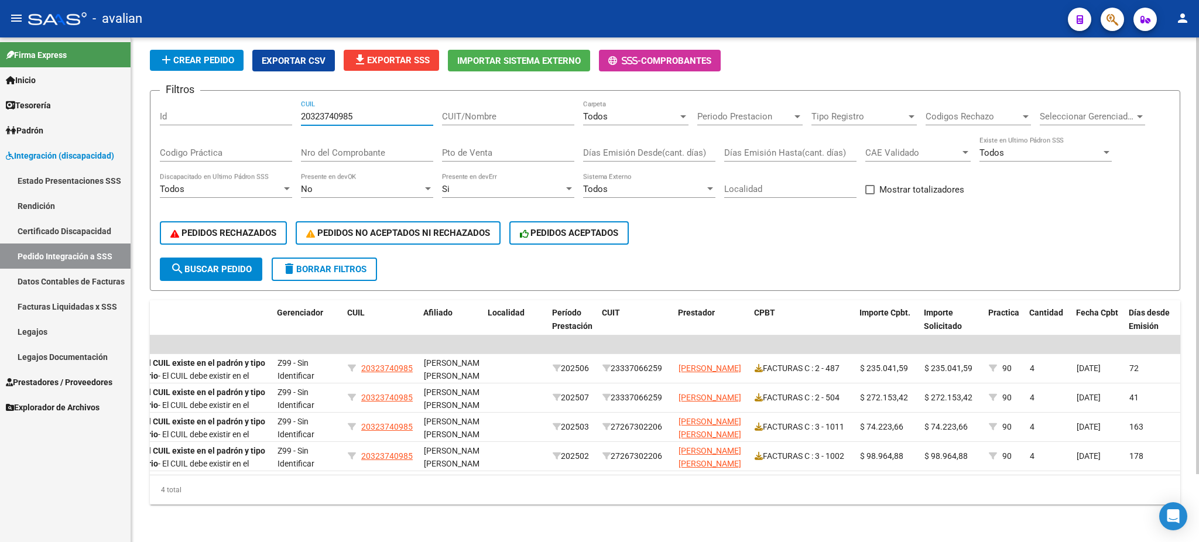
drag, startPoint x: 362, startPoint y: 108, endPoint x: 263, endPoint y: 97, distance: 99.6
click at [263, 100] on div "Filtros Id 20323740985 CUIL CUIT/Nombre Todos Carpeta Periodo Prestacion Period…" at bounding box center [665, 179] width 1011 height 158
paste input "47011203"
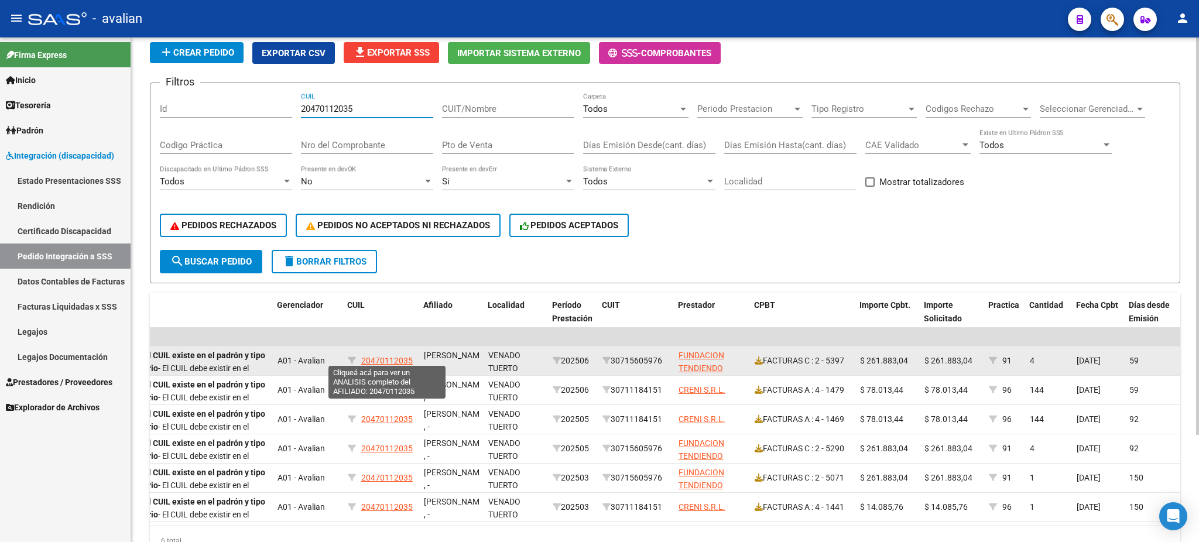
type input "20470112035"
click at [387, 356] on span "20470112035" at bounding box center [387, 360] width 52 height 9
type textarea "20470112035"
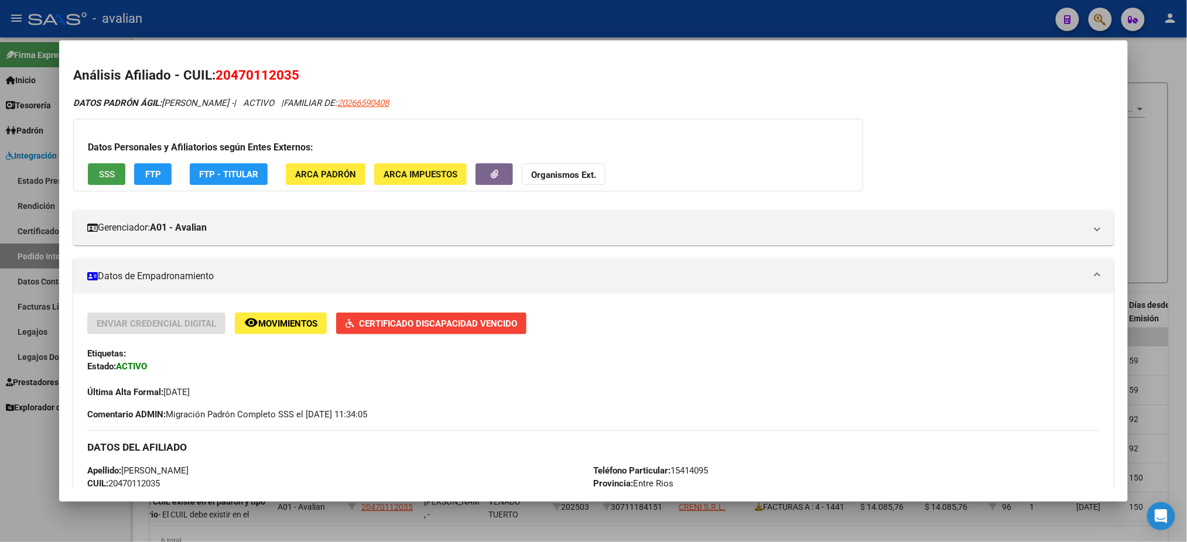
click at [111, 172] on button "SSS" at bounding box center [106, 174] width 37 height 22
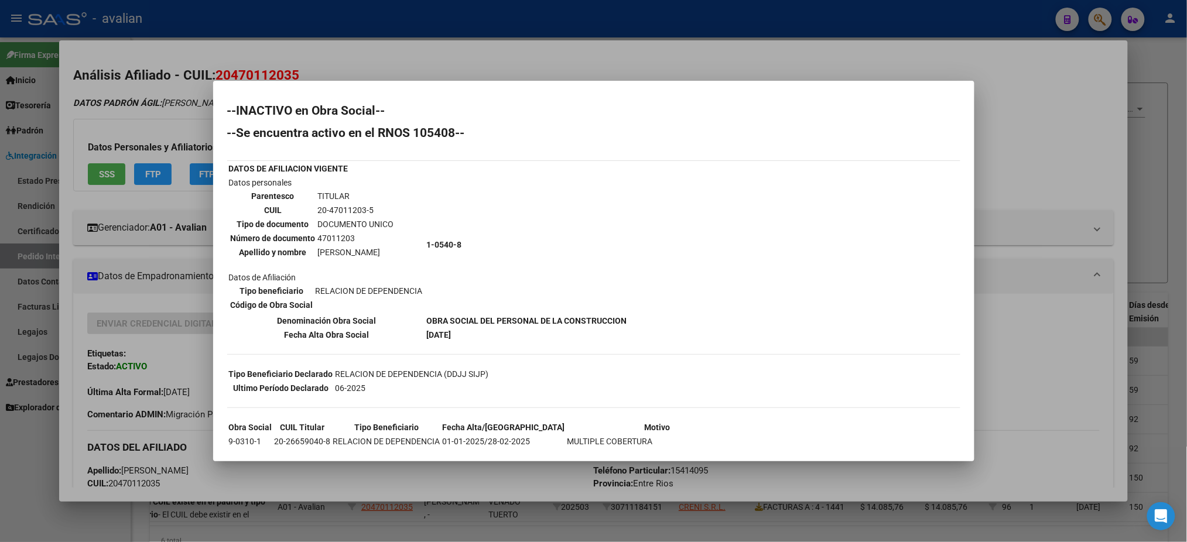
drag, startPoint x: 416, startPoint y: 131, endPoint x: 456, endPoint y: 131, distance: 39.2
click at [456, 131] on h2 "--Se encuentra activo en el RNOS 105408--" at bounding box center [593, 133] width 733 height 12
copy h2 "105408"
click at [502, 153] on div "--INACTIVO en Obra Social-- --Se encuentra activo en el RNOS 105408-- DATOS DE …" at bounding box center [593, 345] width 733 height 481
drag, startPoint x: 379, startPoint y: 131, endPoint x: 454, endPoint y: 125, distance: 74.5
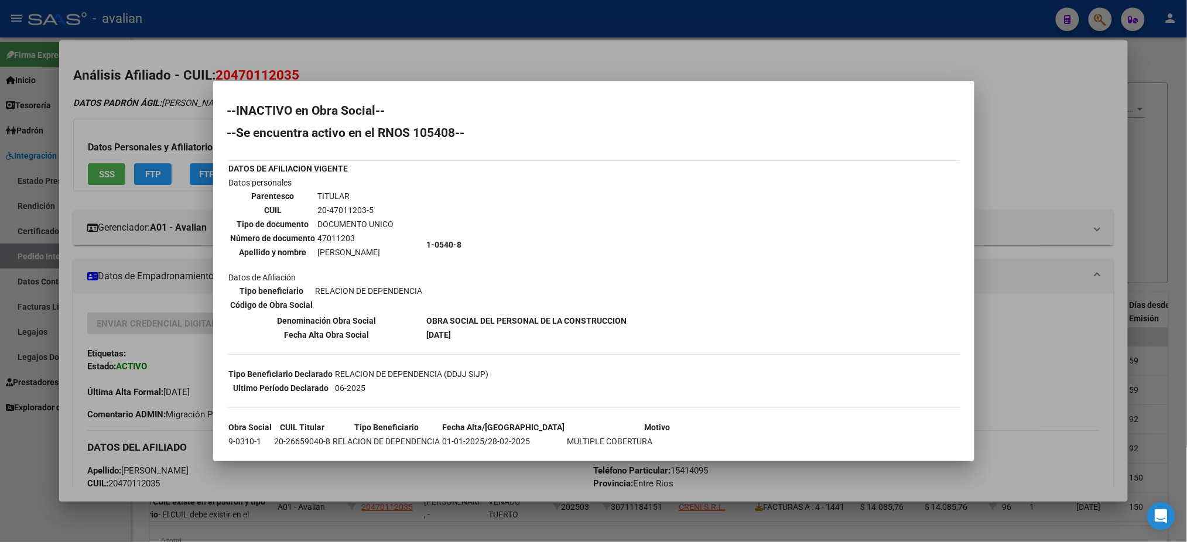
click at [454, 127] on h2 "--Se encuentra activo en el RNOS 105408--" at bounding box center [593, 133] width 733 height 12
copy h2 "RNOS 105408"
drag, startPoint x: 327, startPoint y: 206, endPoint x: 362, endPoint y: 203, distance: 35.8
click at [362, 204] on td "20-47011203-5" at bounding box center [355, 210] width 77 height 13
copy td "47011203"
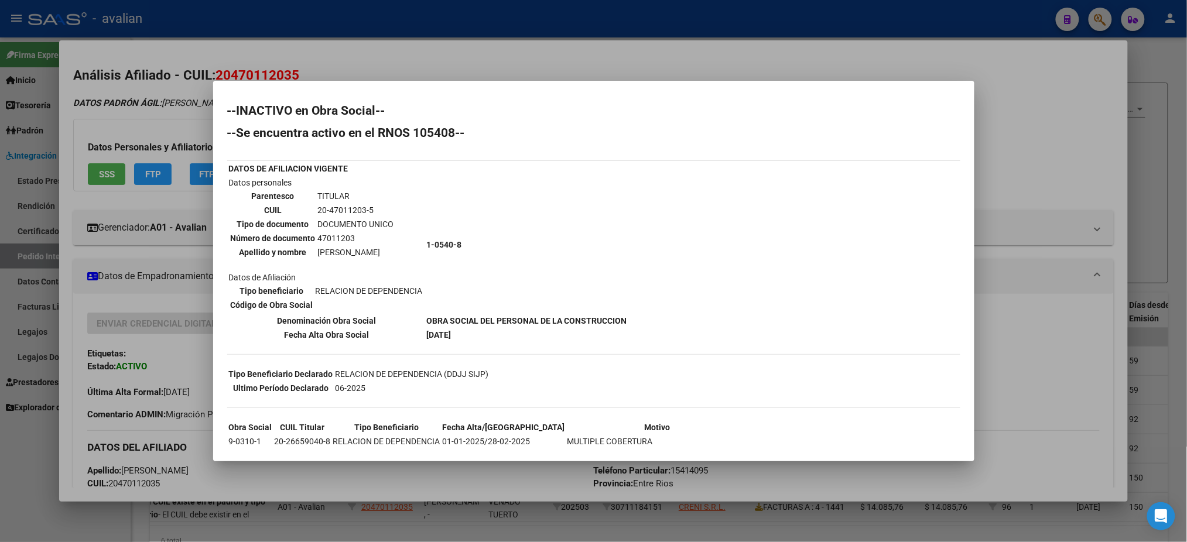
drag, startPoint x: 644, startPoint y: 314, endPoint x: 437, endPoint y: 317, distance: 206.1
click at [437, 317] on div "--INACTIVO en Obra Social-- --Se encuentra activo en el RNOS 105408-- DATOS DE …" at bounding box center [593, 345] width 733 height 481
click at [425, 317] on th "Denominación Obra Social" at bounding box center [326, 320] width 197 height 13
click at [627, 68] on div at bounding box center [593, 271] width 1187 height 542
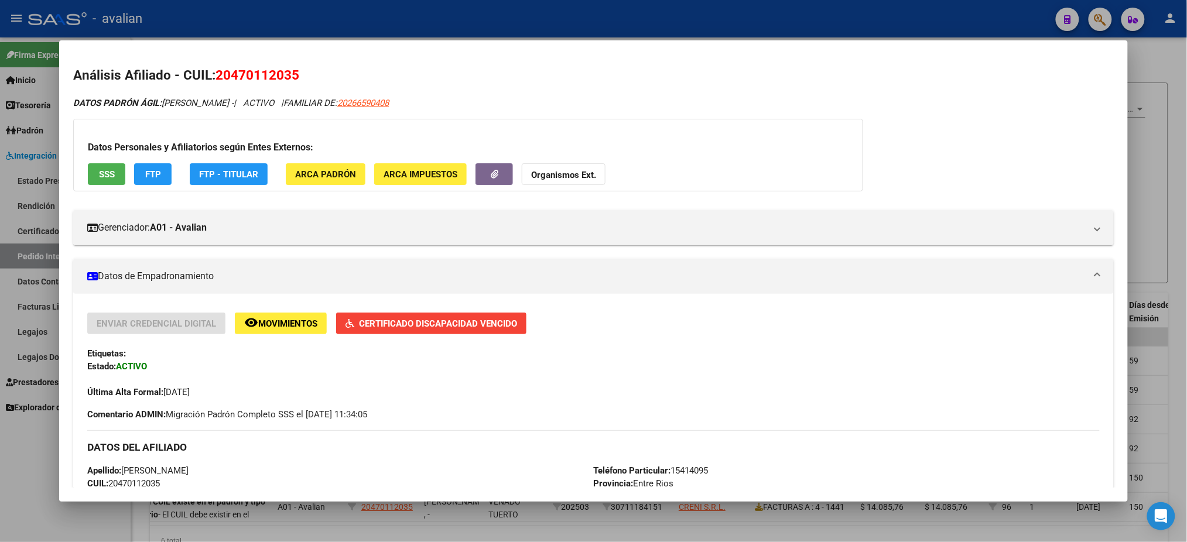
click at [565, 27] on div at bounding box center [593, 271] width 1187 height 542
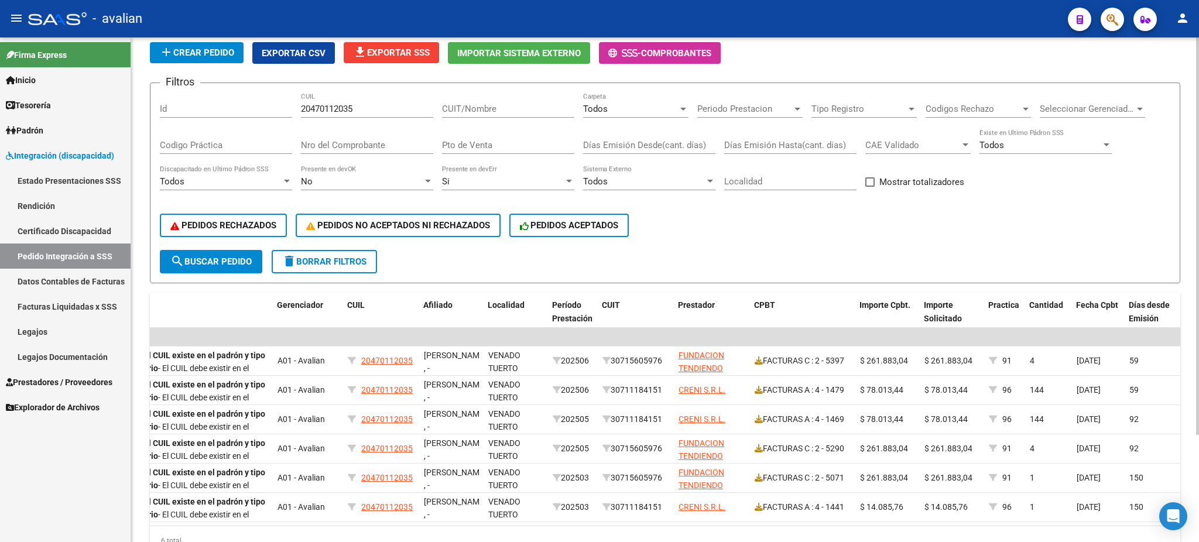
drag, startPoint x: 375, startPoint y: 99, endPoint x: 279, endPoint y: 108, distance: 97.0
click at [279, 108] on div "Filtros Id 20470112035 CUIL CUIT/Nombre Todos Carpeta Periodo Prestacion Period…" at bounding box center [665, 172] width 1011 height 158
drag, startPoint x: 357, startPoint y: 112, endPoint x: 260, endPoint y: 115, distance: 96.7
click at [260, 115] on div "Filtros Id 20470112035 CUIL CUIT/Nombre Todos Carpeta Periodo Prestacion Period…" at bounding box center [665, 172] width 1011 height 158
paste input "545010217"
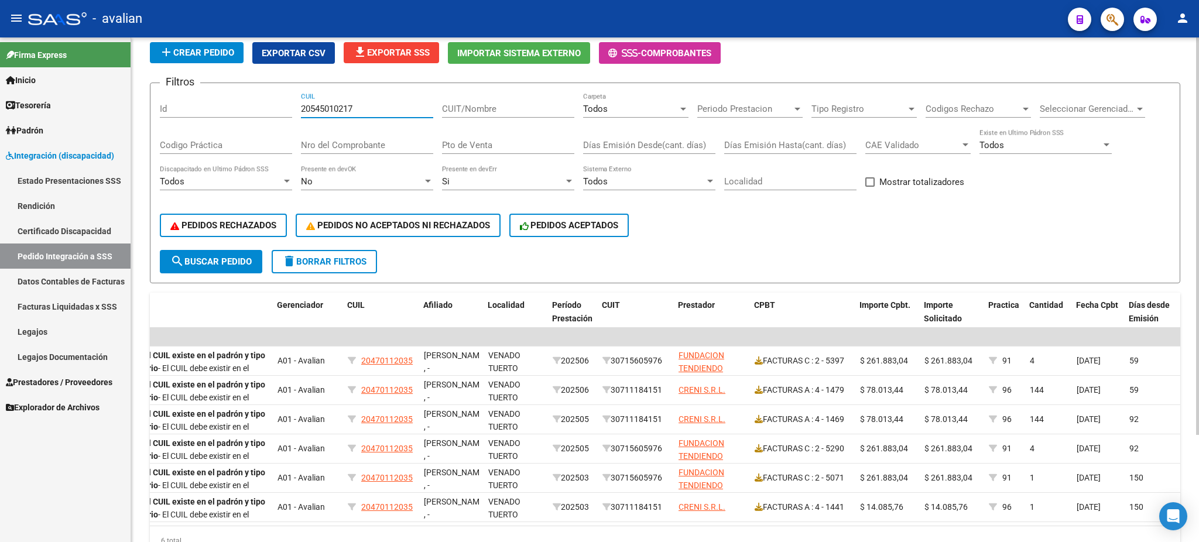
type input "20545010217"
click at [213, 258] on span "search Buscar Pedido" at bounding box center [210, 261] width 81 height 11
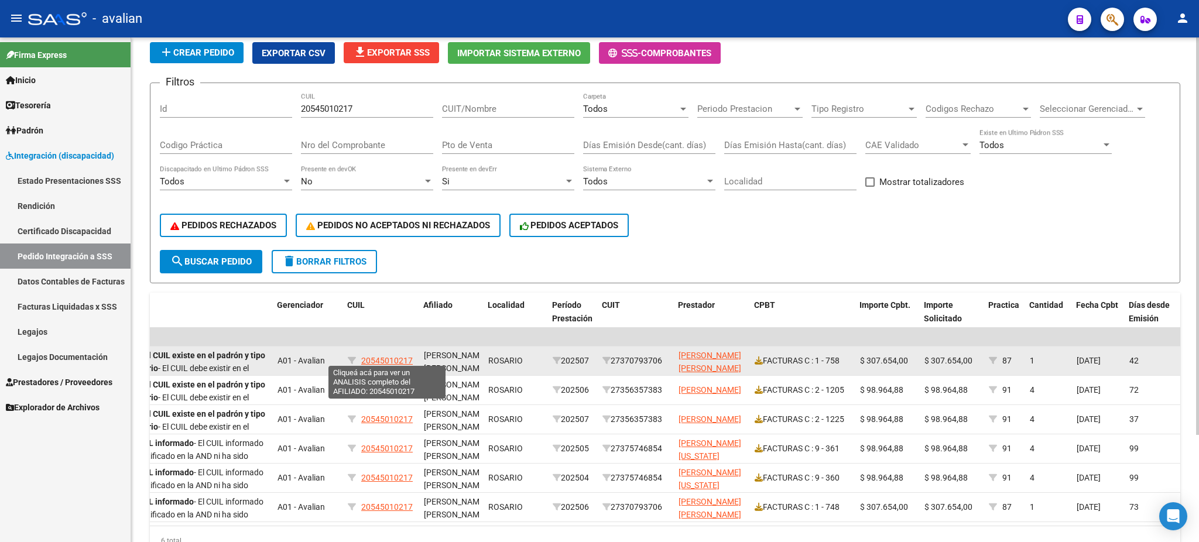
click at [388, 358] on span "20545010217" at bounding box center [387, 360] width 52 height 9
type textarea "20545010217"
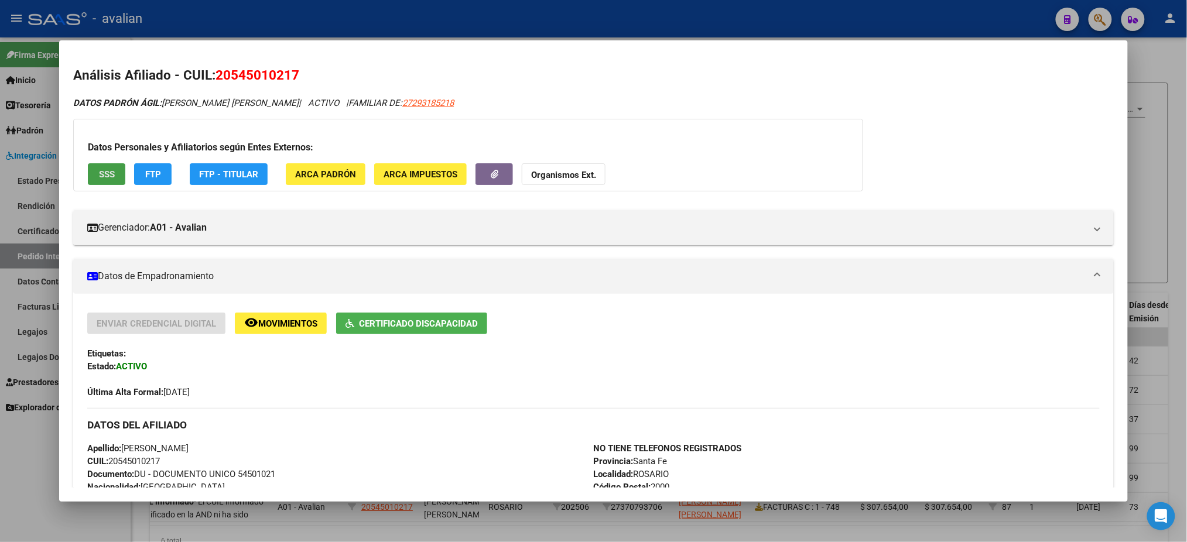
click at [99, 176] on span "SSS" at bounding box center [107, 174] width 16 height 11
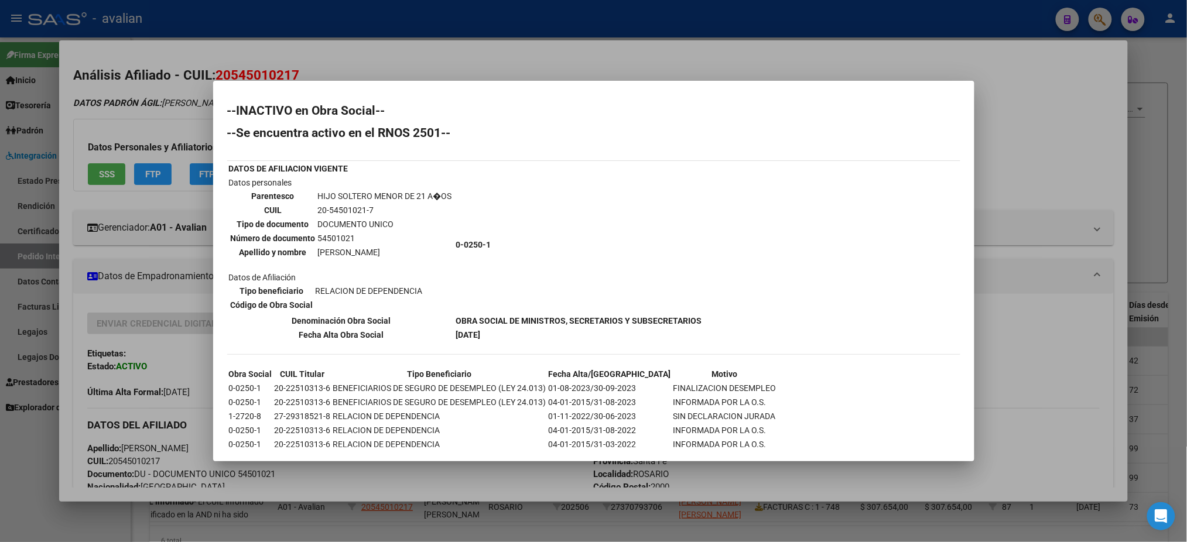
drag, startPoint x: 451, startPoint y: 315, endPoint x: 699, endPoint y: 316, distance: 247.7
click at [699, 316] on table "DATOS DE AFILIACION VIGENTE Datos personales Parentesco HIJO SOLTERO MENOR DE 2…" at bounding box center [465, 252] width 477 height 182
copy b "OBRA SOCIAL DE MINISTROS, SECRETARIOS Y SUBSECRETARIOS"
click at [493, 65] on div at bounding box center [593, 271] width 1187 height 542
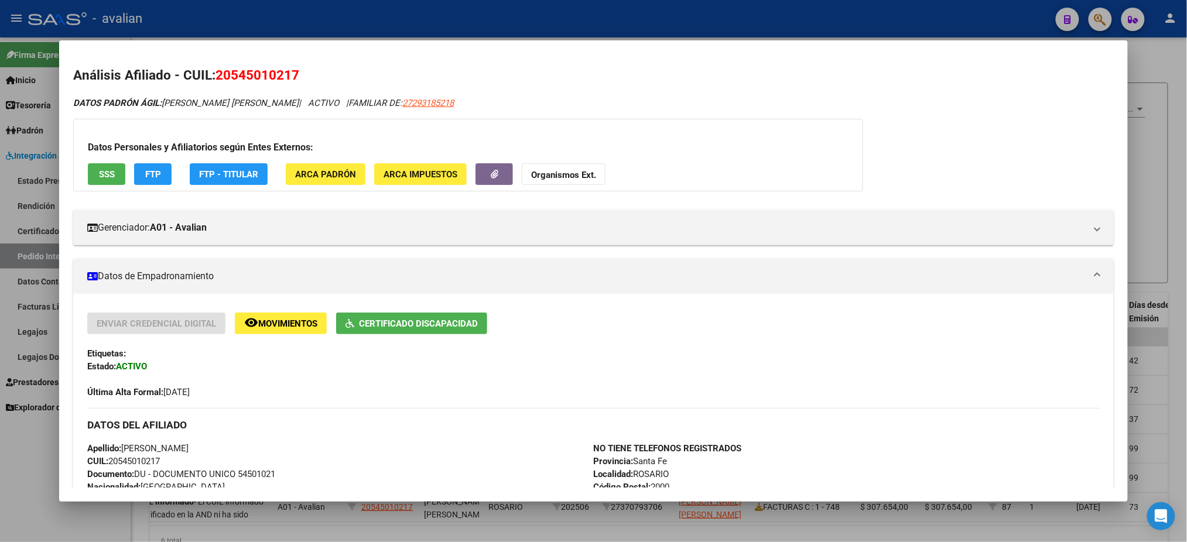
drag, startPoint x: 160, startPoint y: 102, endPoint x: 327, endPoint y: 96, distance: 167.0
click at [327, 97] on div "DATOS PADRÓN ÁGIL: MANGANO TOLEDO ULISES JUAN MARTIN | ACTIVO | FAMILIAR DE: 27…" at bounding box center [593, 103] width 1040 height 13
copy span "MANGANO TOLEDO ULISES JUAN MARTIN"
click at [578, 23] on div at bounding box center [593, 271] width 1187 height 542
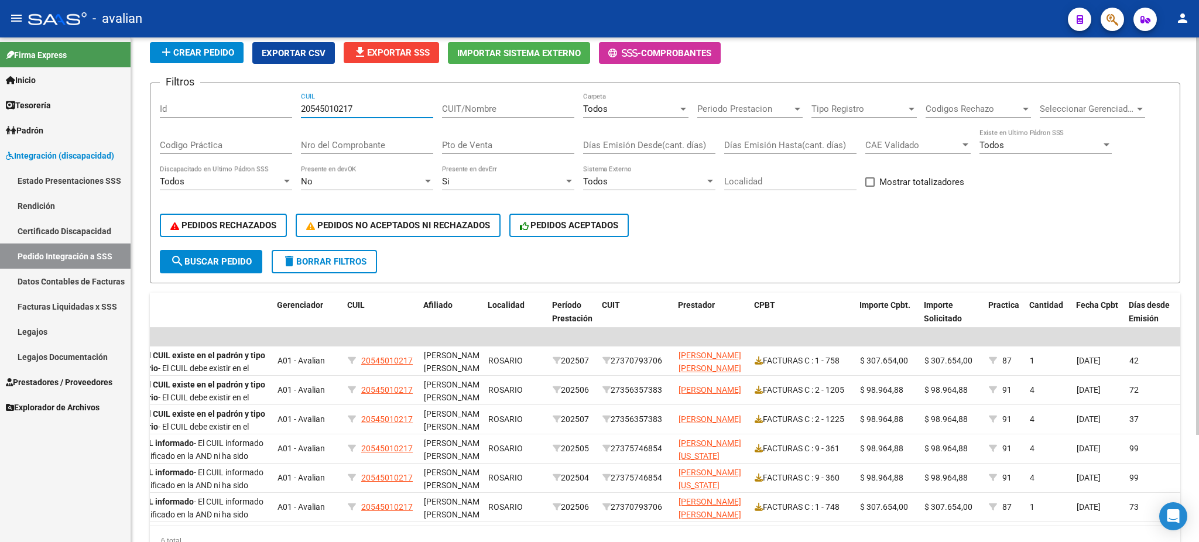
drag, startPoint x: 372, startPoint y: 109, endPoint x: 266, endPoint y: 100, distance: 106.4
click at [266, 100] on div "Filtros Id 20545010217 CUIL CUIT/Nombre Todos Carpeta Periodo Prestacion Period…" at bounding box center [665, 172] width 1011 height 158
paste input "470112035"
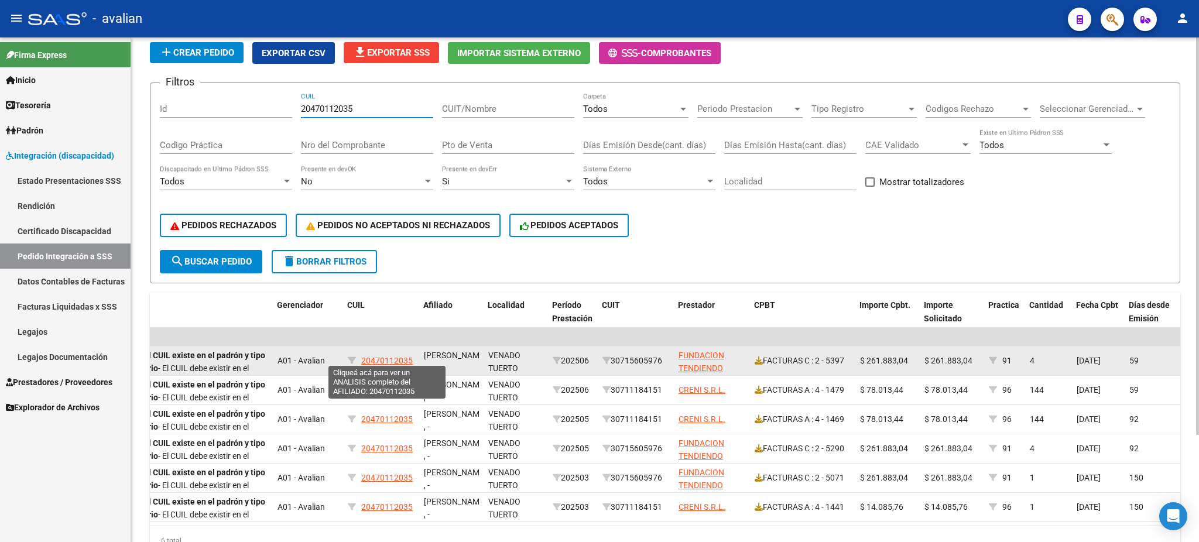
type input "20470112035"
click at [405, 356] on span "20470112035" at bounding box center [387, 360] width 52 height 9
type textarea "20470112035"
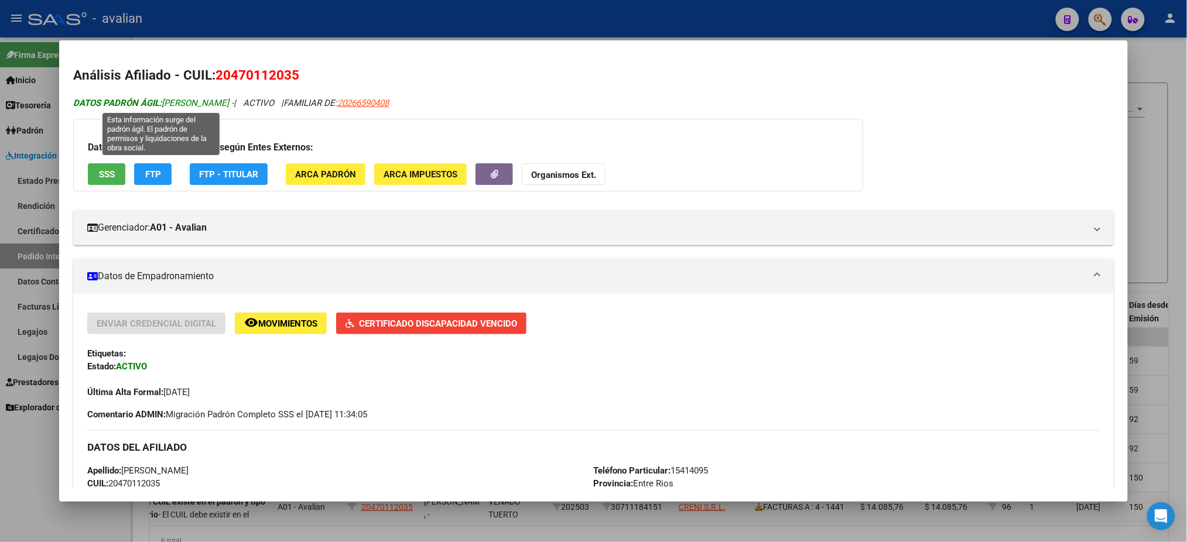
drag, startPoint x: 158, startPoint y: 100, endPoint x: 248, endPoint y: 107, distance: 90.4
click at [234, 107] on span "DATOS PADRÓN ÁGIL: BERTOLETTI RODRIGO -" at bounding box center [153, 103] width 160 height 11
copy span "BERTOLETTI RODRIGO"
click at [423, 21] on div at bounding box center [593, 271] width 1187 height 542
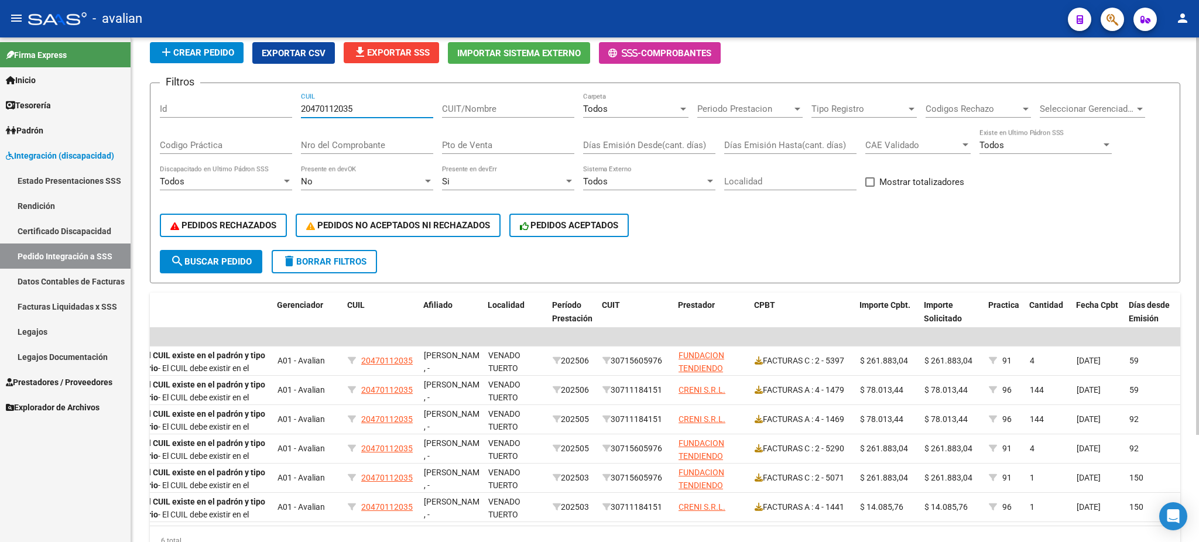
drag, startPoint x: 365, startPoint y: 109, endPoint x: 278, endPoint y: 113, distance: 87.9
click at [277, 109] on div "Filtros Id 20470112035 CUIL CUIT/Nombre Todos Carpeta Periodo Prestacion Period…" at bounding box center [665, 172] width 1011 height 158
paste input "554635750"
type input "20554635750"
click at [221, 259] on span "search Buscar Pedido" at bounding box center [210, 261] width 81 height 11
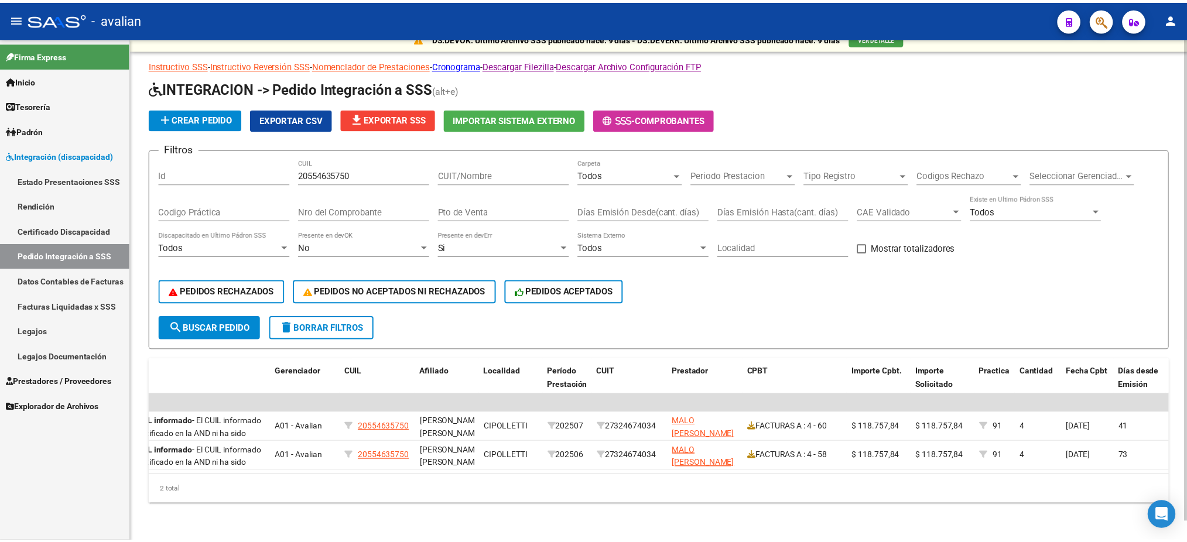
scroll to position [20, 0]
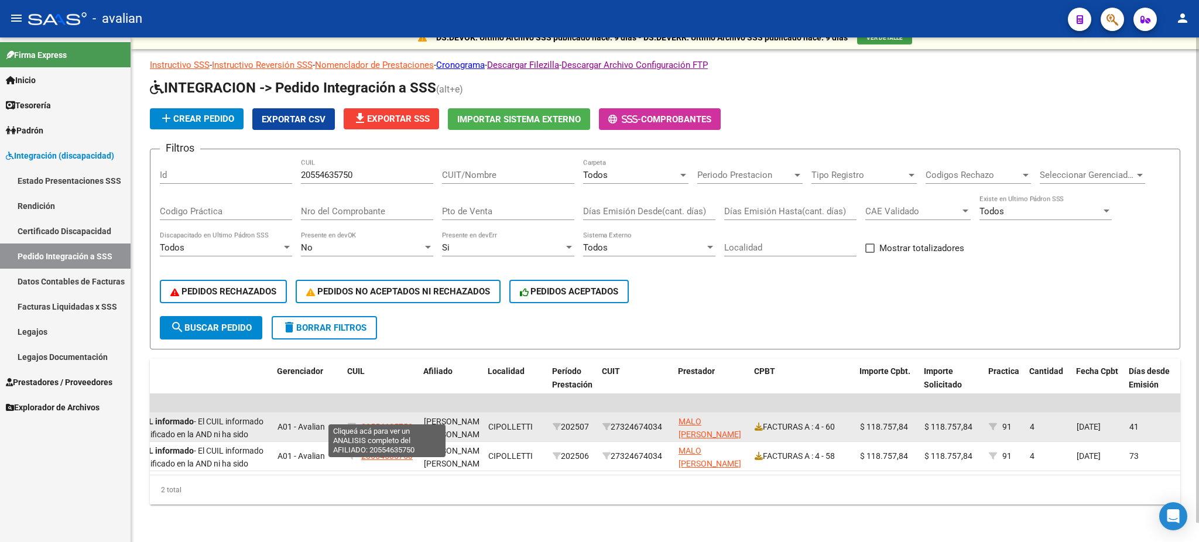
click at [396, 422] on span "20554635750" at bounding box center [387, 426] width 52 height 9
type textarea "20554635750"
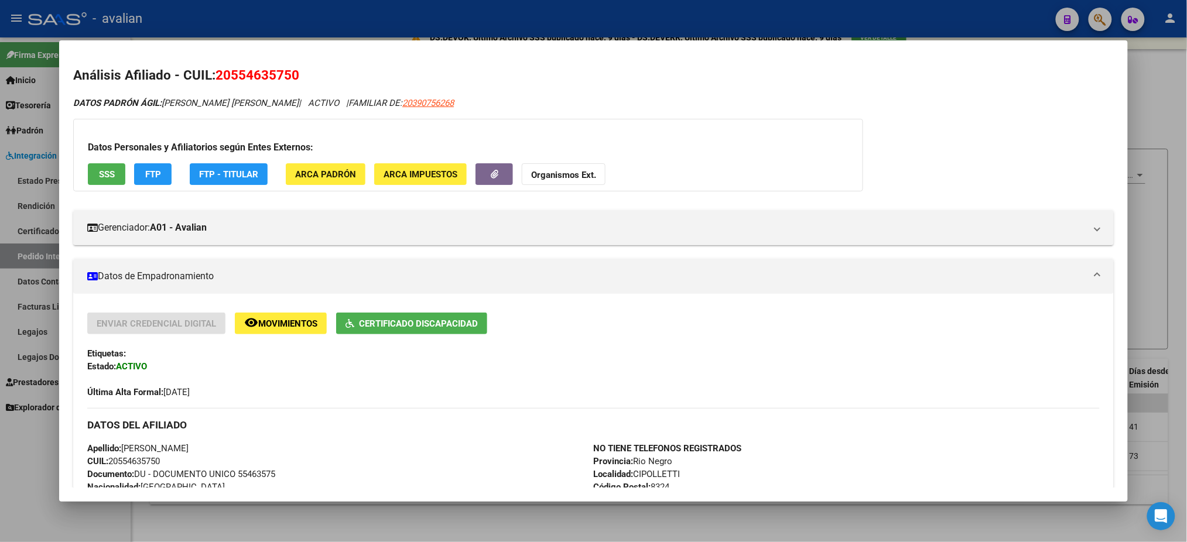
drag, startPoint x: 288, startPoint y: 449, endPoint x: 119, endPoint y: 448, distance: 168.6
click at [119, 448] on div "Apellido: BRANDON NICOLAS CAÑIZARES NIELSEN CUIL: 20554635750 Documento: DU - D…" at bounding box center [340, 506] width 506 height 129
copy span "BRANDON NICOLAS CAÑIZARES NIELSEN"
click at [100, 174] on span "SSS" at bounding box center [107, 174] width 16 height 11
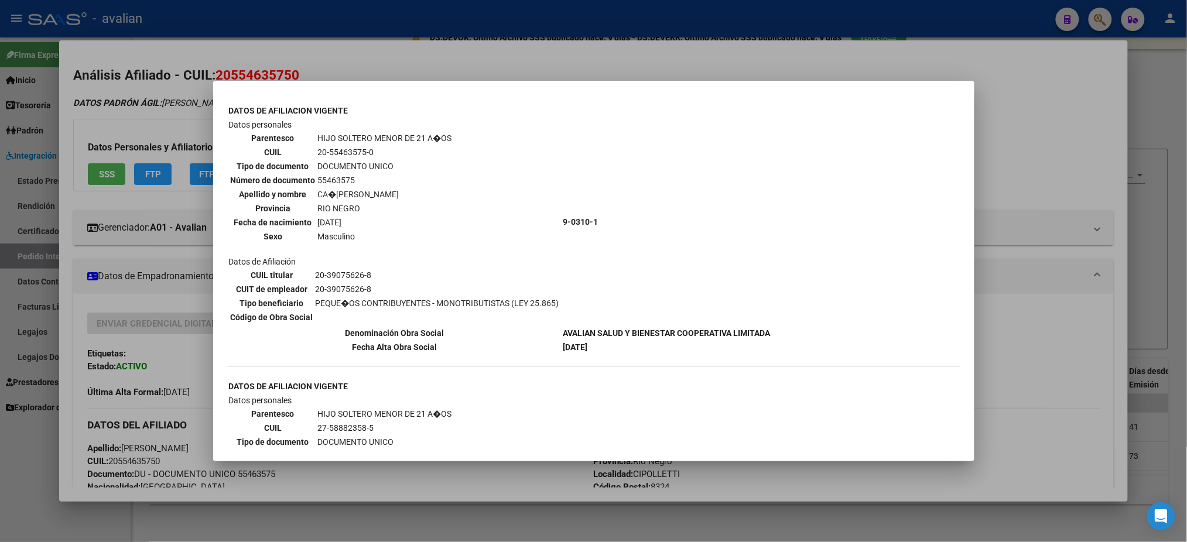
scroll to position [0, 0]
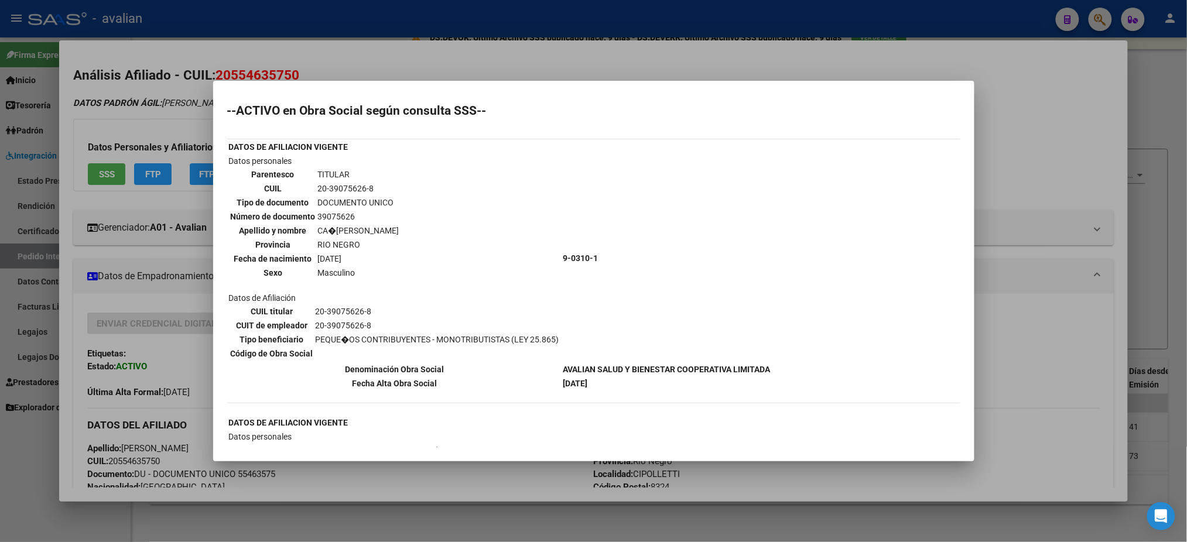
click at [617, 59] on div at bounding box center [593, 271] width 1187 height 542
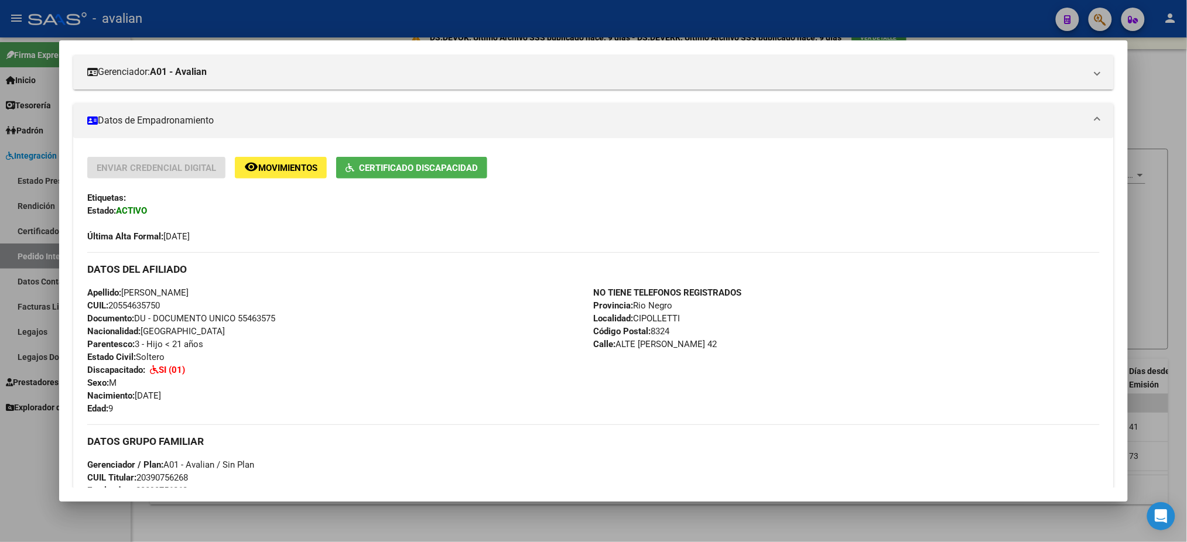
scroll to position [234, 0]
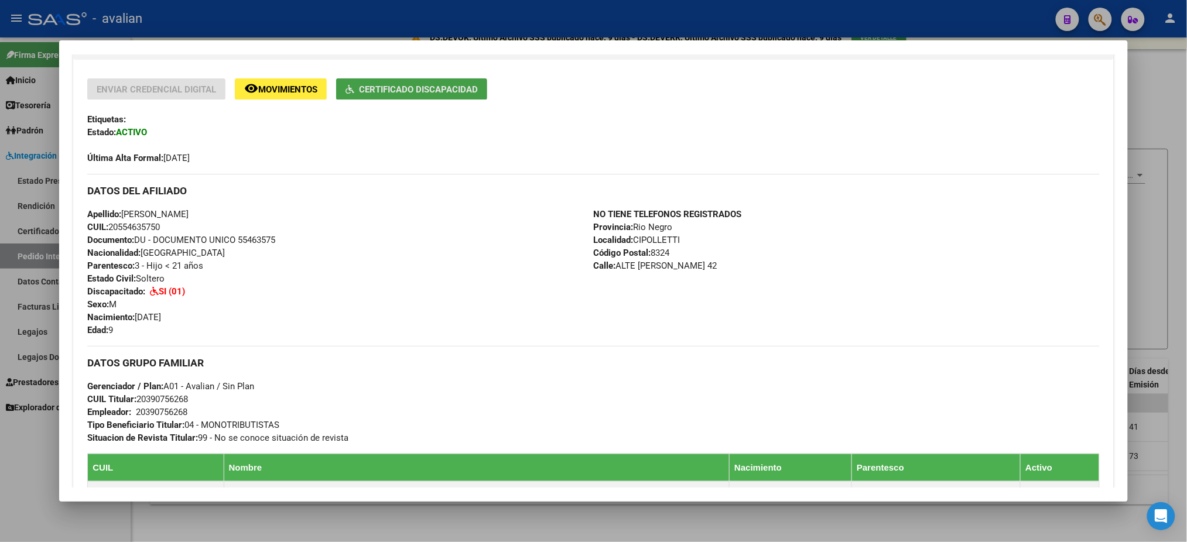
click at [410, 85] on span "Certificado Discapacidad" at bounding box center [418, 89] width 119 height 11
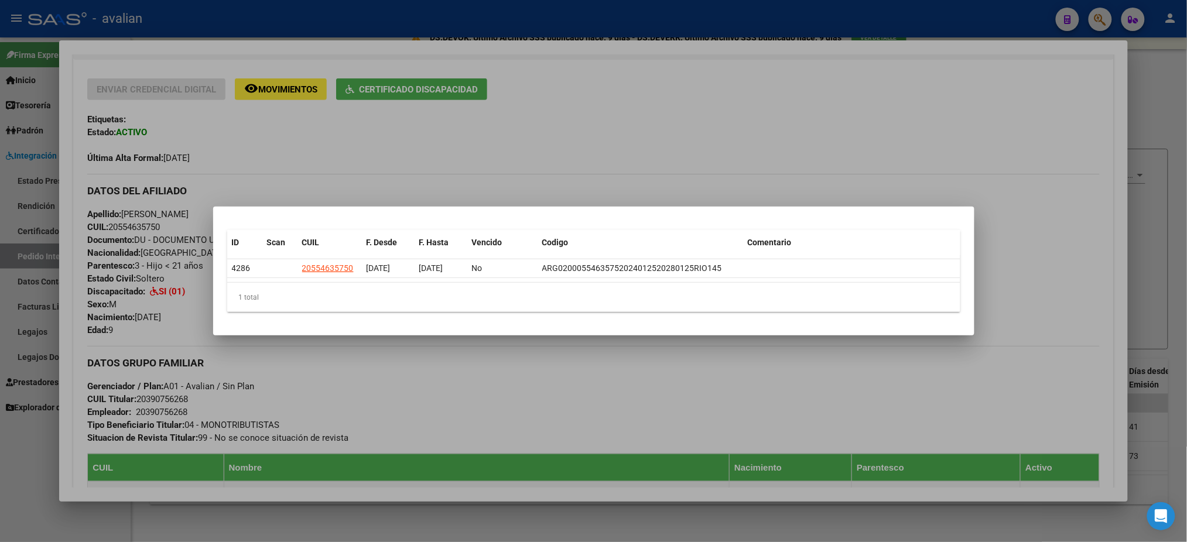
click at [577, 143] on div at bounding box center [593, 271] width 1187 height 542
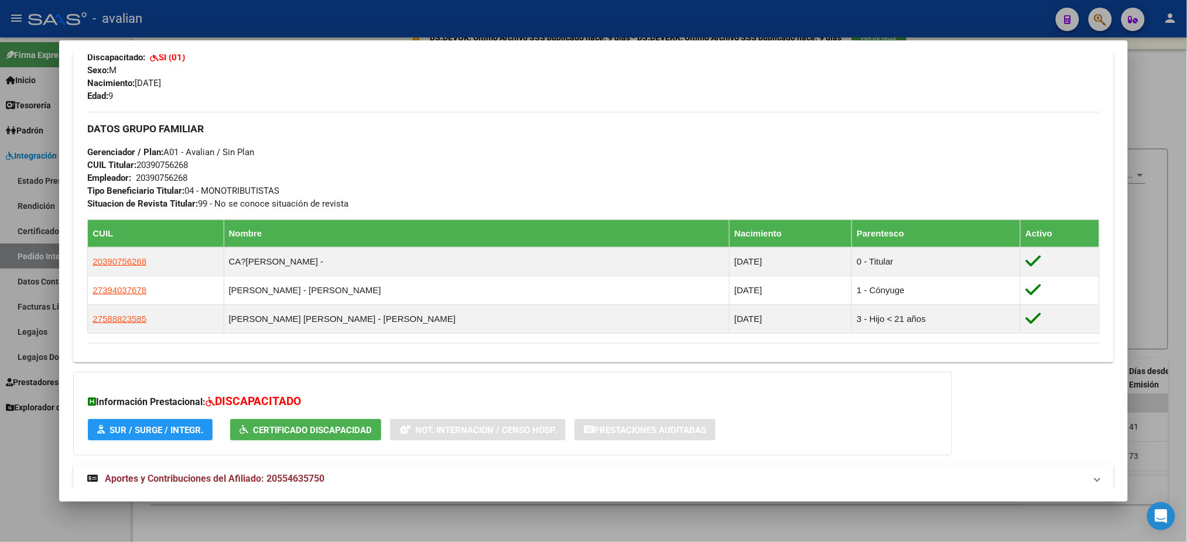
scroll to position [526, 0]
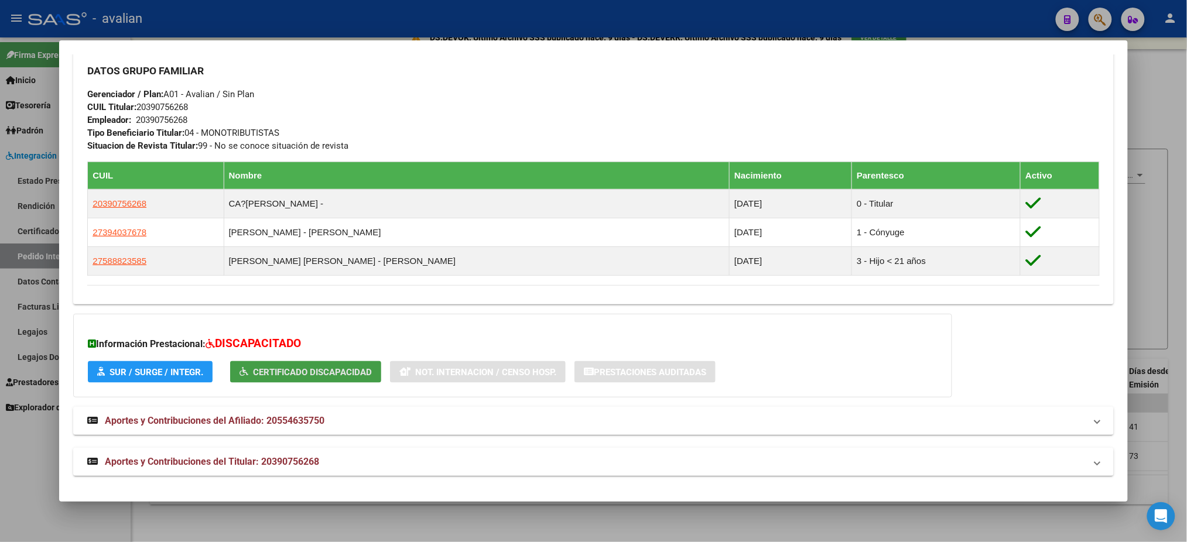
click at [314, 372] on span "Certificado Discapacidad" at bounding box center [312, 372] width 119 height 11
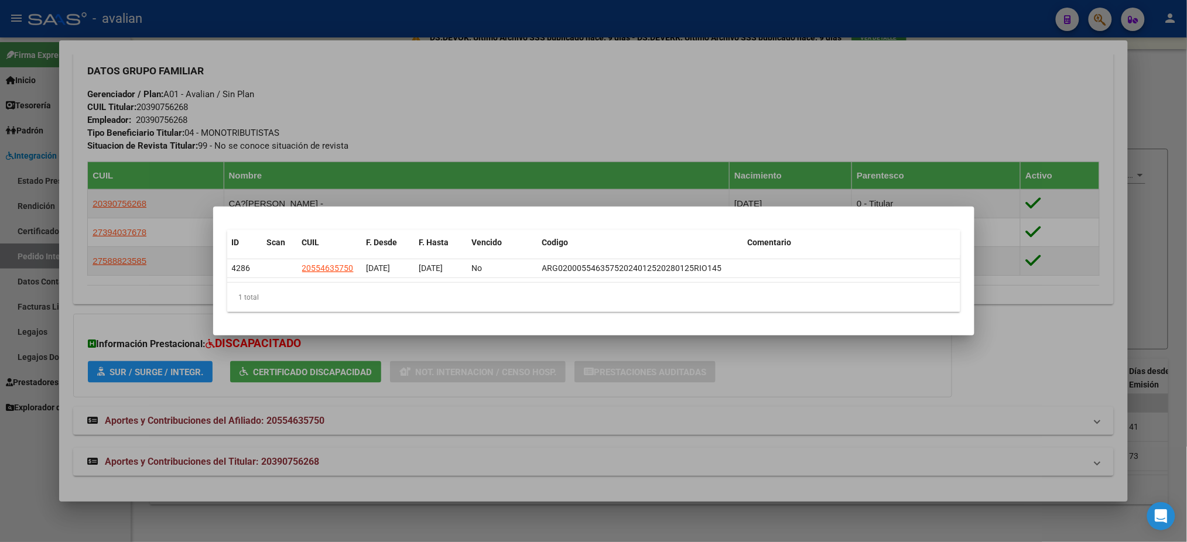
click at [446, 92] on div at bounding box center [593, 271] width 1187 height 542
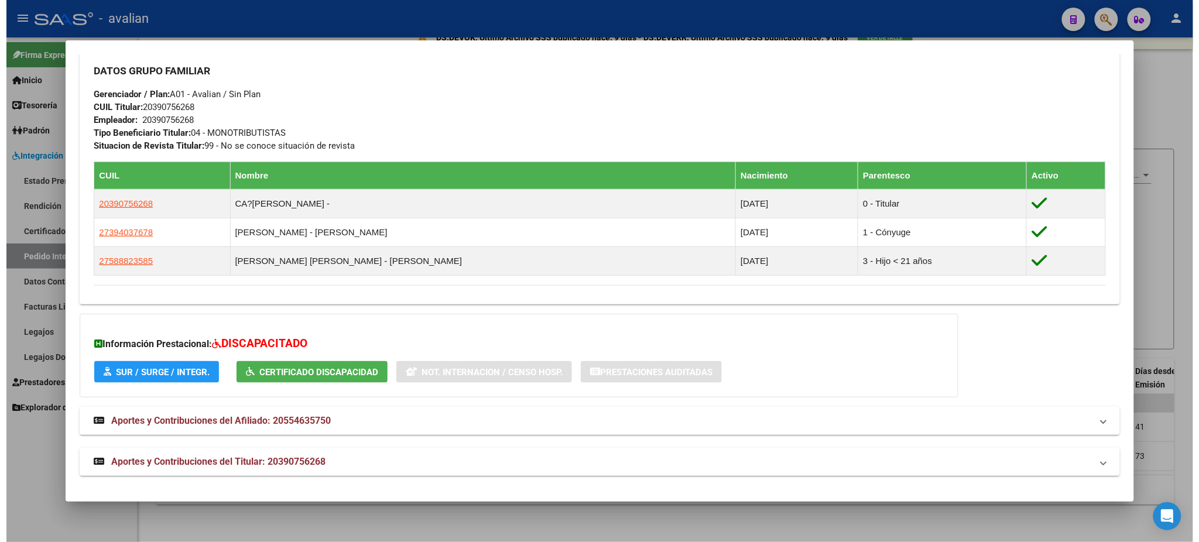
scroll to position [136, 0]
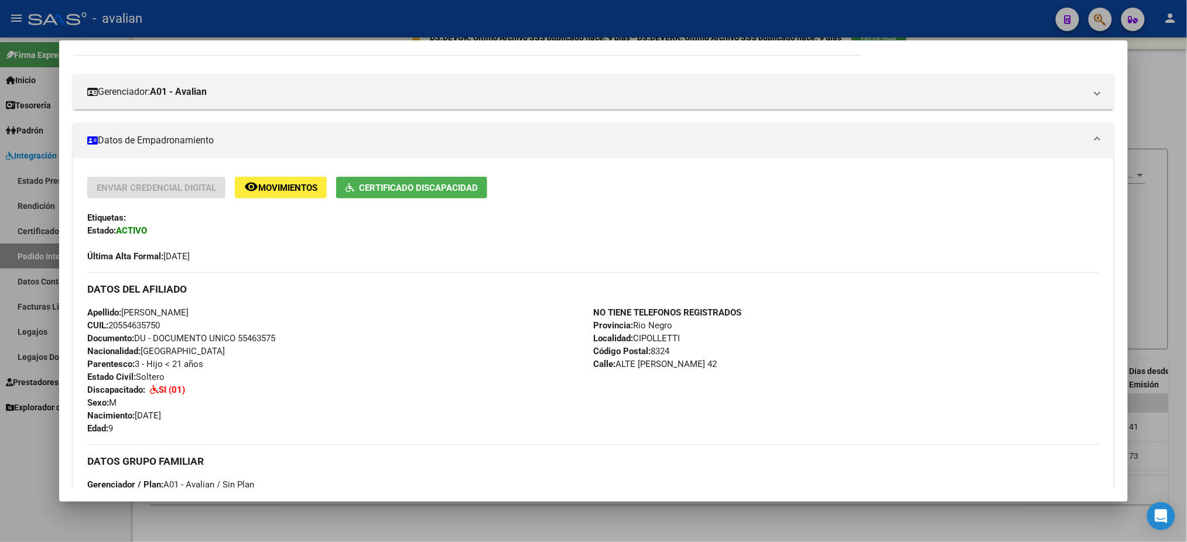
click at [424, 18] on div at bounding box center [593, 271] width 1187 height 542
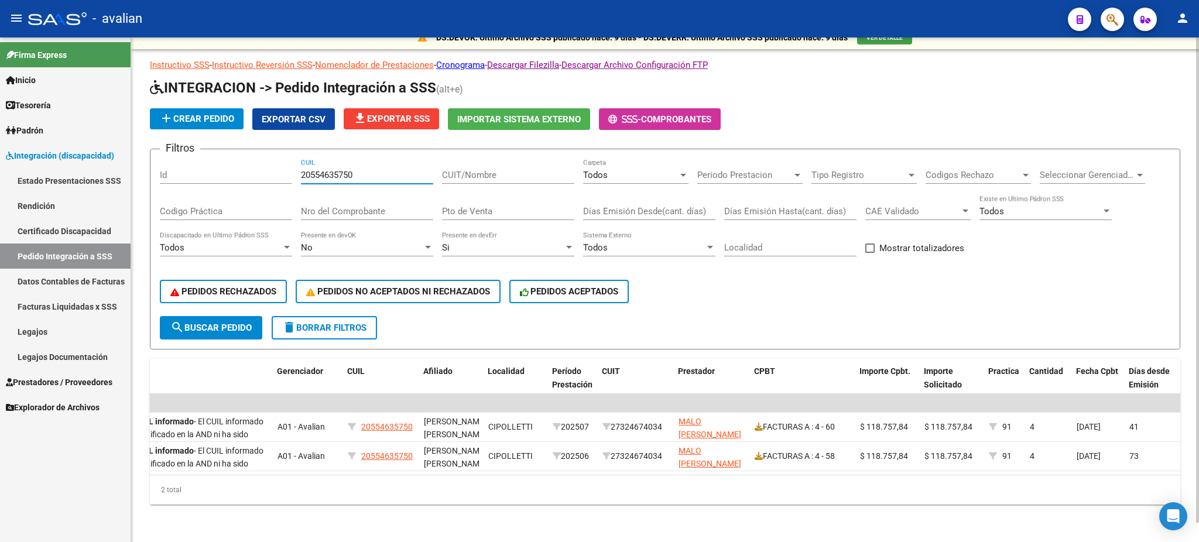
drag, startPoint x: 368, startPoint y: 166, endPoint x: 349, endPoint y: 196, distance: 35.3
click at [286, 169] on div "Filtros Id 20554635750 CUIL CUIT/Nombre Todos Carpeta Periodo Prestacion Period…" at bounding box center [665, 238] width 1011 height 158
paste input "5548878"
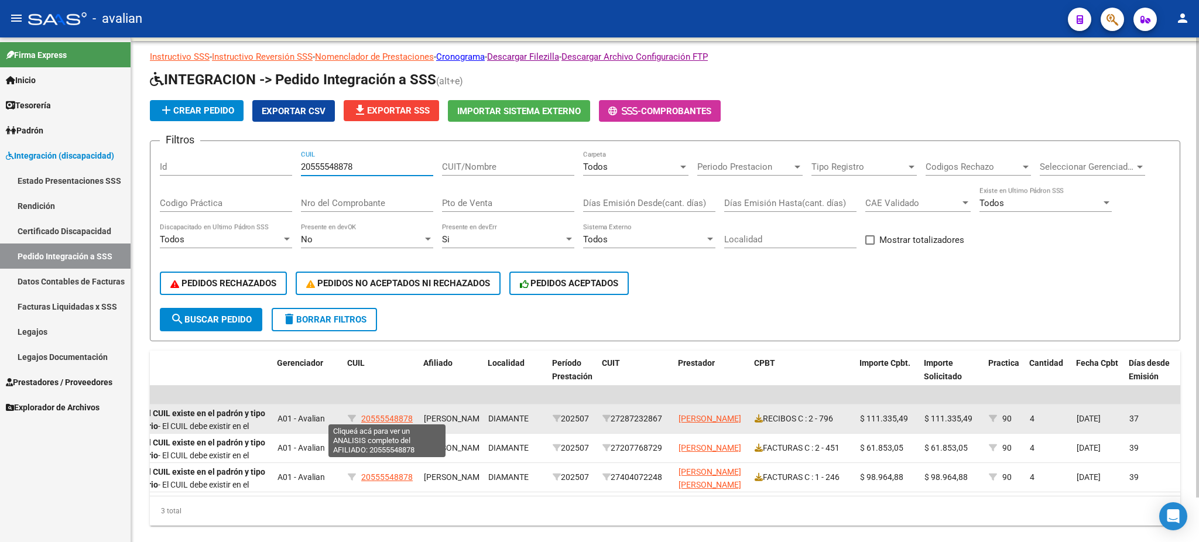
type input "20555548878"
click at [393, 415] on span "20555548878" at bounding box center [387, 418] width 52 height 9
type textarea "20555548878"
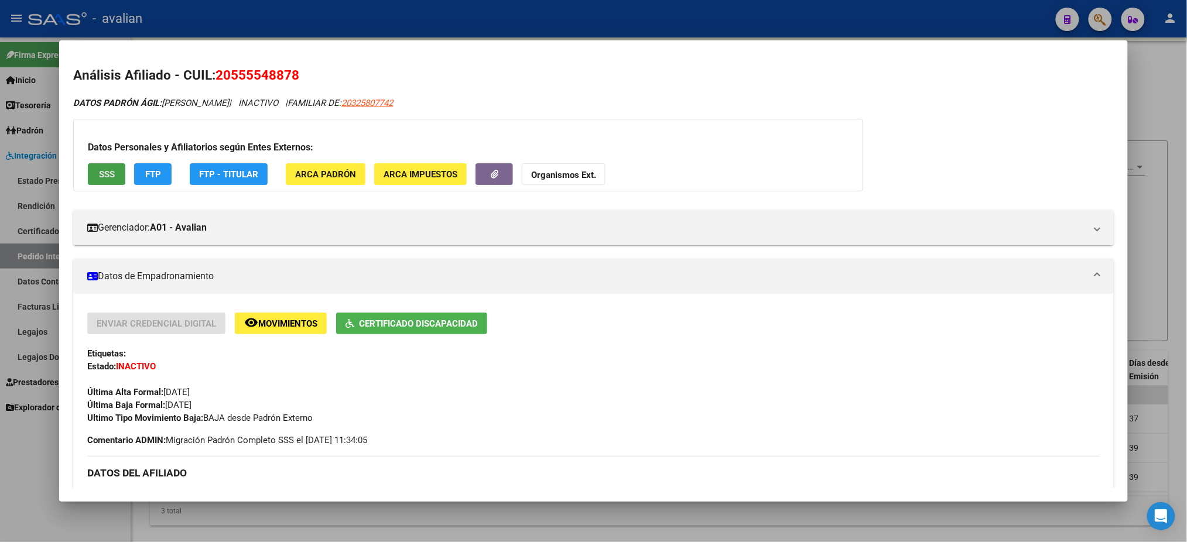
click at [91, 173] on button "SSS" at bounding box center [106, 174] width 37 height 22
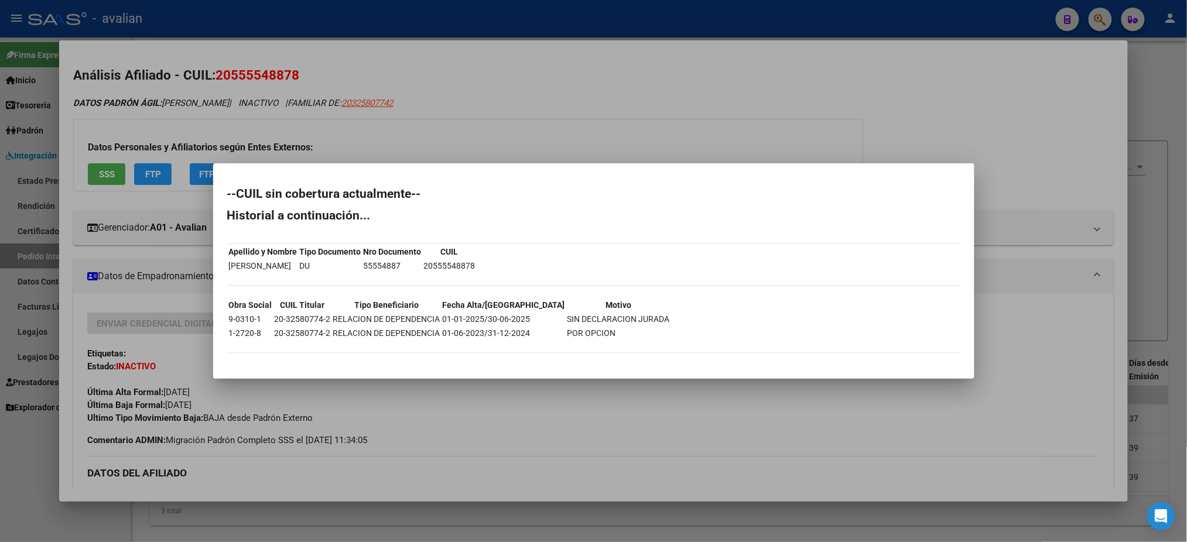
click at [624, 119] on div at bounding box center [593, 271] width 1187 height 542
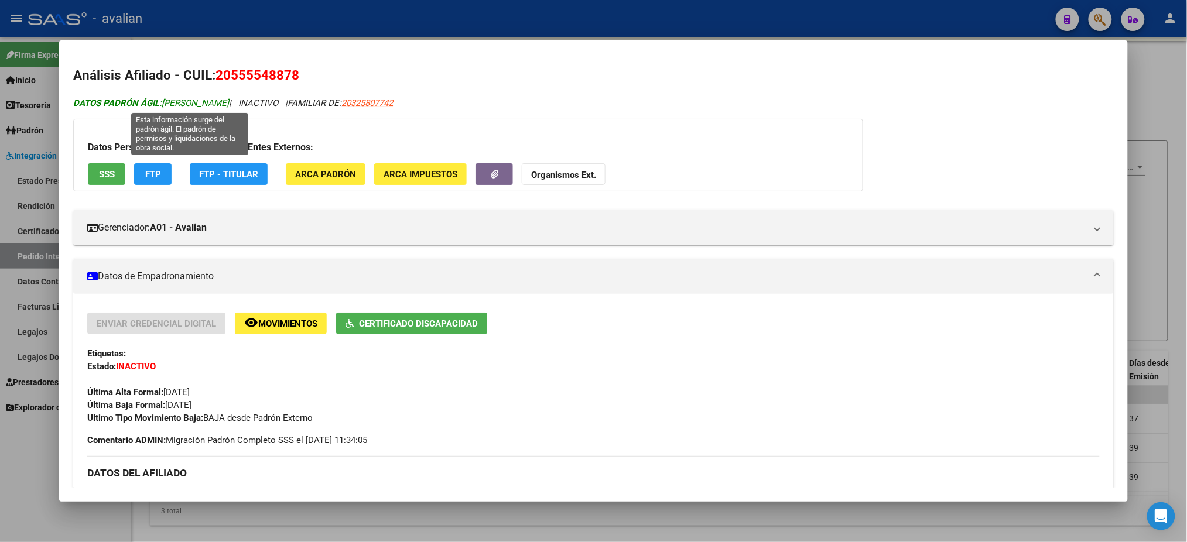
drag, startPoint x: 161, startPoint y: 104, endPoint x: 290, endPoint y: 102, distance: 129.4
click at [229, 102] on span "DATOS PADRÓN ÁGIL: MANEIRO SPESSOTTI LEONARDO JES" at bounding box center [151, 103] width 156 height 11
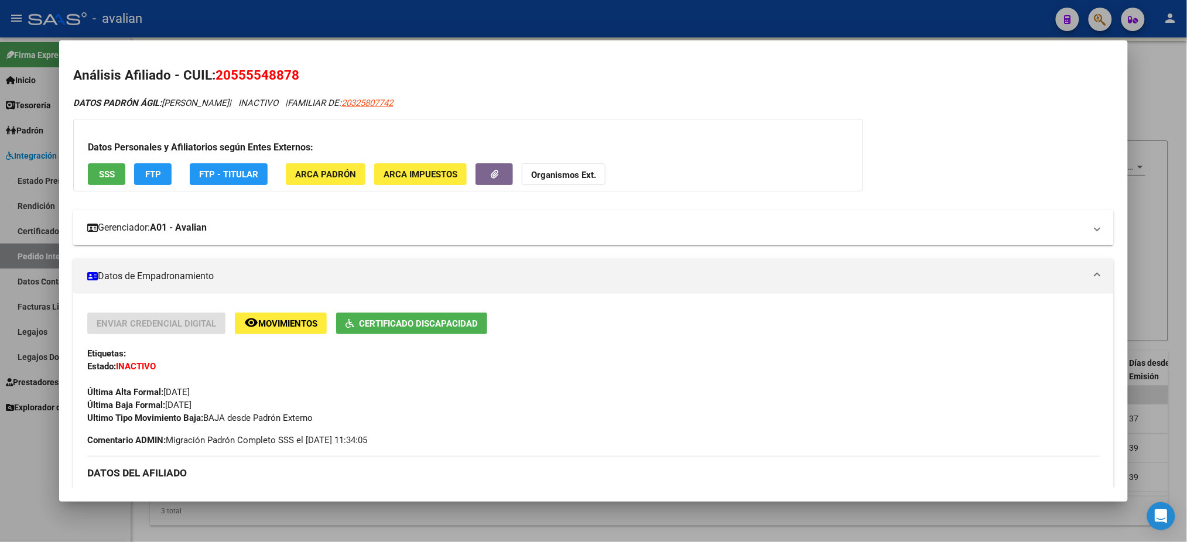
copy span "MANEIRO SPESSOTTI LEONARDO"
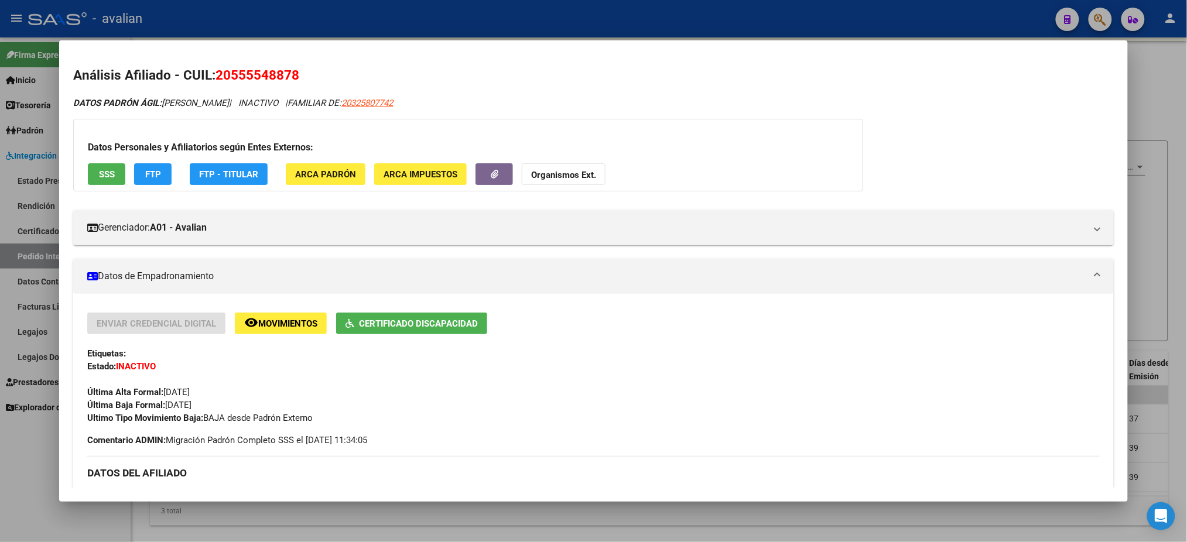
click at [396, 22] on div at bounding box center [593, 271] width 1187 height 542
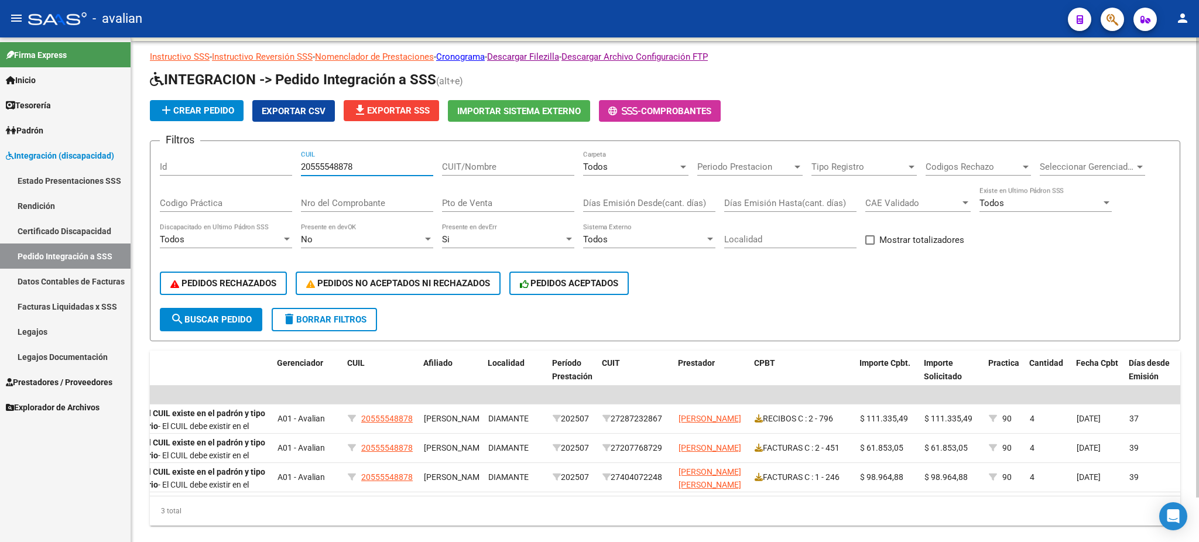
drag, startPoint x: 371, startPoint y: 164, endPoint x: 239, endPoint y: 160, distance: 131.8
click at [239, 160] on div "Filtros Id 20555548878 CUIL CUIT/Nombre Todos Carpeta Periodo Prestacion Period…" at bounding box center [665, 229] width 1011 height 158
paste input "63009145"
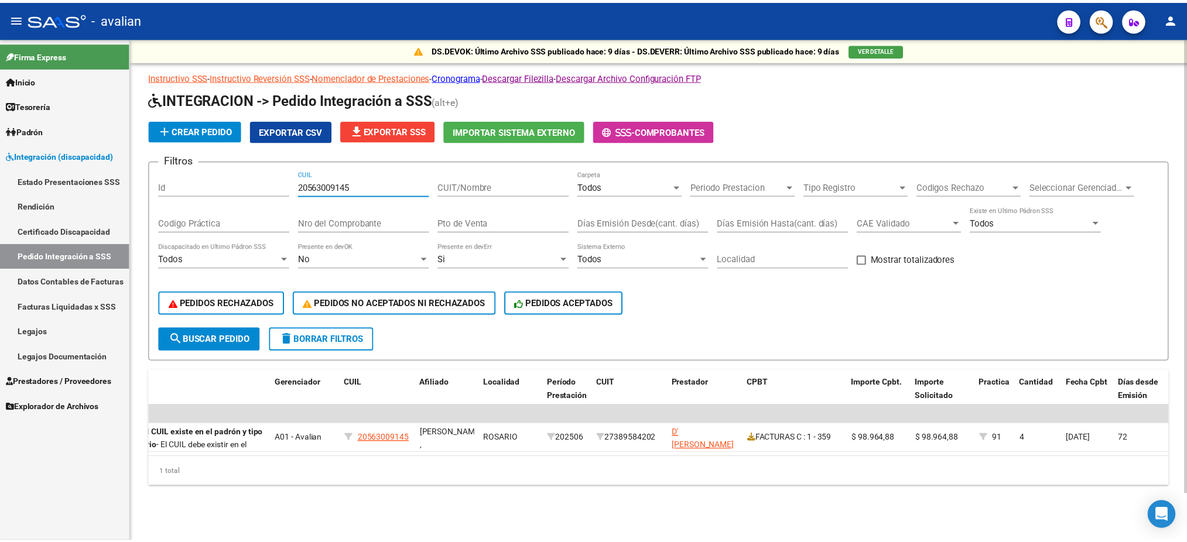
scroll to position [0, 0]
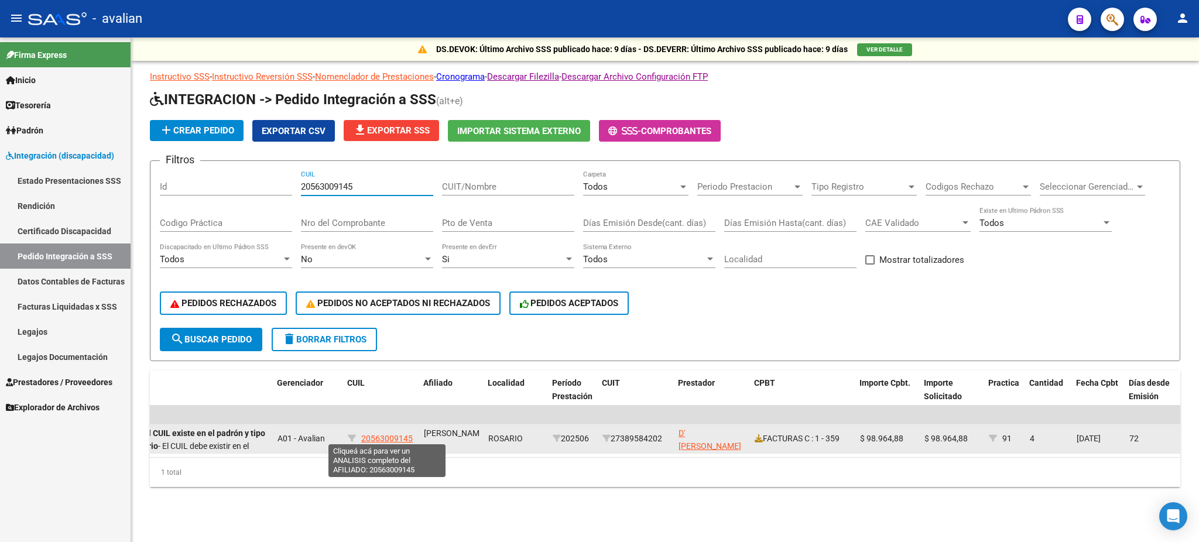
type input "20563009145"
click at [389, 434] on span "20563009145" at bounding box center [387, 438] width 52 height 9
type textarea "20563009145"
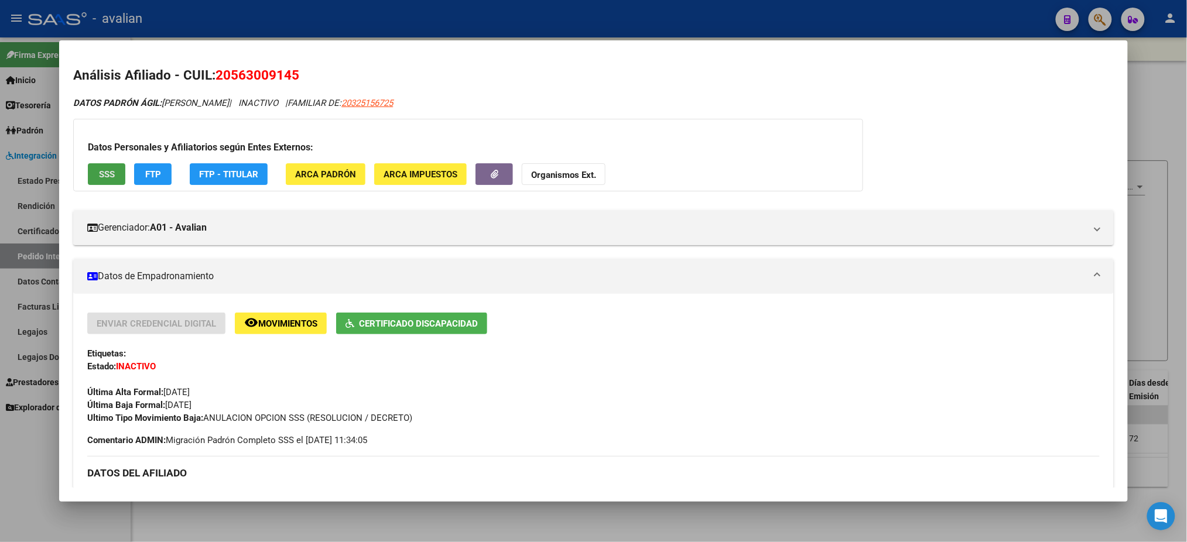
click at [106, 166] on button "SSS" at bounding box center [106, 174] width 37 height 22
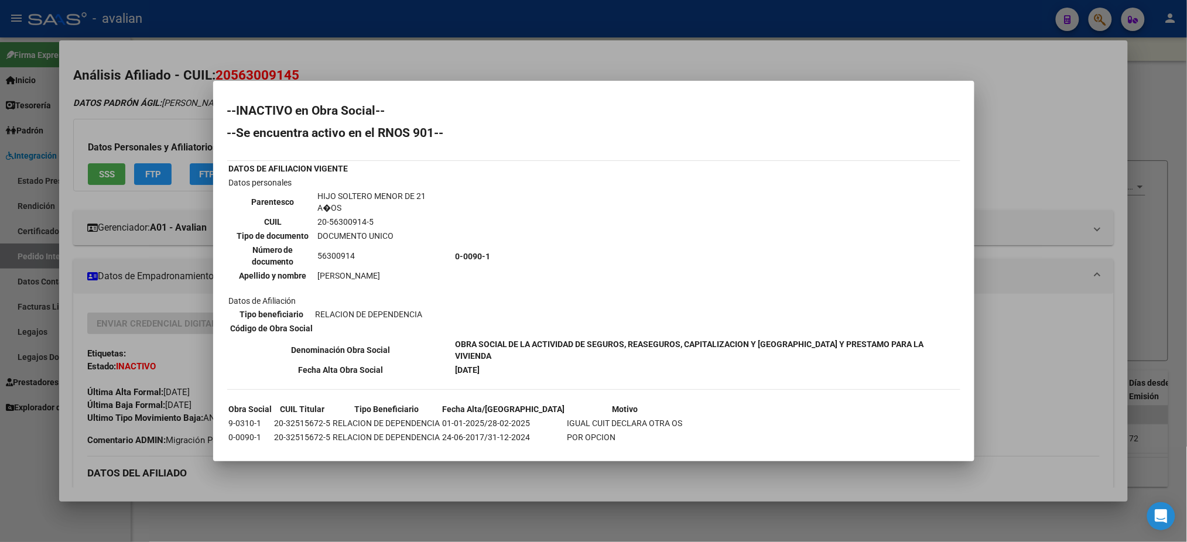
click at [480, 69] on div at bounding box center [593, 271] width 1187 height 542
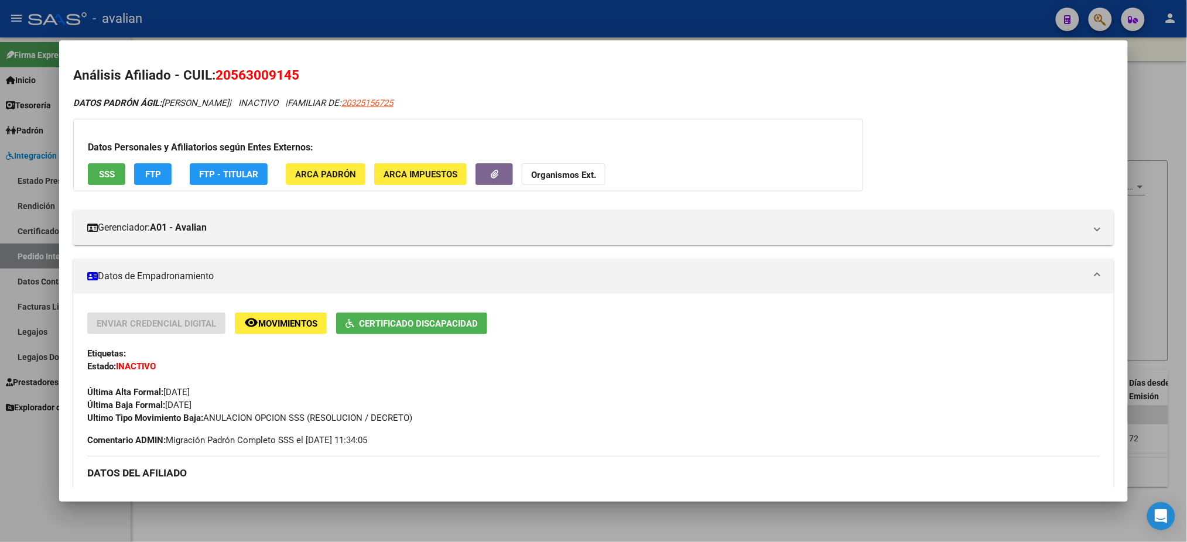
click at [331, 21] on div at bounding box center [593, 271] width 1187 height 542
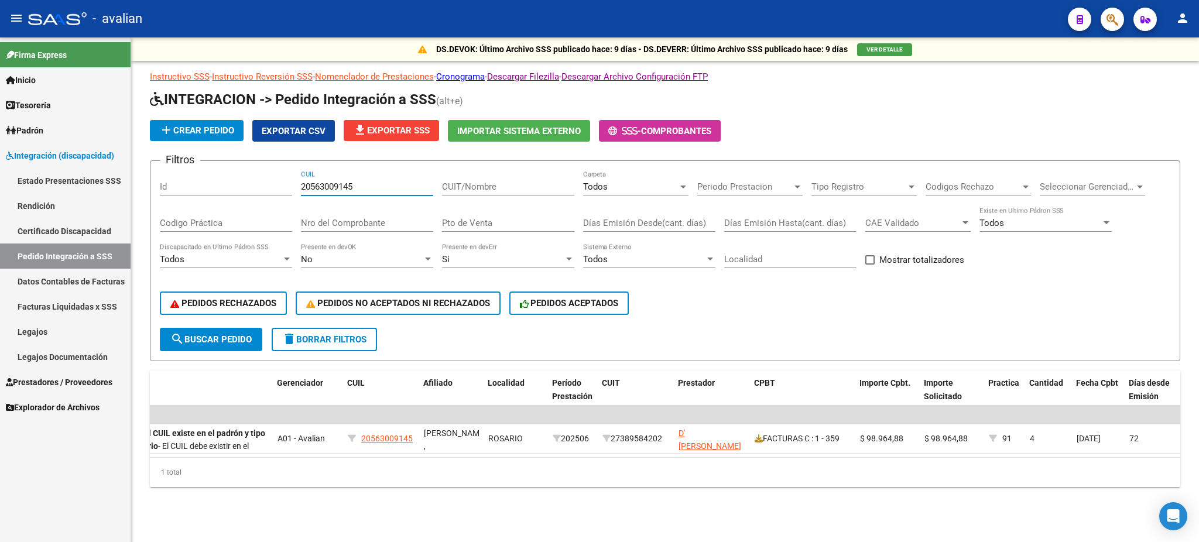
drag, startPoint x: 364, startPoint y: 183, endPoint x: 281, endPoint y: 175, distance: 83.0
click at [281, 175] on div "Filtros Id 20563009145 CUIL CUIT/Nombre Todos Carpeta Periodo Prestacion Period…" at bounding box center [665, 249] width 1011 height 158
paste input "5341872"
type input "20565341872"
drag, startPoint x: 230, startPoint y: 331, endPoint x: 260, endPoint y: 340, distance: 31.0
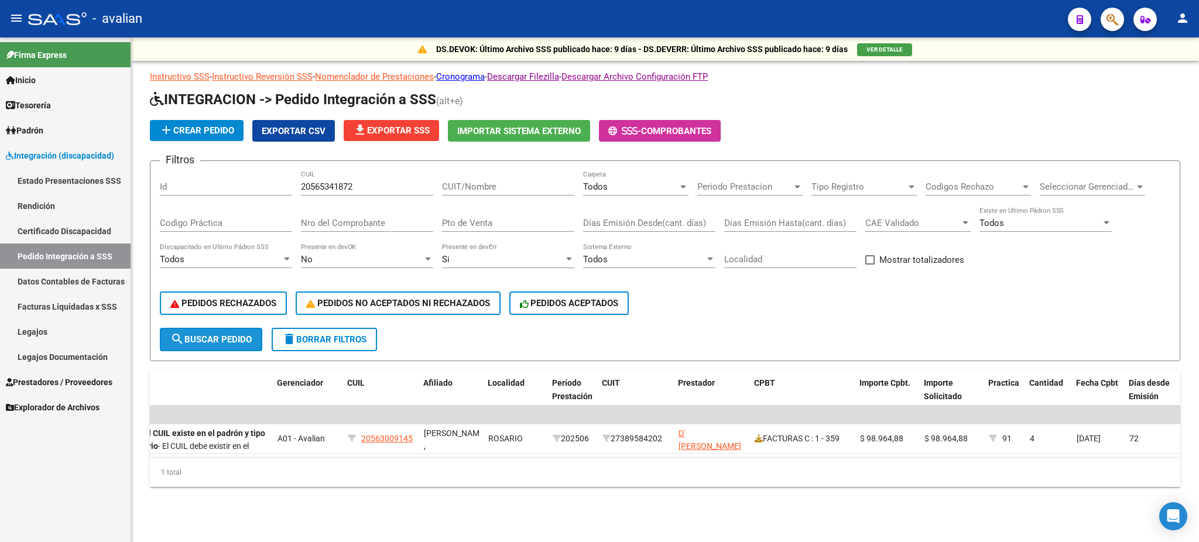
click at [233, 334] on span "search Buscar Pedido" at bounding box center [210, 339] width 81 height 11
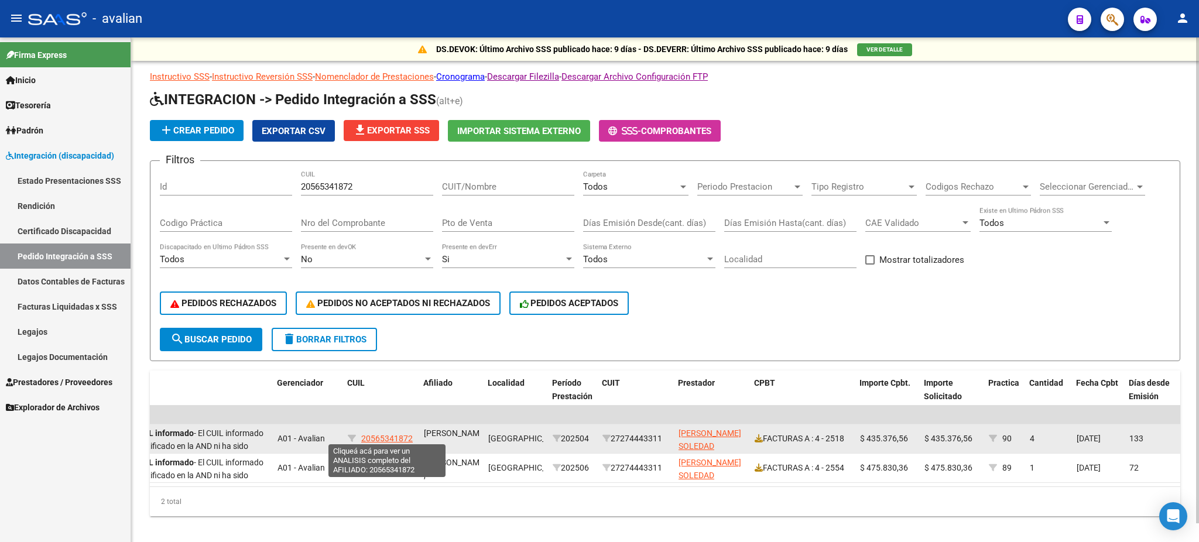
click at [392, 438] on span "20565341872" at bounding box center [387, 438] width 52 height 9
type textarea "20565341872"
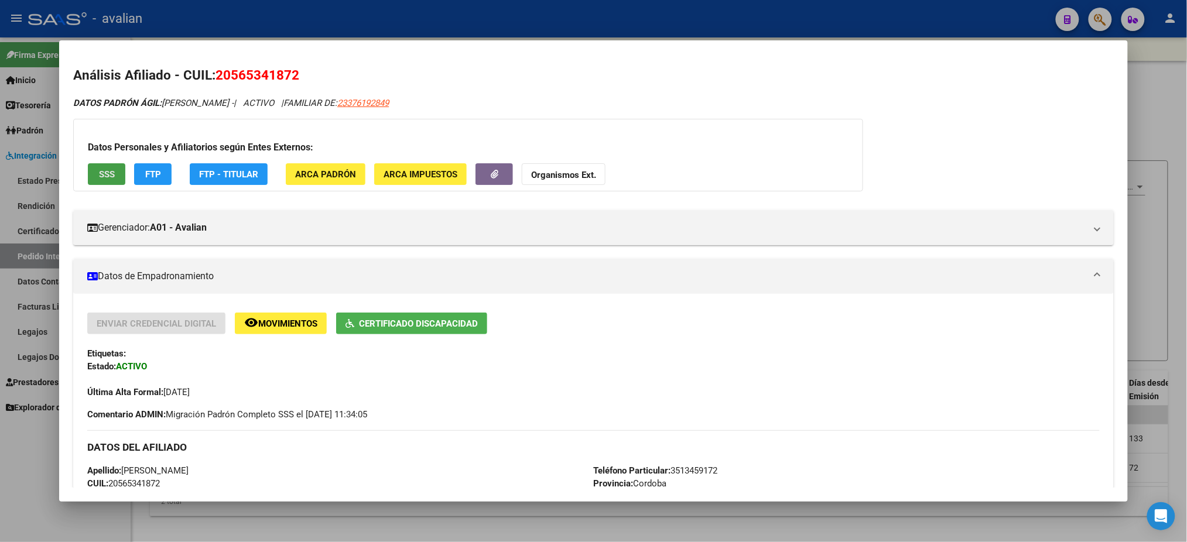
click at [99, 169] on span "SSS" at bounding box center [107, 174] width 16 height 11
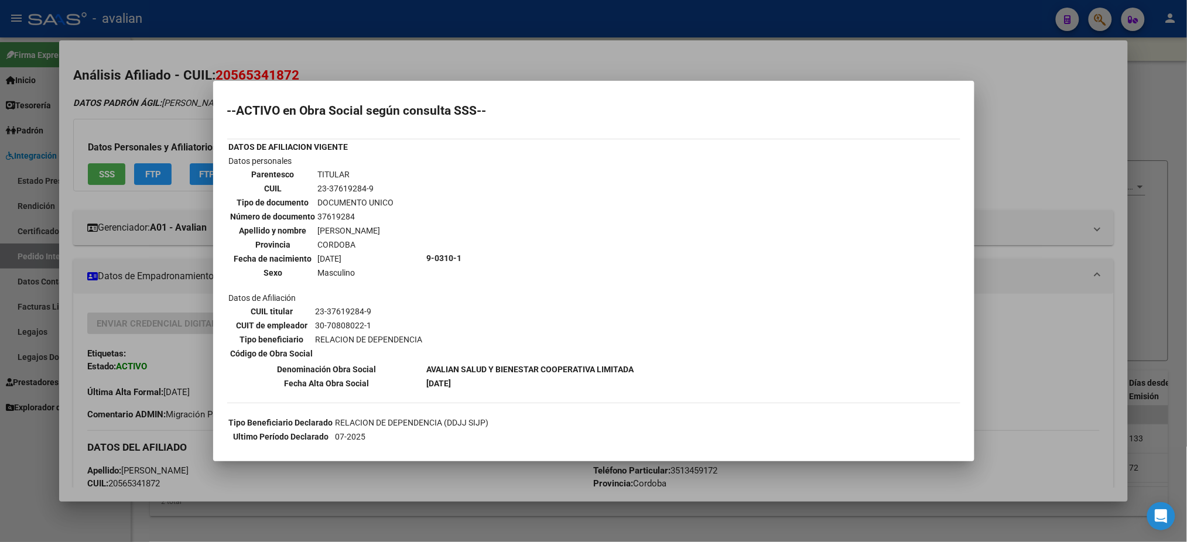
drag, startPoint x: 316, startPoint y: 225, endPoint x: 423, endPoint y: 221, distance: 107.2
click at [395, 224] on td "GARAY RODRIGUEZ NICOLAS ALEJAN" at bounding box center [355, 230] width 77 height 13
click at [176, 434] on div at bounding box center [593, 271] width 1187 height 542
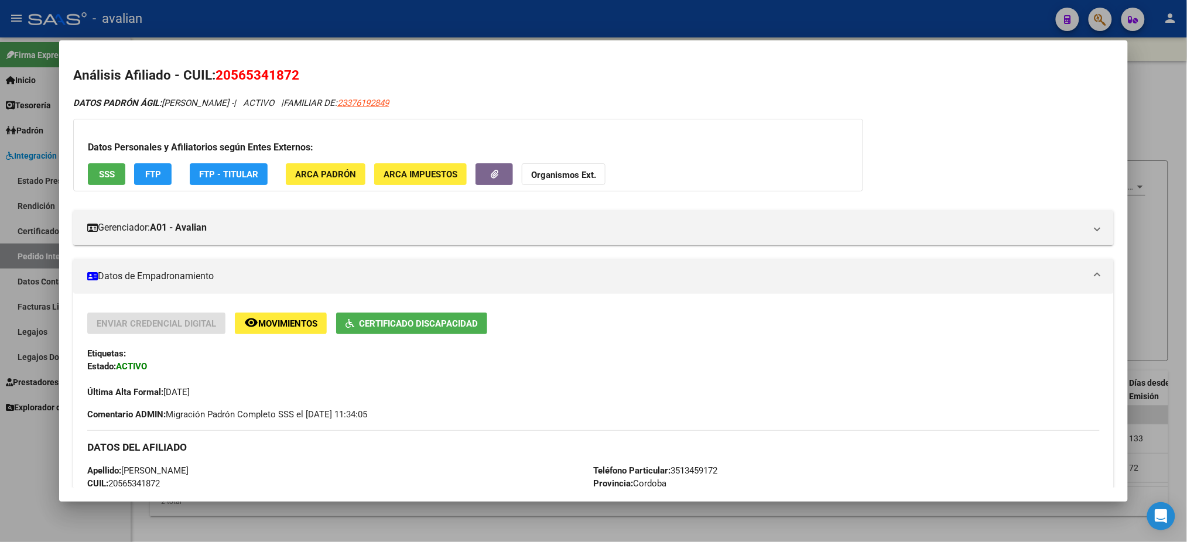
drag, startPoint x: 118, startPoint y: 471, endPoint x: 190, endPoint y: 468, distance: 72.6
click at [190, 468] on div "Apellido: GARAY BAUTISTA CUIL: 20565341872 Documento: DU - DOCUMENTO UNICO 5653…" at bounding box center [340, 528] width 506 height 129
click at [522, 16] on div at bounding box center [593, 271] width 1187 height 542
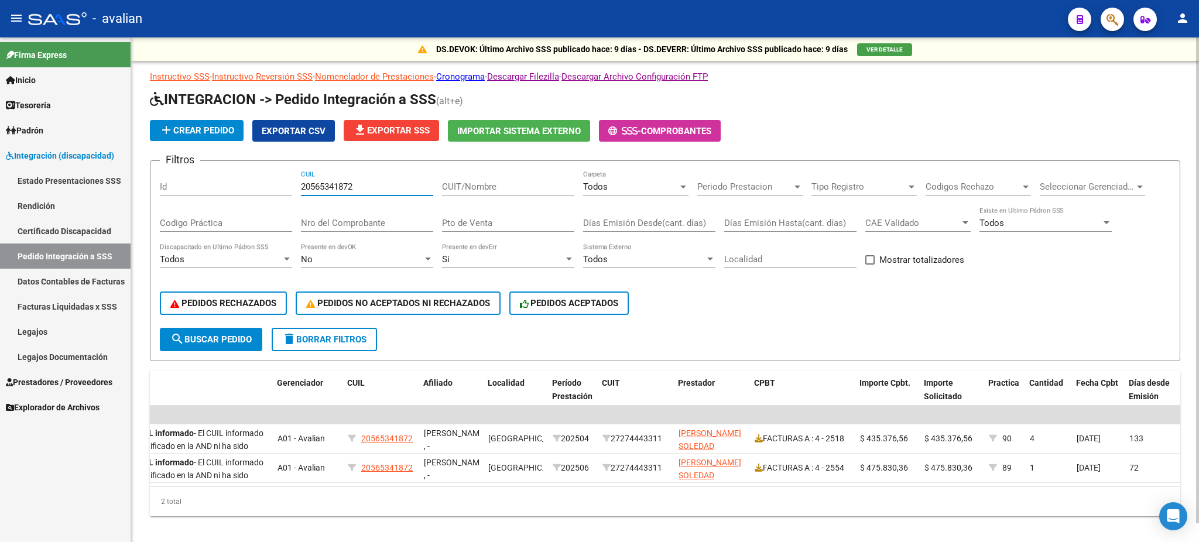
drag, startPoint x: 356, startPoint y: 180, endPoint x: 278, endPoint y: 167, distance: 78.9
click at [278, 167] on form "Filtros Id 20565341872 CUIL CUIT/Nombre Todos Carpeta Periodo Prestacion Period…" at bounding box center [665, 260] width 1031 height 201
paste input "9601844"
type input "20569601844"
click at [216, 335] on span "search Buscar Pedido" at bounding box center [210, 339] width 81 height 11
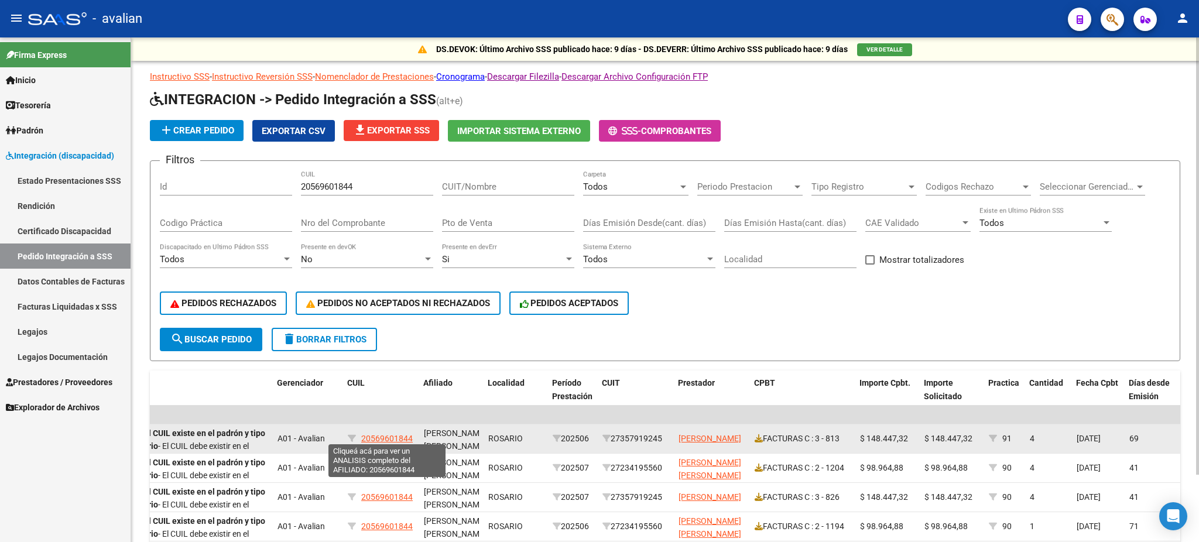
click at [375, 436] on span "20569601844" at bounding box center [387, 438] width 52 height 9
type textarea "20569601844"
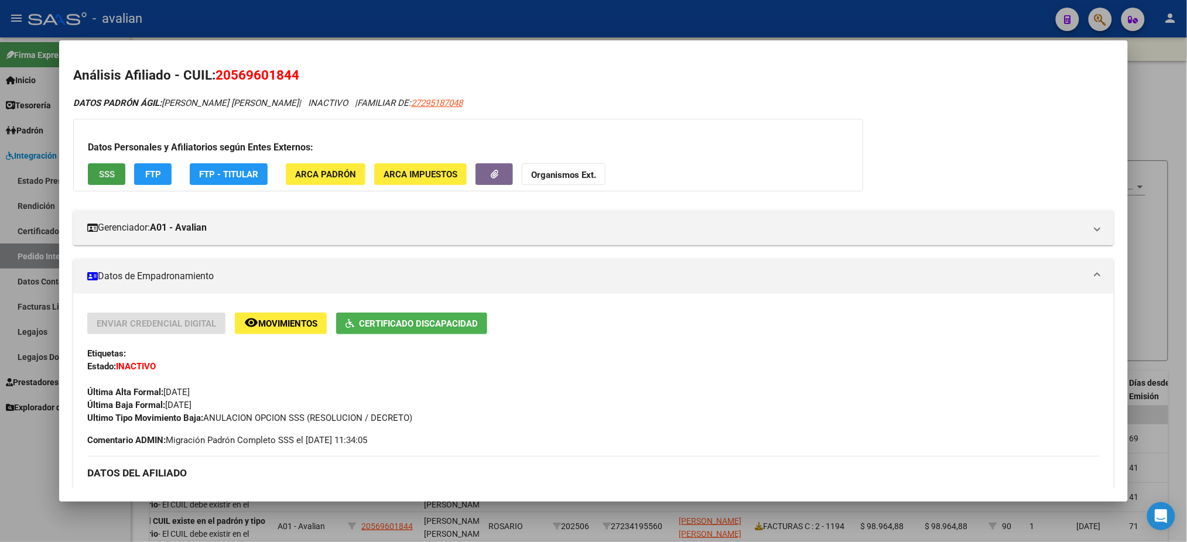
click at [99, 173] on span "SSS" at bounding box center [107, 174] width 16 height 11
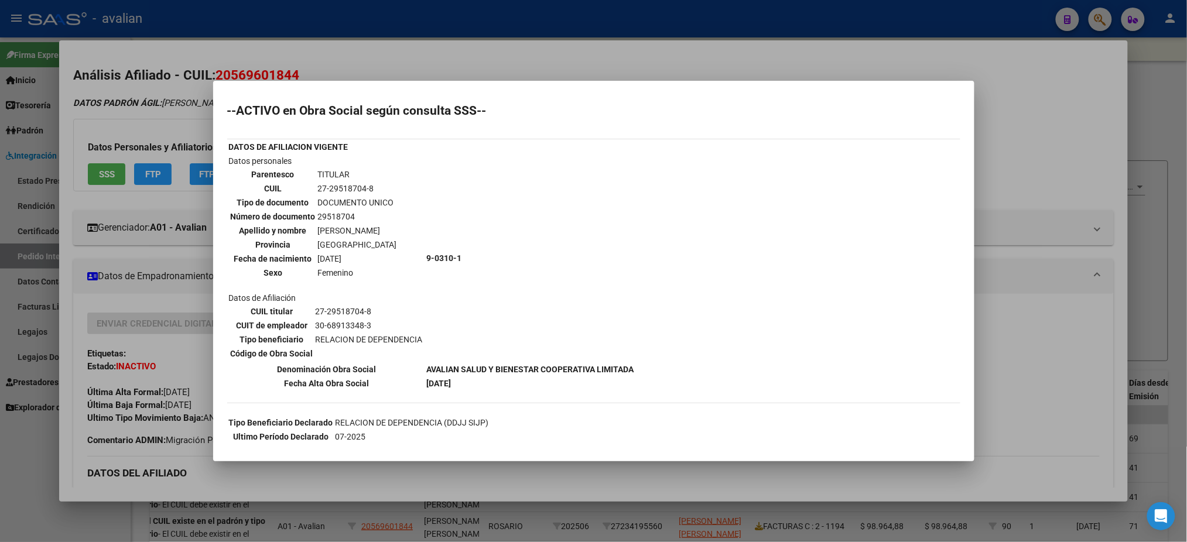
click at [692, 57] on div at bounding box center [593, 271] width 1187 height 542
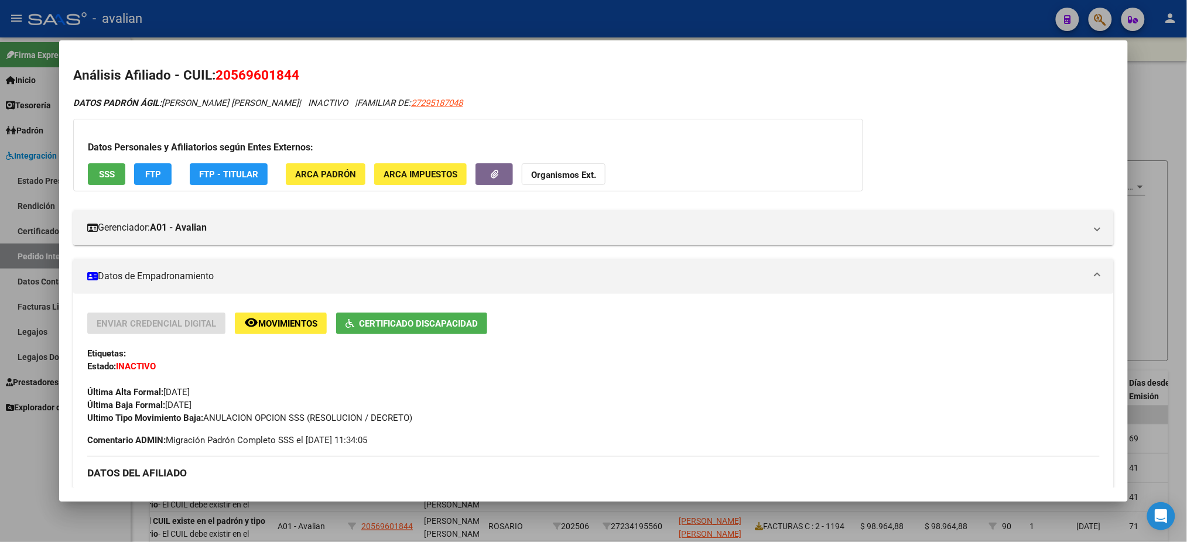
drag, startPoint x: 228, startPoint y: 77, endPoint x: 283, endPoint y: 76, distance: 55.6
click at [283, 76] on span "20569601844" at bounding box center [257, 74] width 84 height 15
click at [707, 23] on div at bounding box center [593, 271] width 1187 height 542
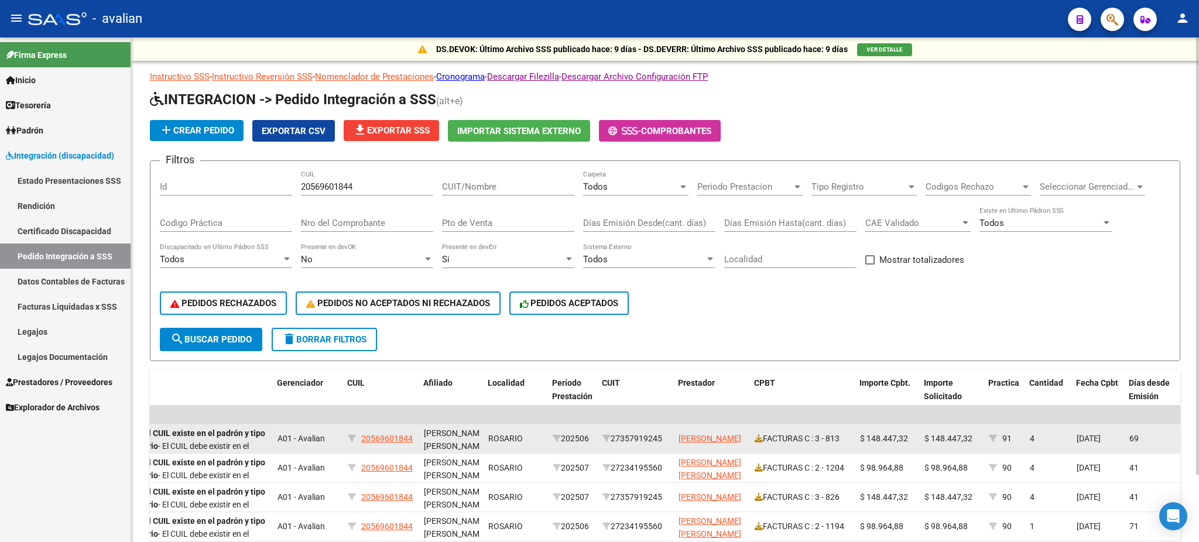
scroll to position [78, 0]
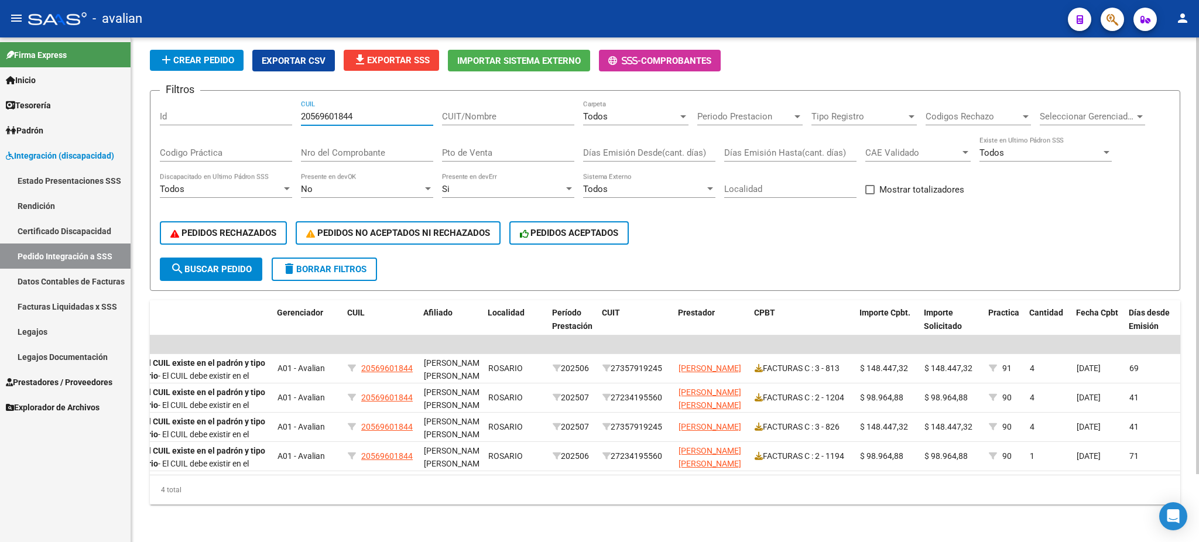
drag, startPoint x: 367, startPoint y: 108, endPoint x: 203, endPoint y: 124, distance: 164.8
click at [203, 124] on div "Filtros Id 20569601844 CUIL CUIT/Nombre Todos Carpeta Periodo Prestacion Period…" at bounding box center [665, 179] width 1011 height 158
paste input "73232993"
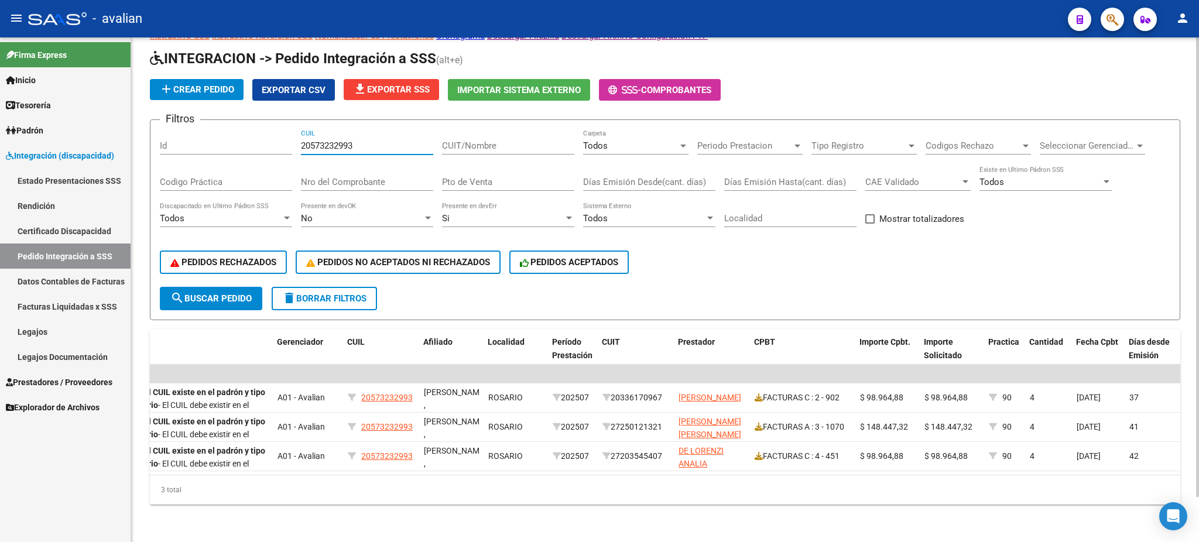
scroll to position [49, 0]
type input "20573232993"
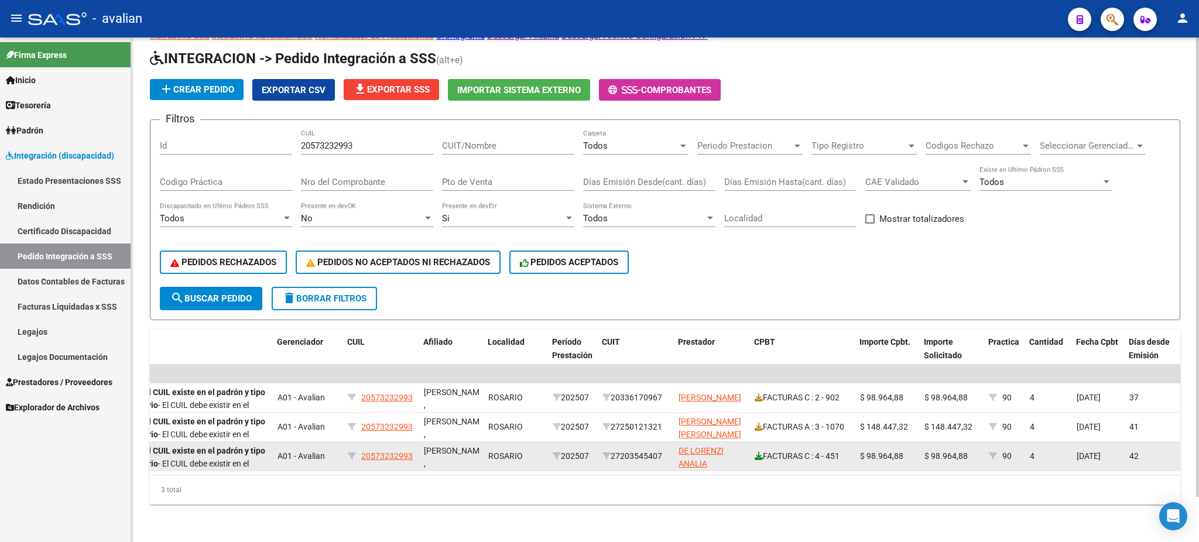
click at [760, 452] on icon at bounding box center [759, 456] width 8 height 8
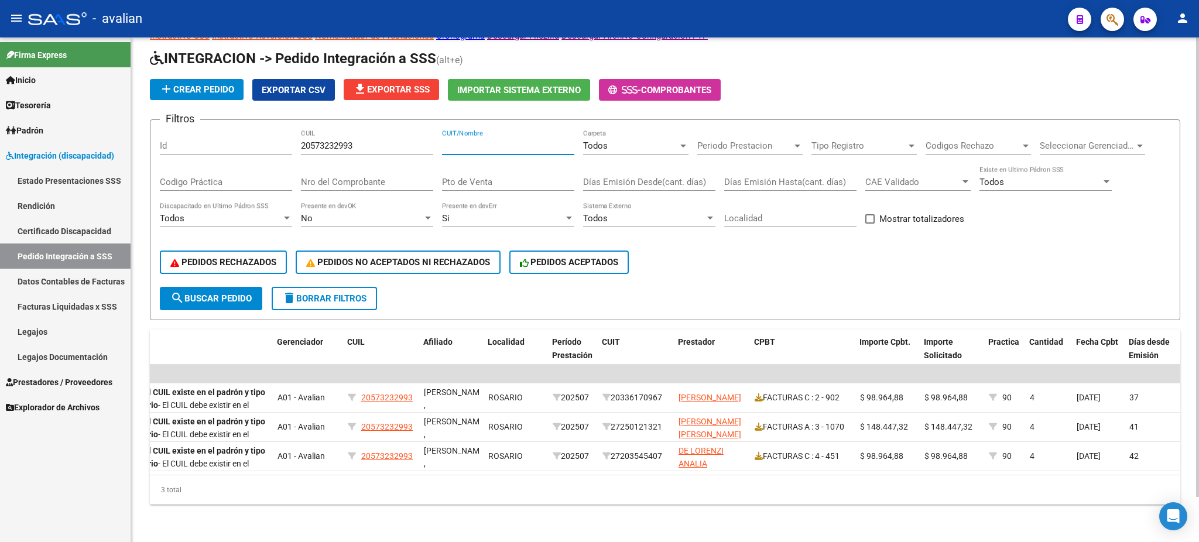
click at [472, 141] on input "CUIT/Nombre" at bounding box center [508, 146] width 132 height 11
paste input "23346719524"
type input "23346719524"
drag, startPoint x: 345, startPoint y: 136, endPoint x: 275, endPoint y: 145, distance: 71.4
click at [275, 145] on div "Filtros Id 20573232993 CUIL 23346719524 CUIT/Nombre Todos Carpeta Periodo Prest…" at bounding box center [665, 208] width 1011 height 158
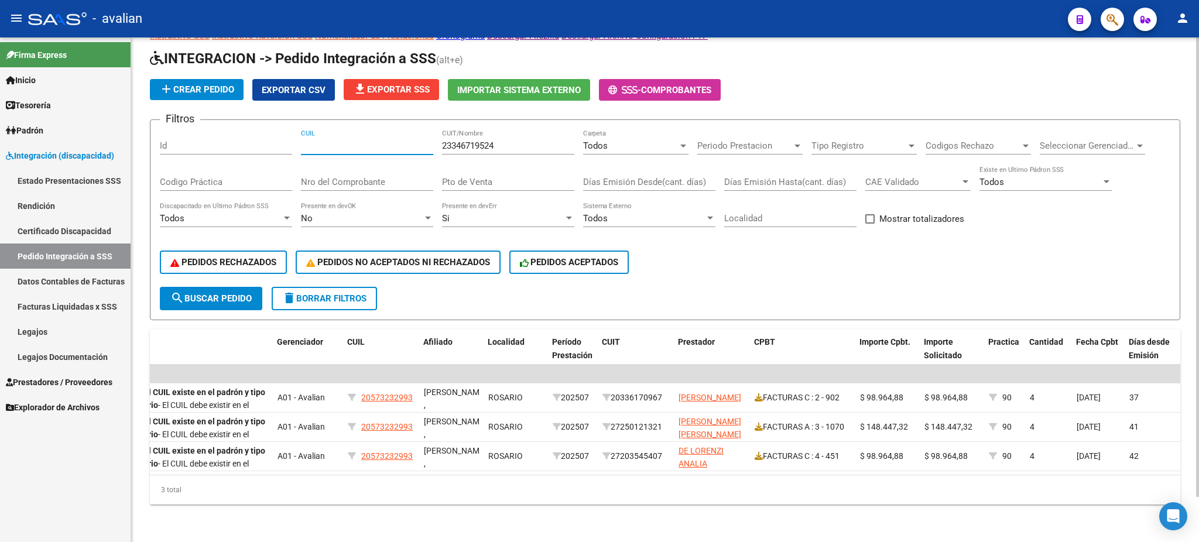
click at [213, 293] on span "search Buscar Pedido" at bounding box center [210, 298] width 81 height 11
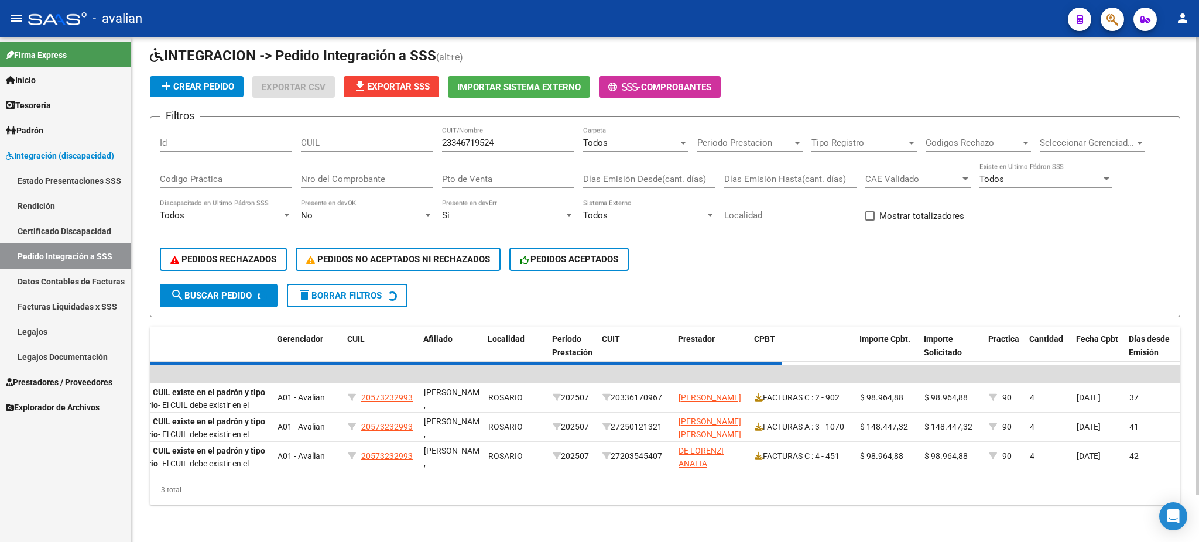
scroll to position [0, 0]
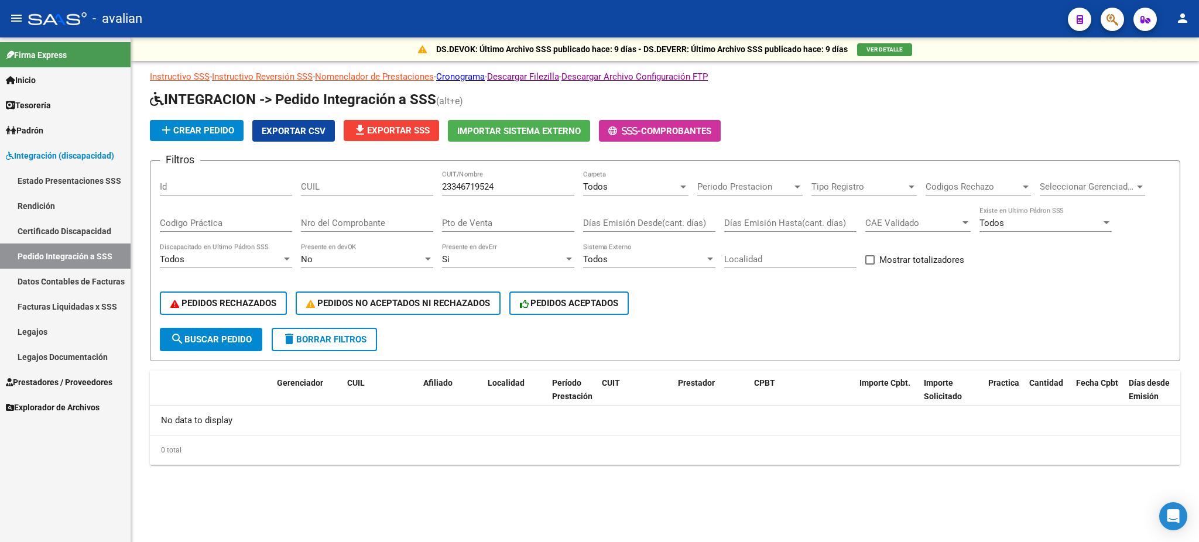
click at [59, 354] on link "Legajos Documentación" at bounding box center [65, 356] width 131 height 25
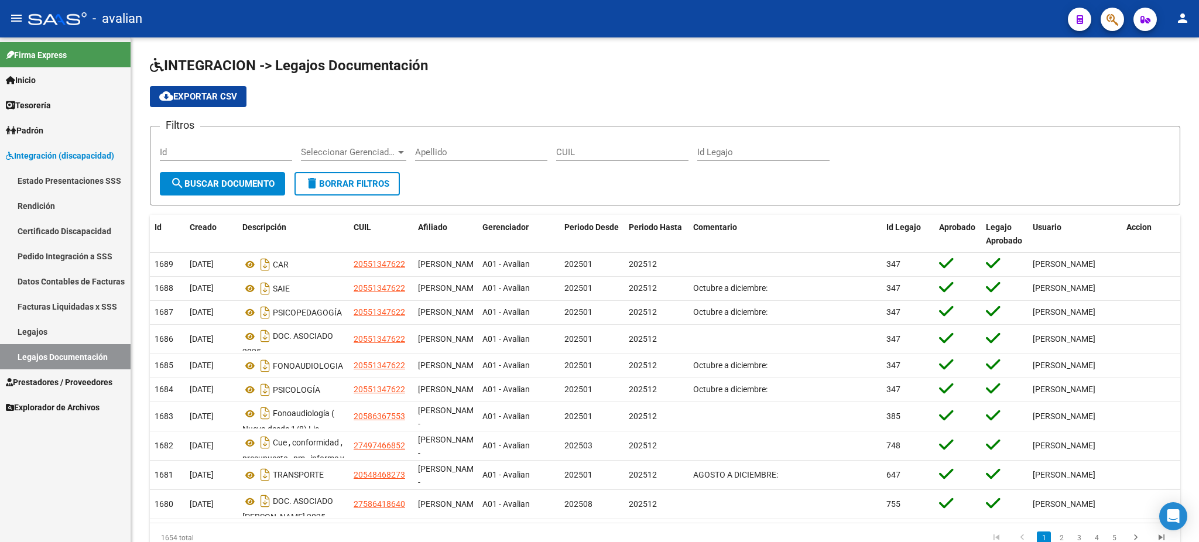
click at [57, 384] on span "Prestadores / Proveedores" at bounding box center [59, 382] width 107 height 13
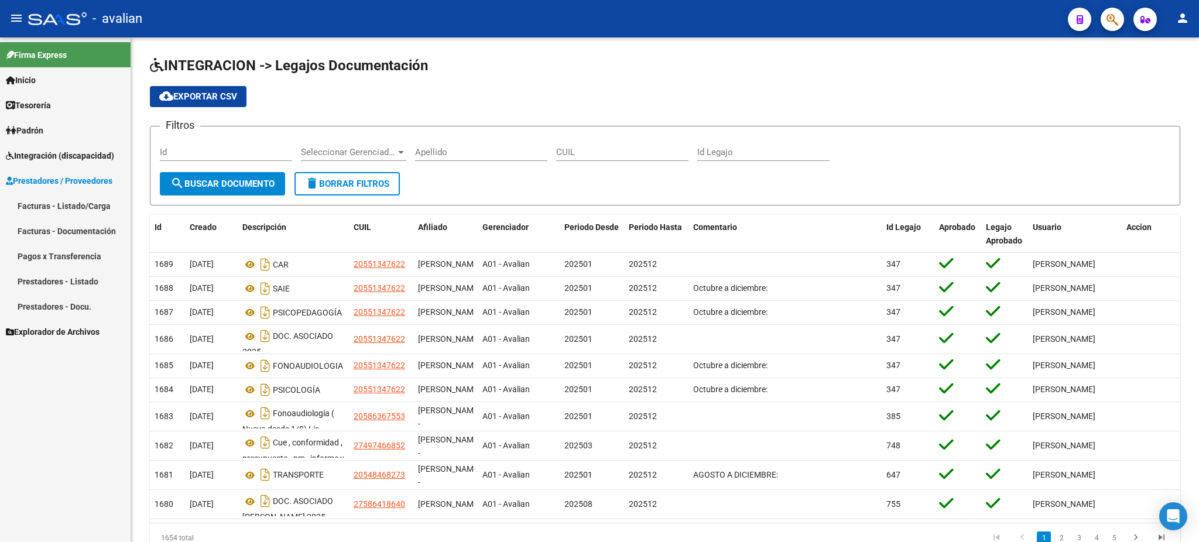
click at [49, 199] on link "Facturas - Listado/Carga" at bounding box center [65, 205] width 131 height 25
click at [57, 204] on link "Facturas - Listado/Carga" at bounding box center [65, 205] width 131 height 25
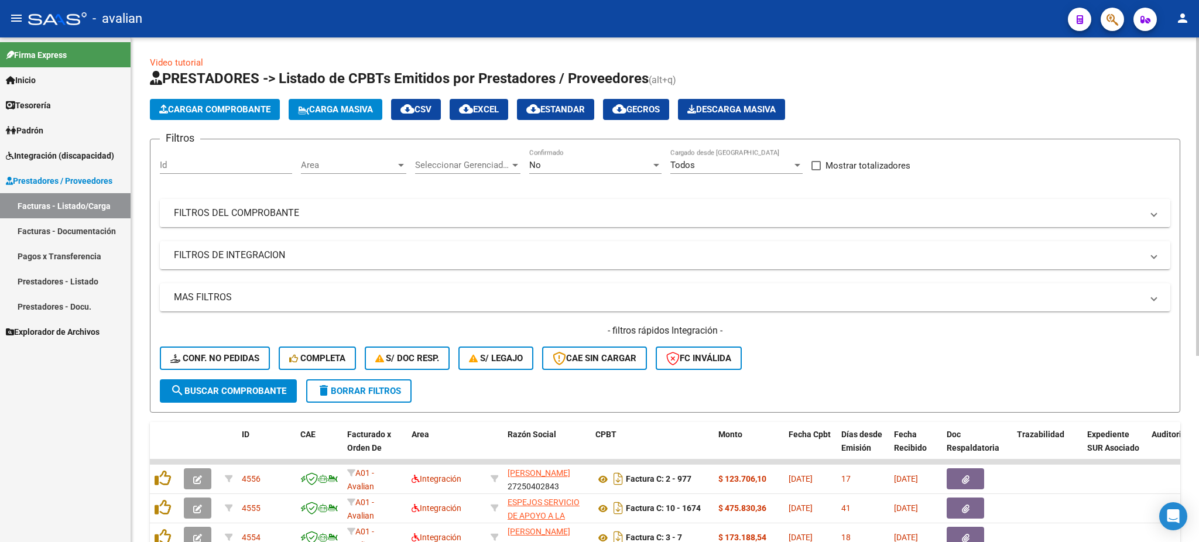
click at [528, 215] on mat-panel-title "FILTROS DEL COMPROBANTE" at bounding box center [658, 213] width 968 height 13
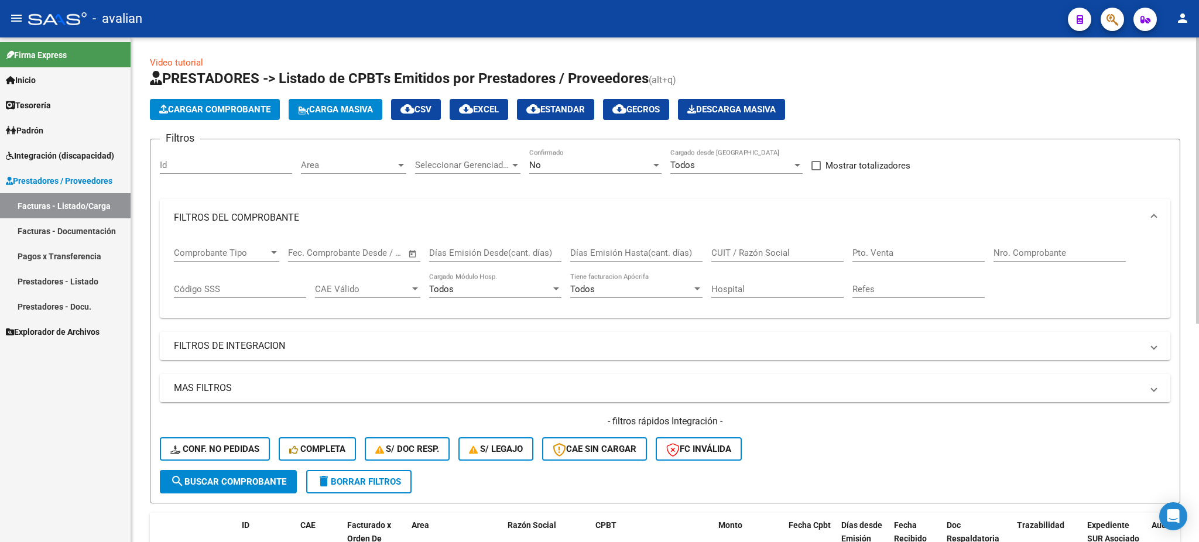
click at [775, 253] on input "CUIT / Razón Social" at bounding box center [777, 253] width 132 height 11
paste input "23346719524"
type input "23346719524"
click at [232, 478] on span "search Buscar Comprobante" at bounding box center [228, 482] width 116 height 11
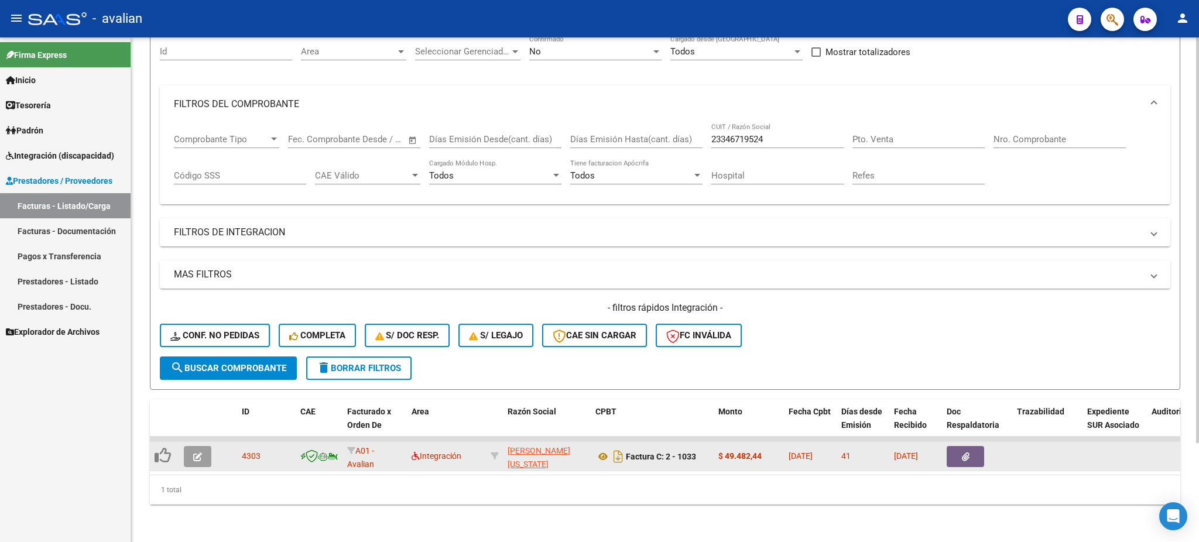
click at [191, 446] on button "button" at bounding box center [198, 456] width 28 height 21
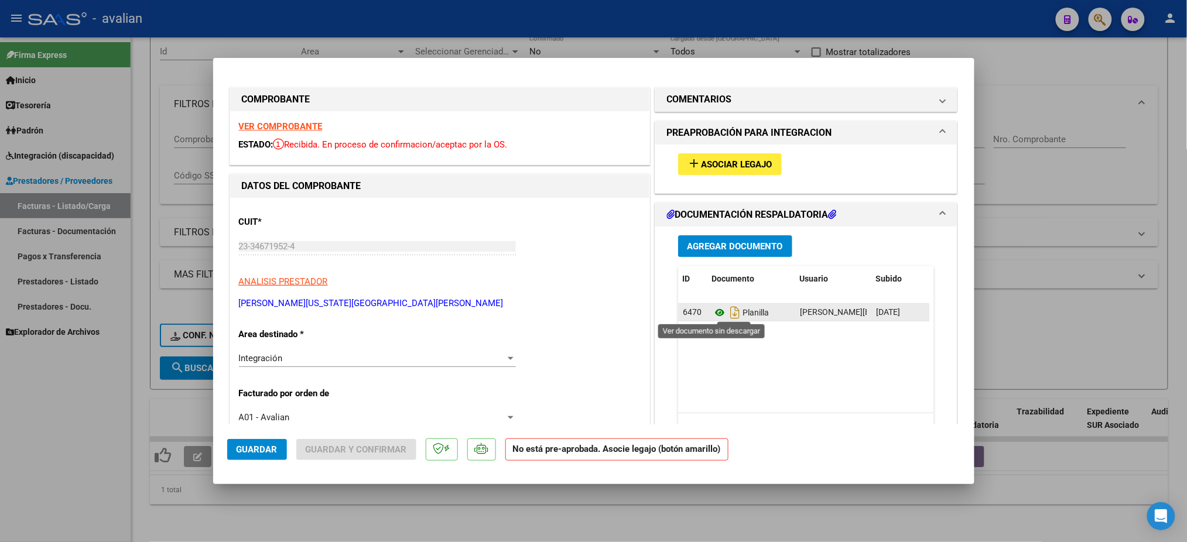
click at [712, 313] on icon at bounding box center [719, 313] width 15 height 14
click at [75, 447] on div at bounding box center [593, 271] width 1187 height 542
type input "$ 0,00"
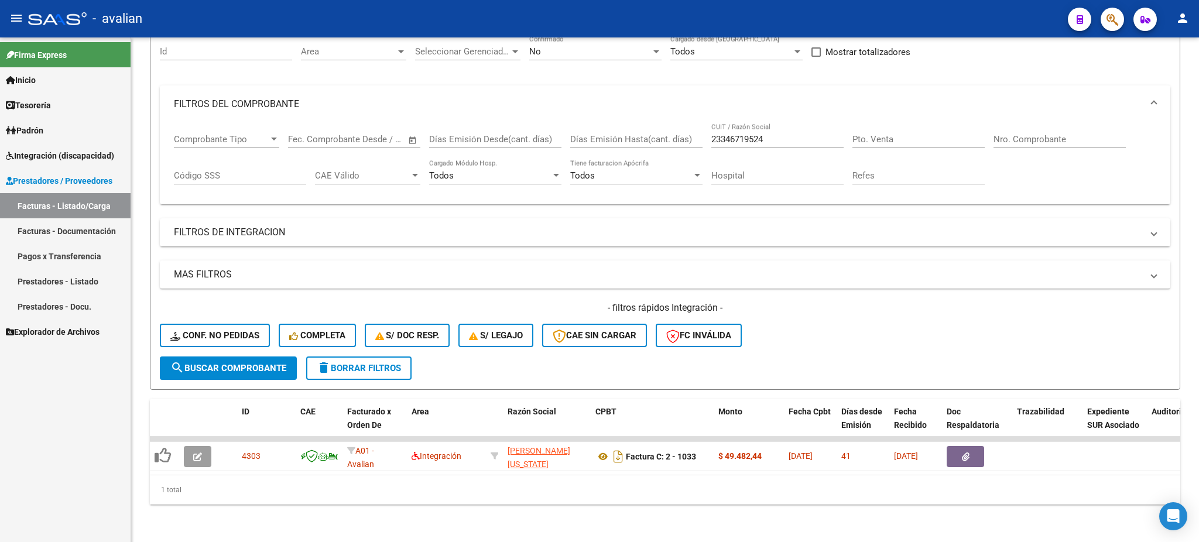
click at [34, 150] on span "Integración (discapacidad)" at bounding box center [60, 155] width 108 height 13
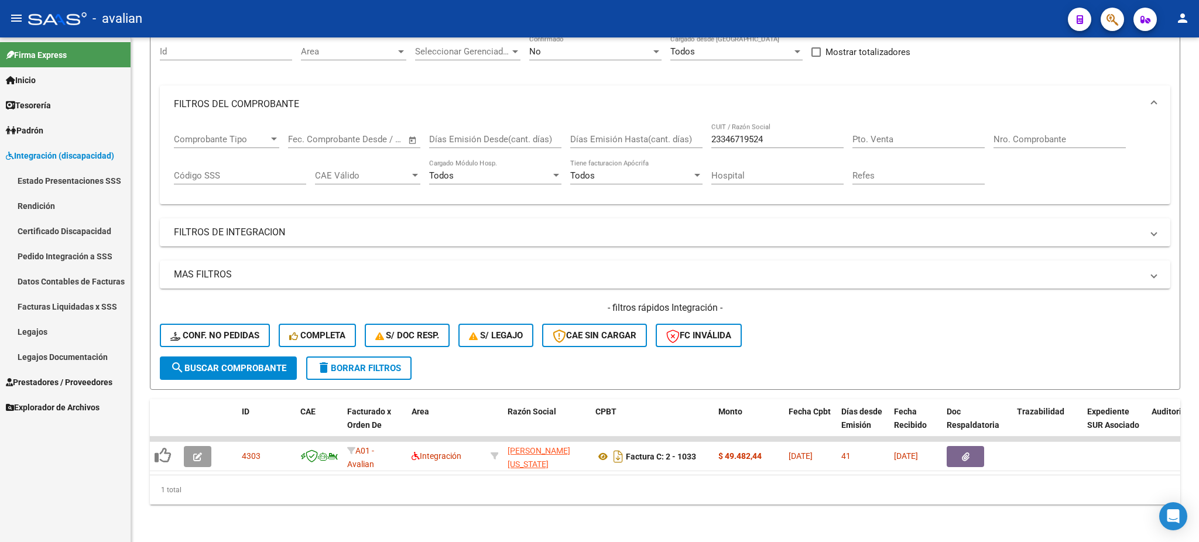
click at [36, 324] on link "Legajos" at bounding box center [65, 331] width 131 height 25
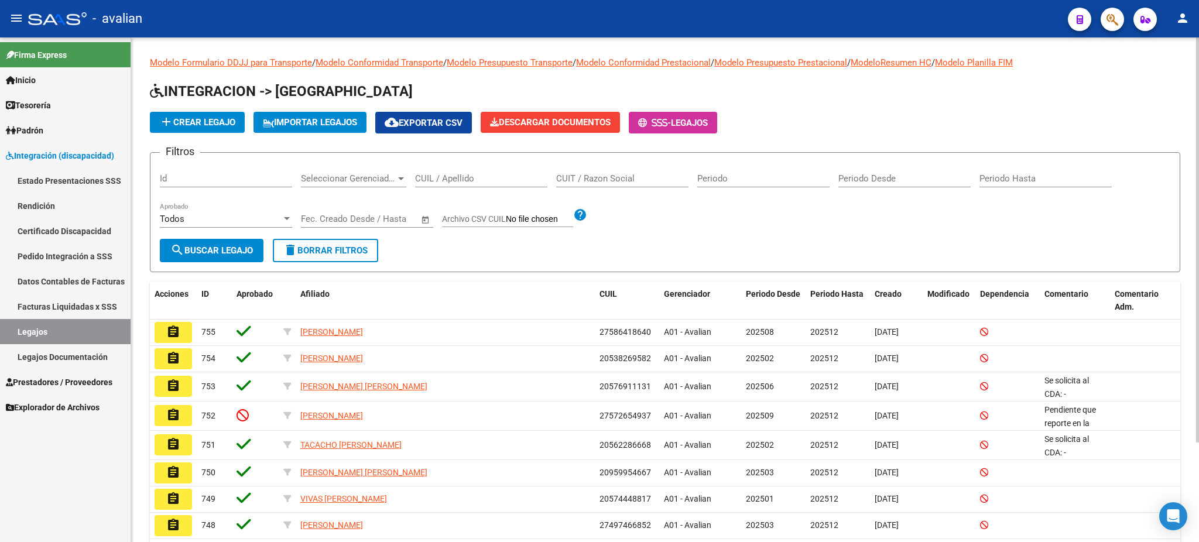
click at [457, 176] on input "CUIL / Apellido" at bounding box center [481, 178] width 132 height 11
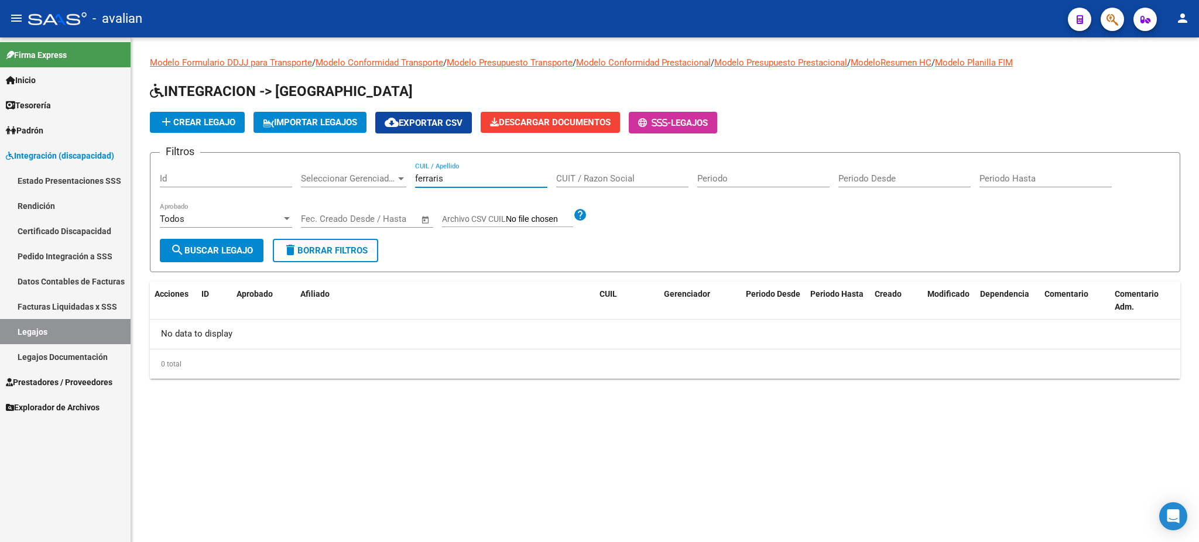
click at [457, 176] on input "ferraris" at bounding box center [481, 178] width 132 height 11
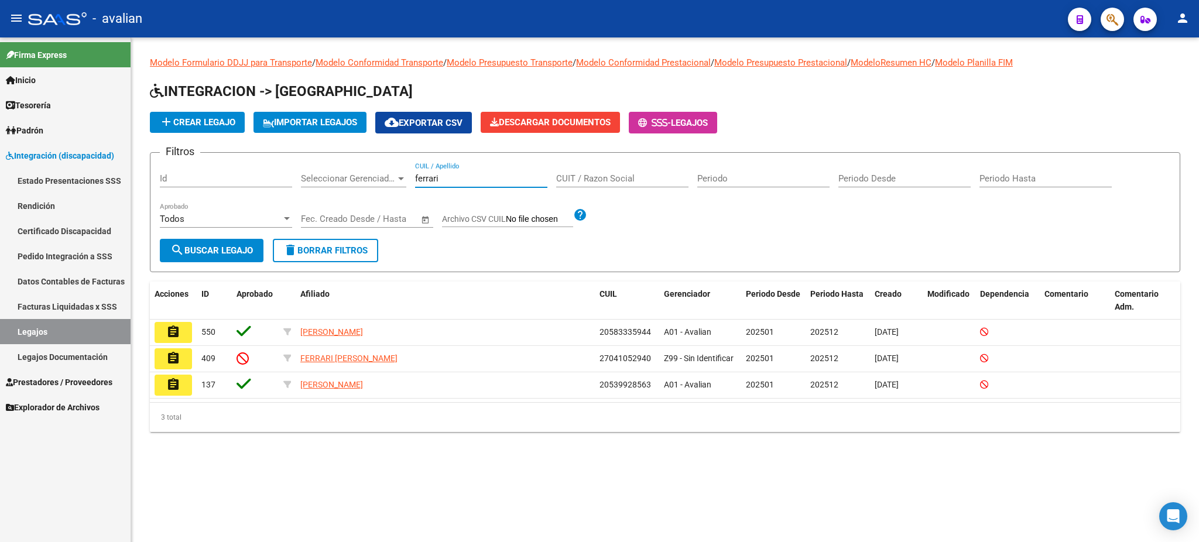
click at [449, 175] on input "ferrari" at bounding box center [481, 178] width 132 height 11
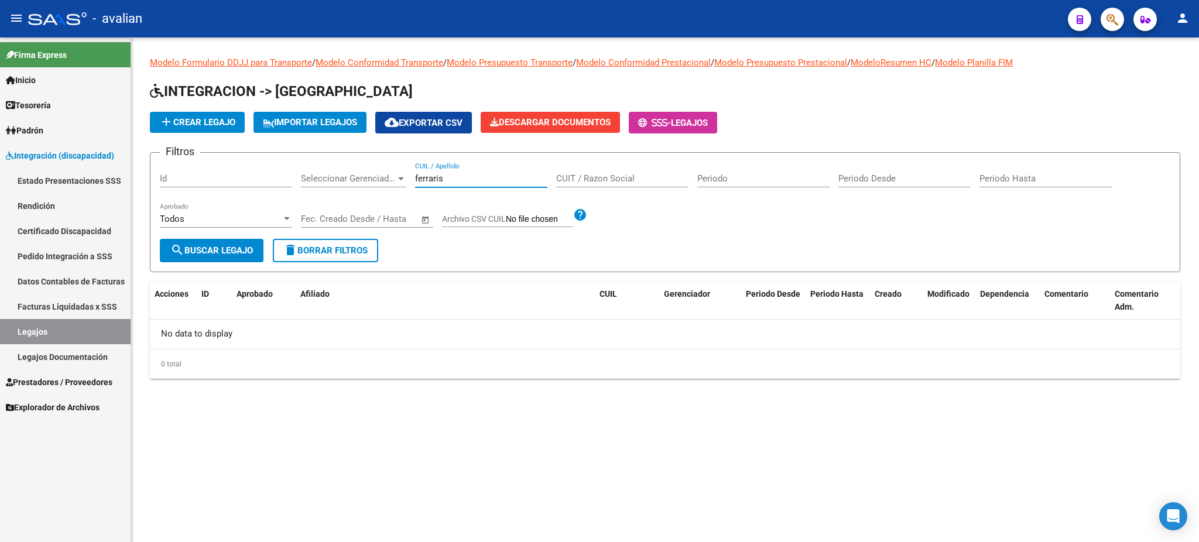
type input "ferraris"
